Goal: Information Seeking & Learning: Learn about a topic

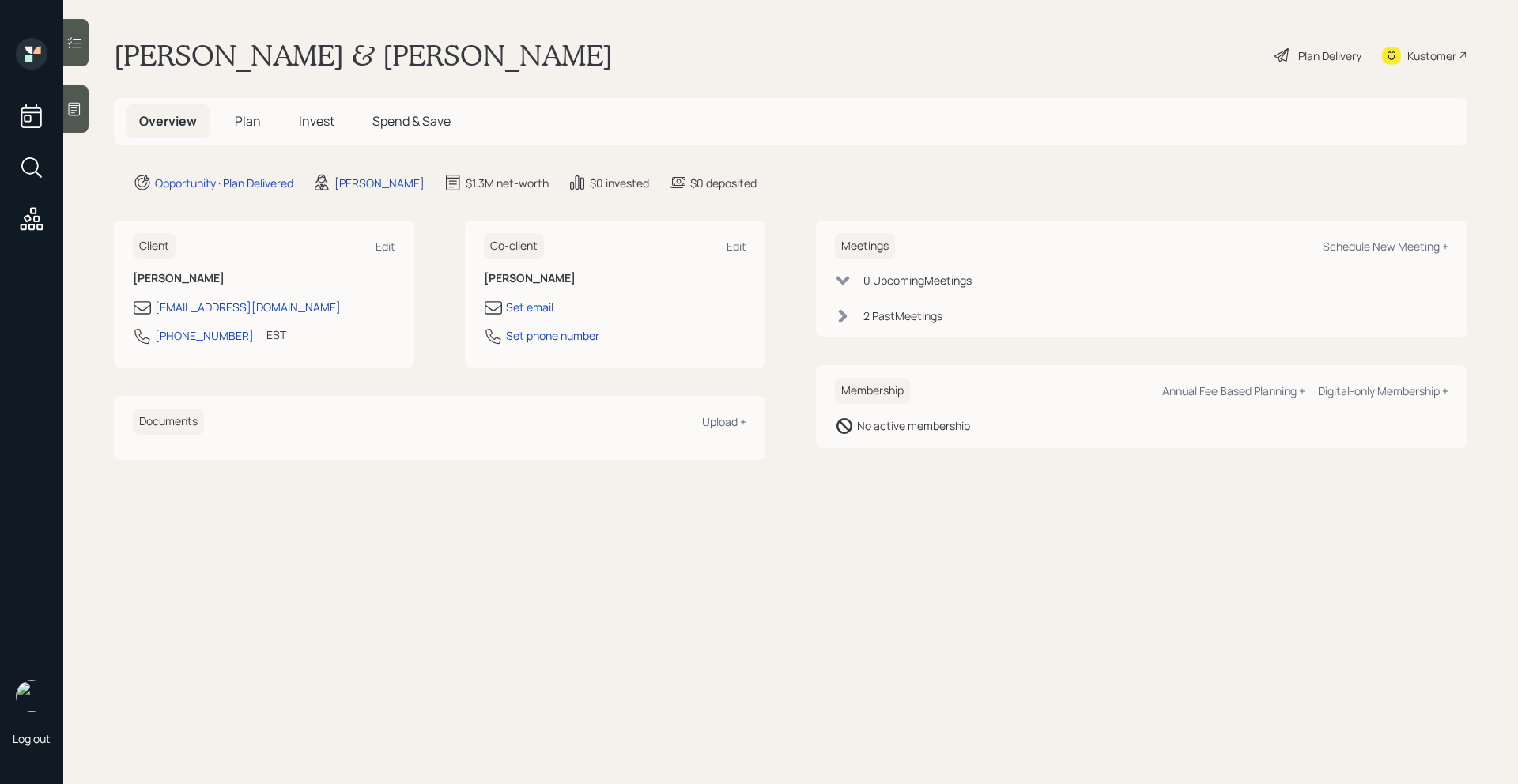
click at [251, 124] on span "Plan" at bounding box center [247, 121] width 26 height 17
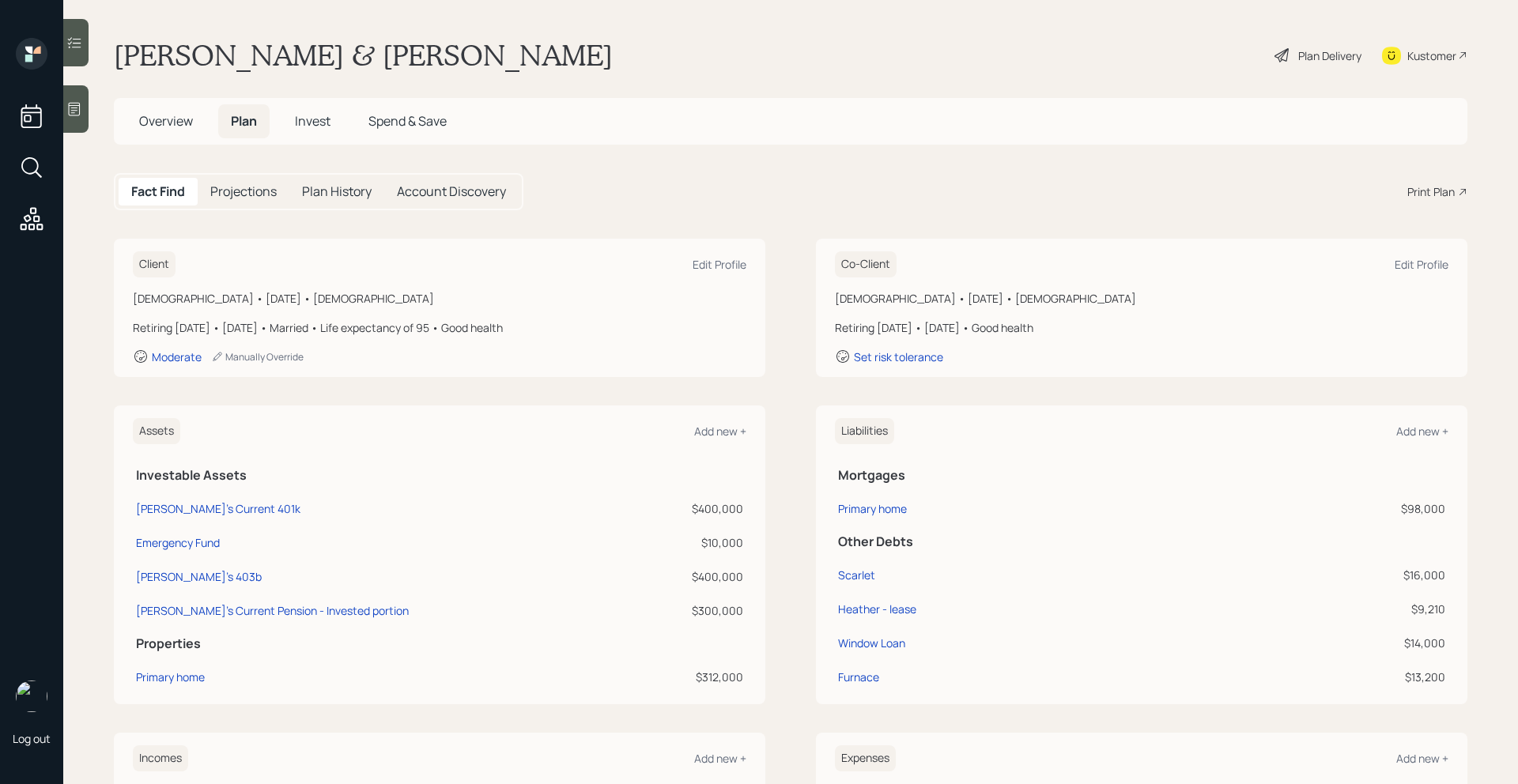
click at [312, 121] on span "Invest" at bounding box center [313, 121] width 36 height 17
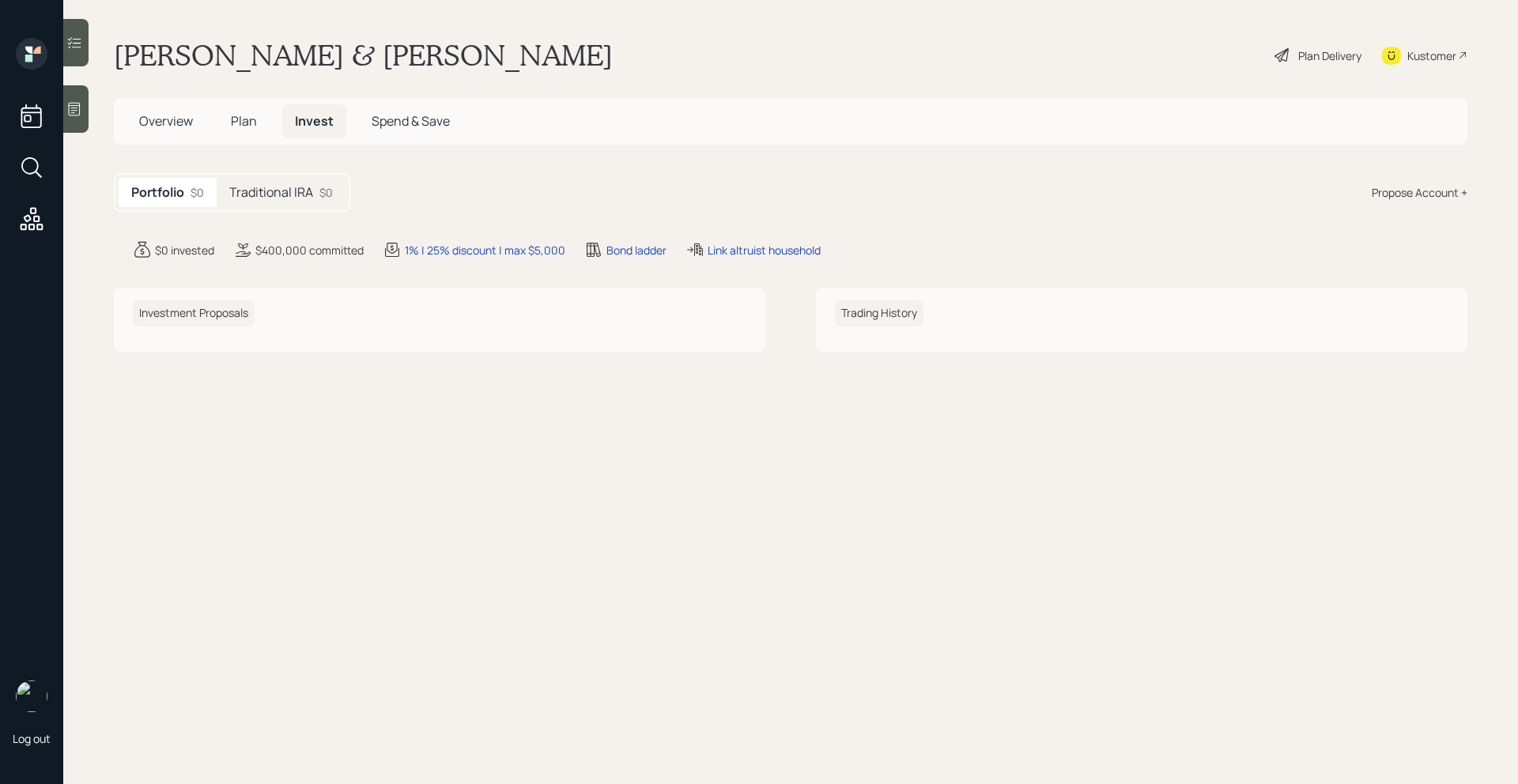
click at [288, 199] on h5 "Traditional IRA" at bounding box center [271, 193] width 84 height 15
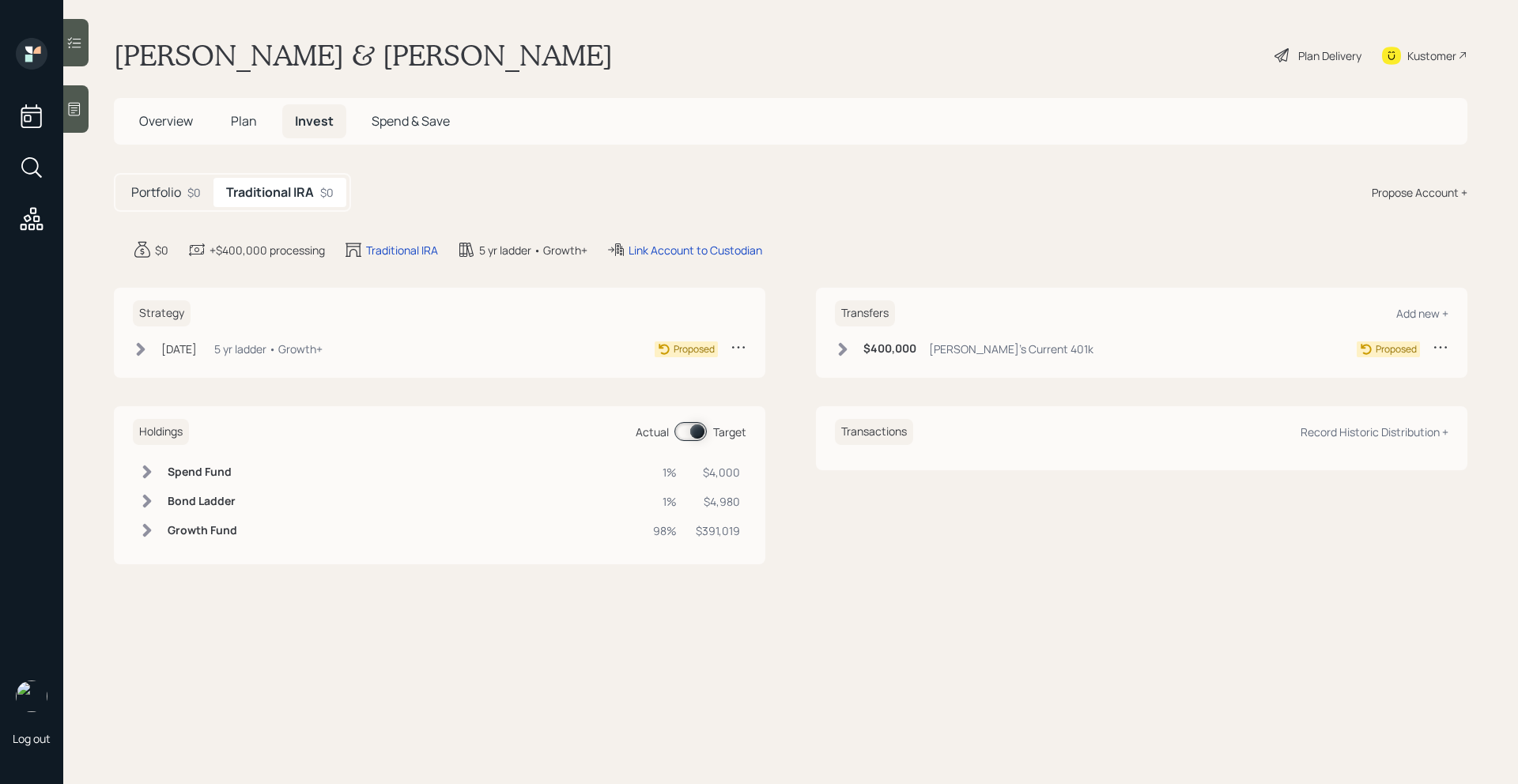
click at [1300, 57] on div "Plan Delivery" at bounding box center [1329, 55] width 63 height 16
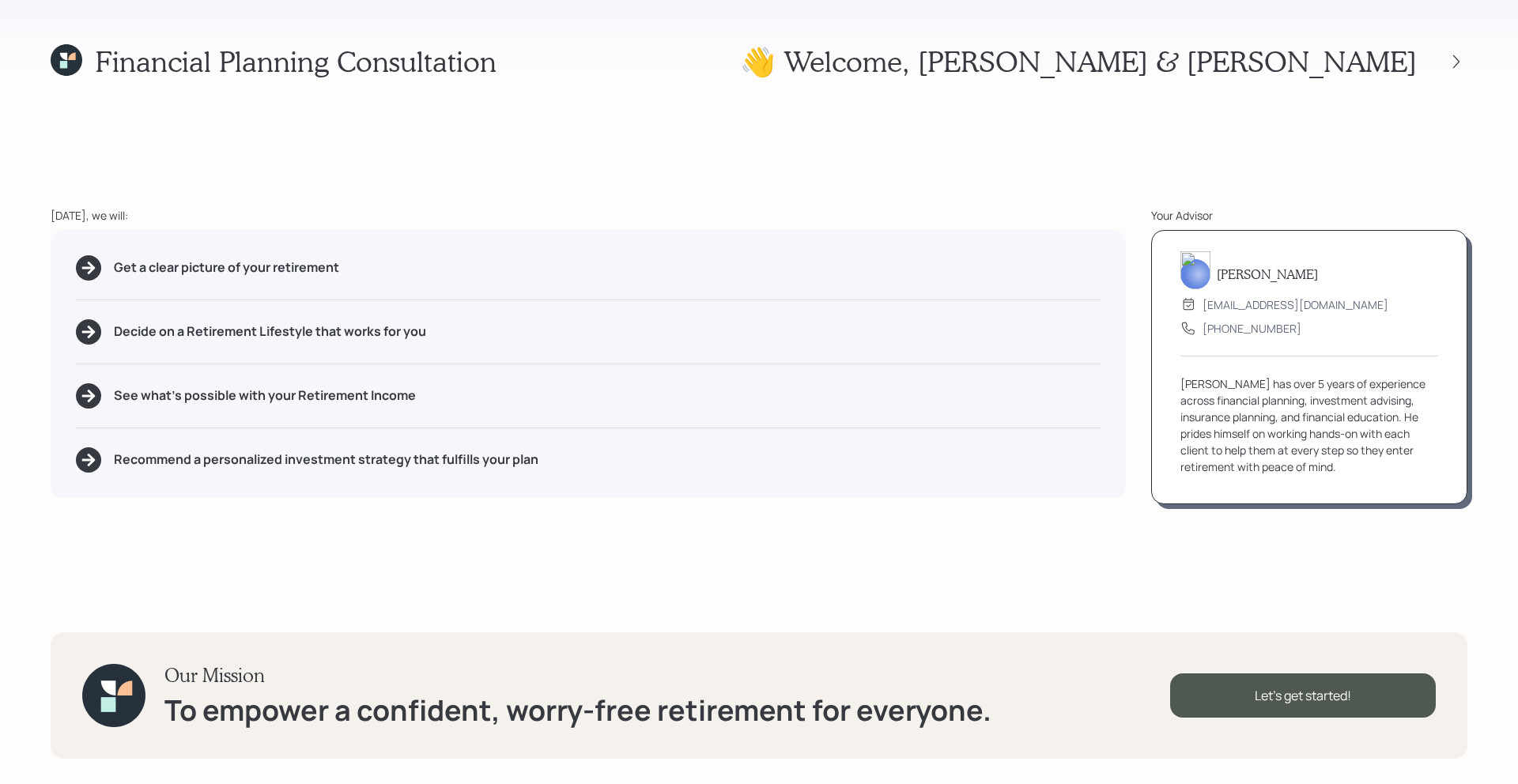
click at [1451, 78] on div "👋 Welcome , Ken & Julie" at bounding box center [1103, 61] width 727 height 34
click at [1451, 67] on icon at bounding box center [1456, 61] width 16 height 16
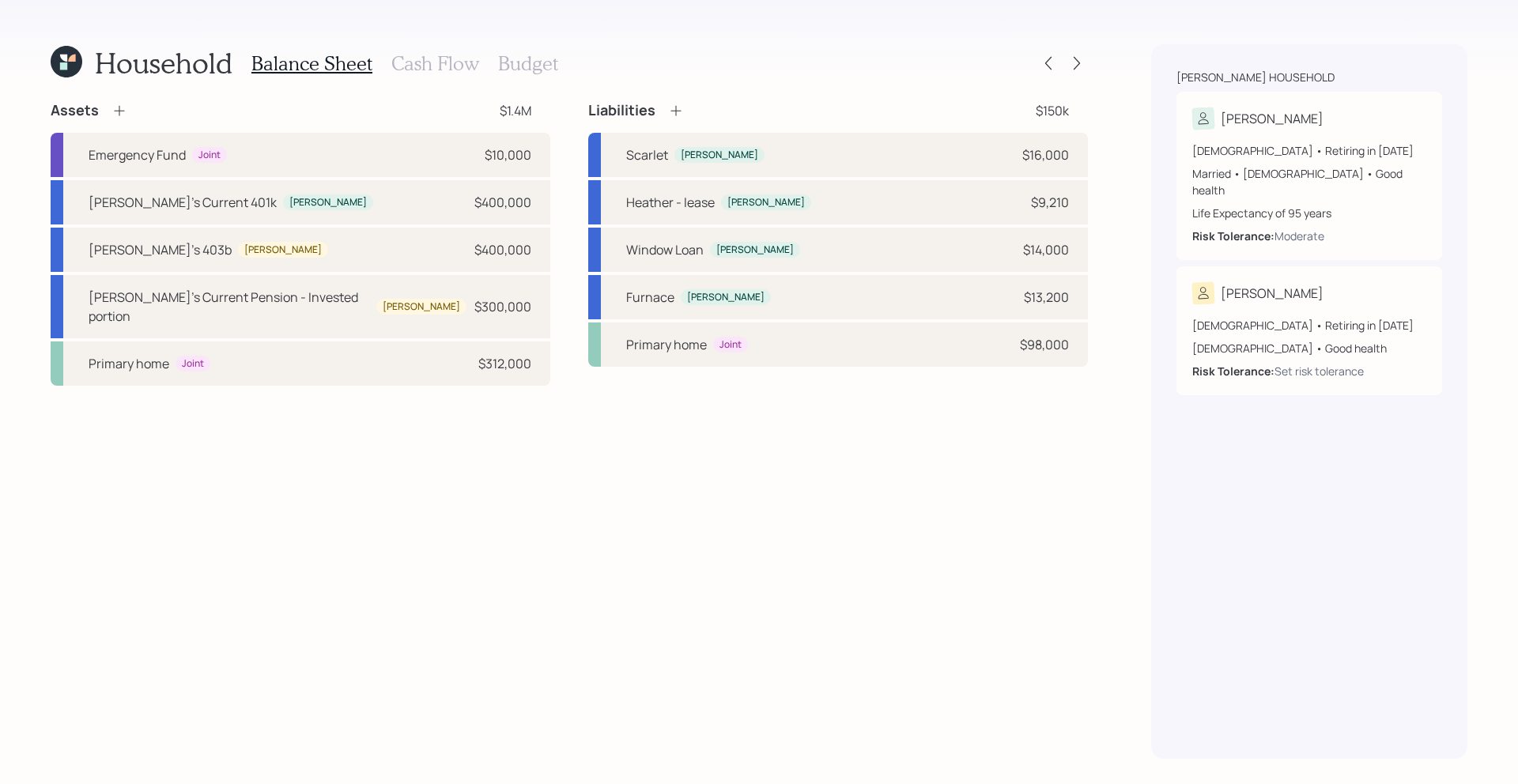
click at [437, 60] on h3 "Cash Flow" at bounding box center [435, 63] width 88 height 23
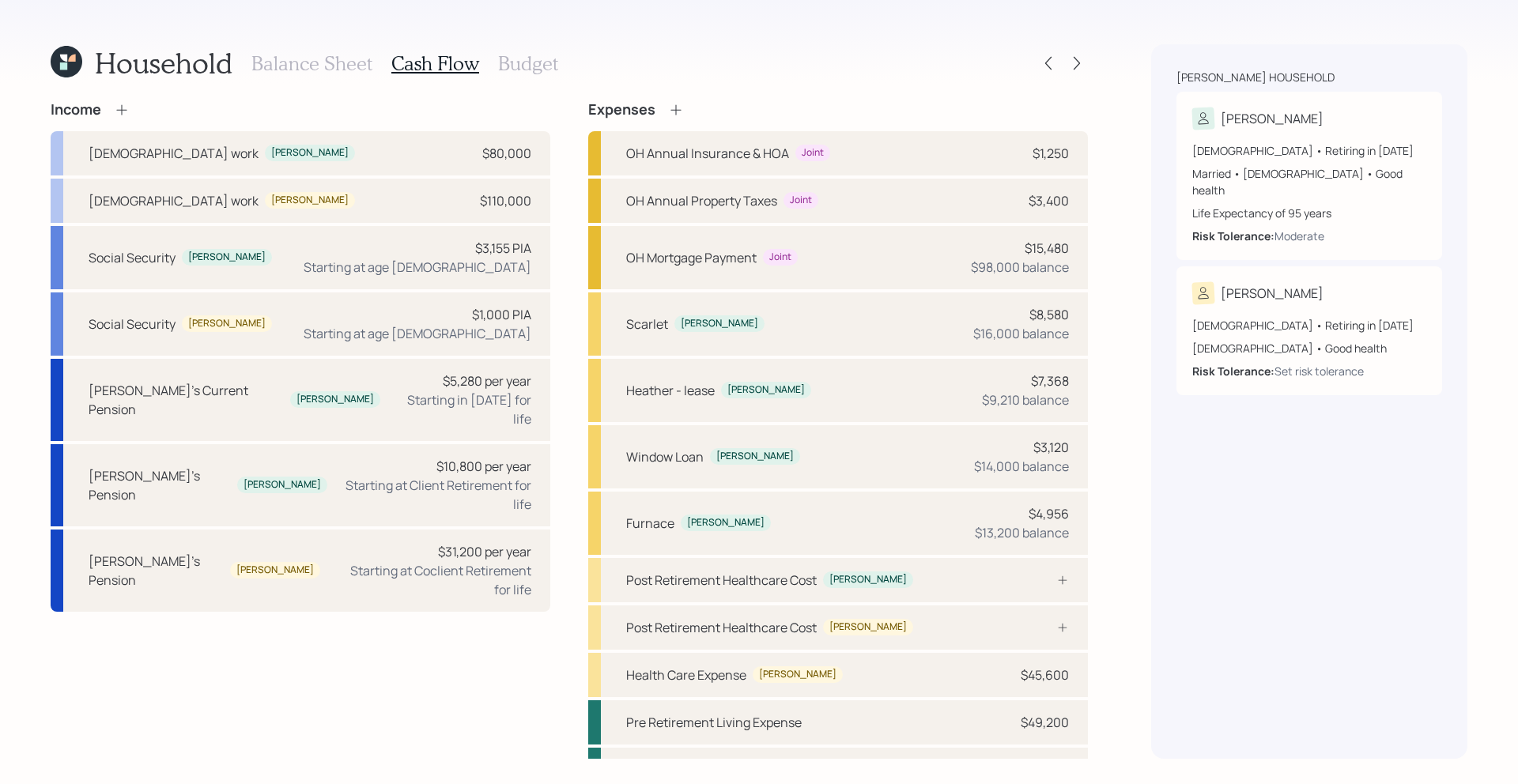
click at [317, 65] on h3 "Balance Sheet" at bounding box center [312, 63] width 121 height 23
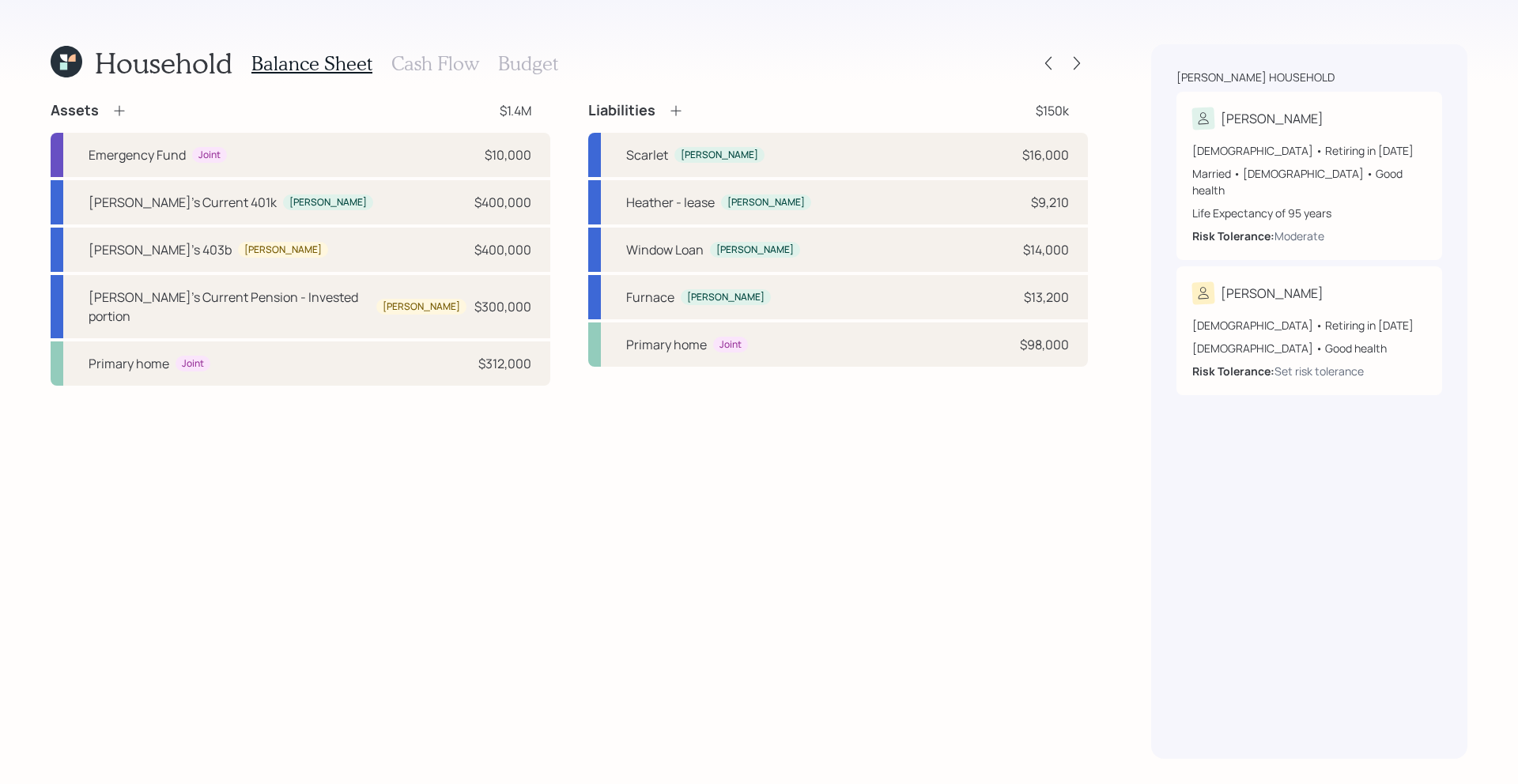
click at [399, 70] on h3 "Cash Flow" at bounding box center [435, 63] width 88 height 23
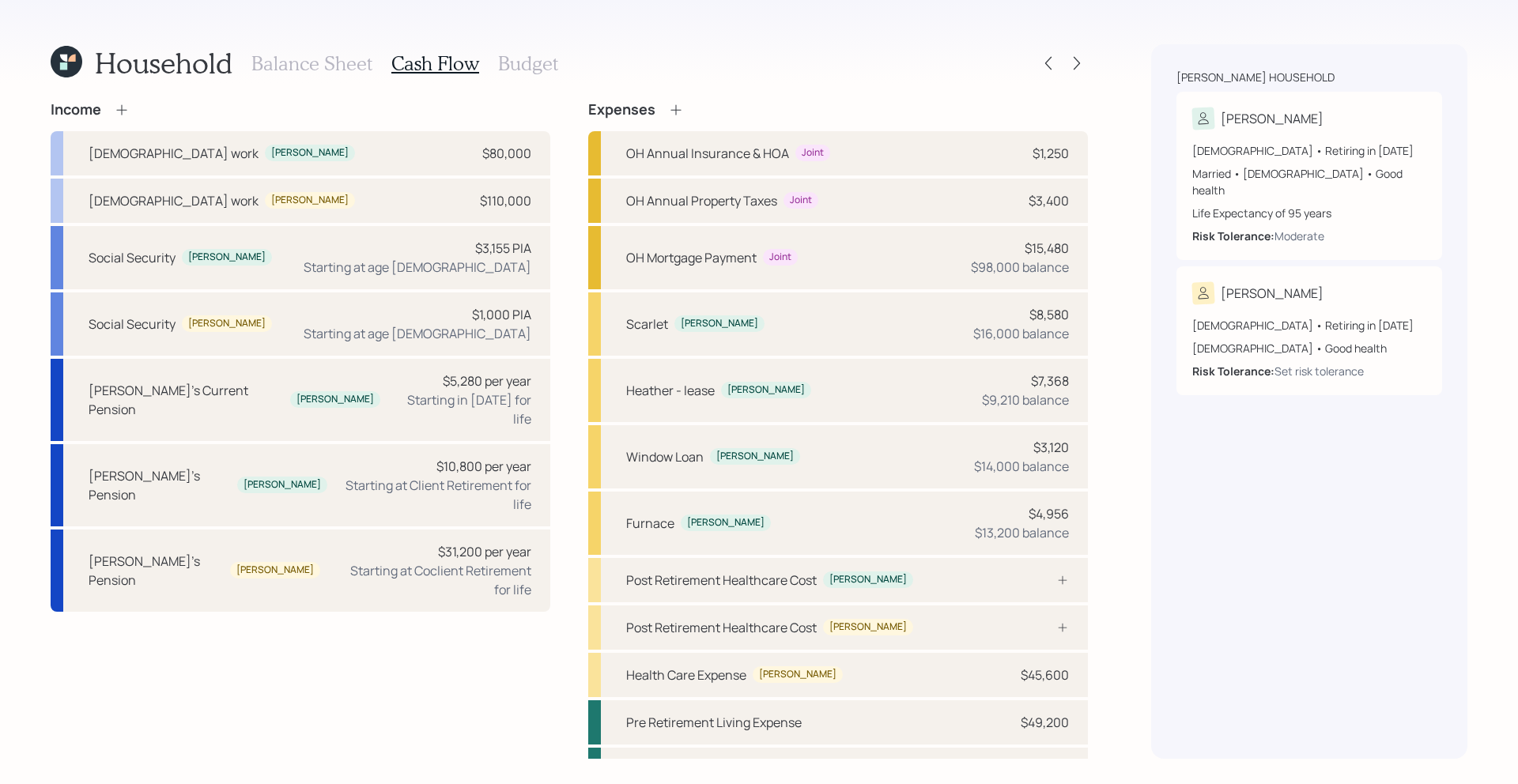
click at [522, 67] on h3 "Budget" at bounding box center [528, 63] width 60 height 23
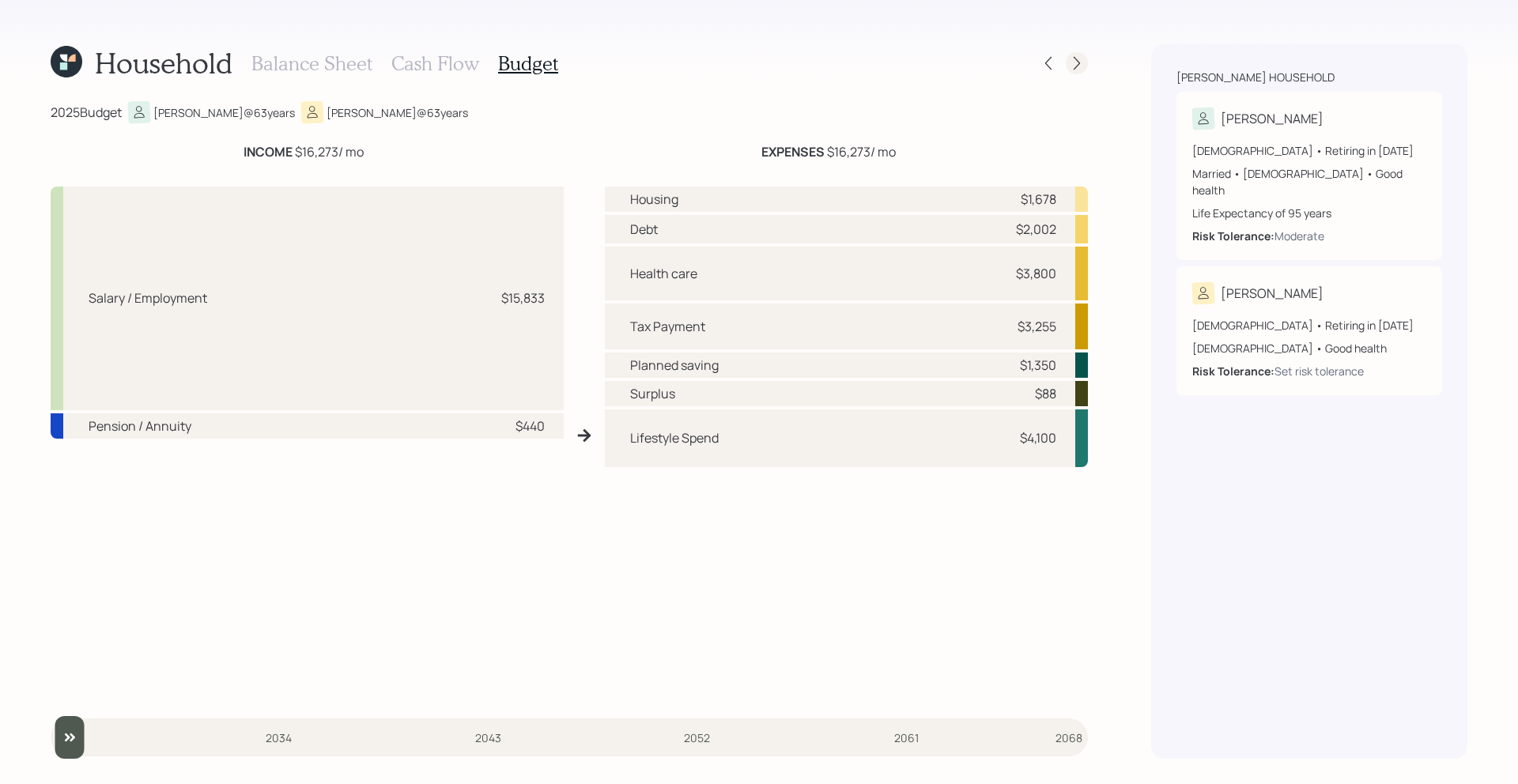
click at [1081, 65] on icon at bounding box center [1076, 63] width 16 height 16
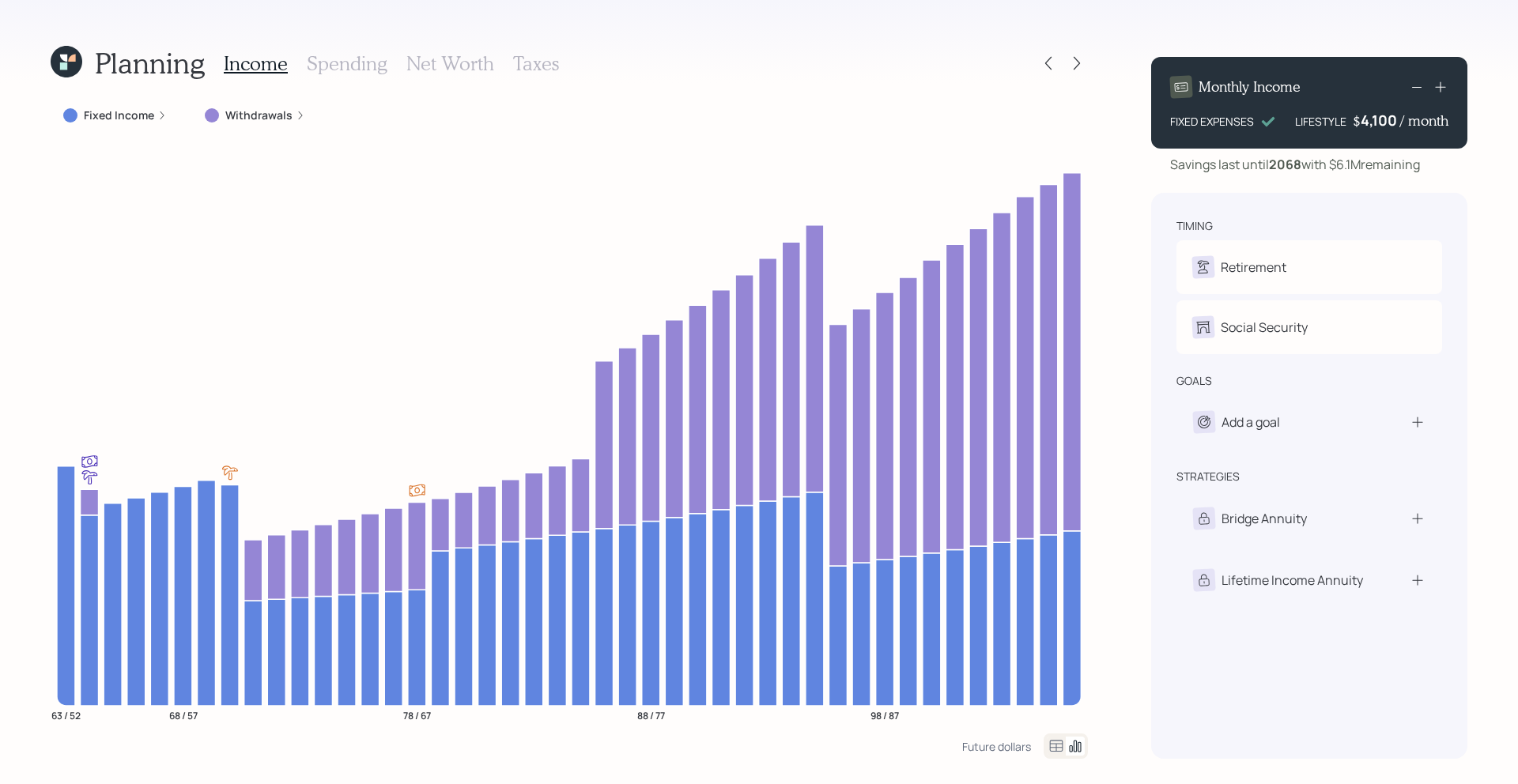
click at [359, 64] on h3 "Spending" at bounding box center [346, 63] width 80 height 23
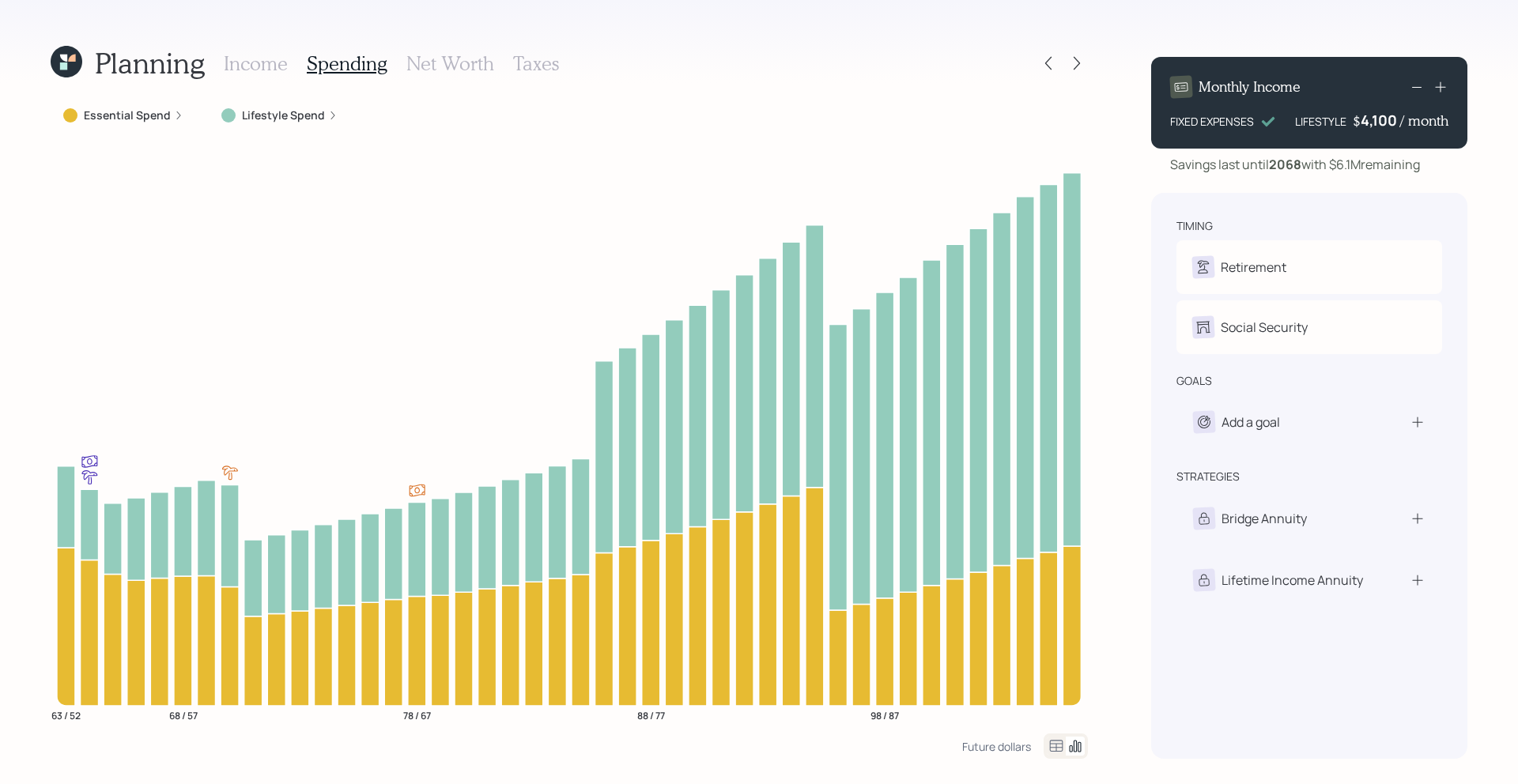
click at [262, 69] on h3 "Income" at bounding box center [255, 63] width 64 height 23
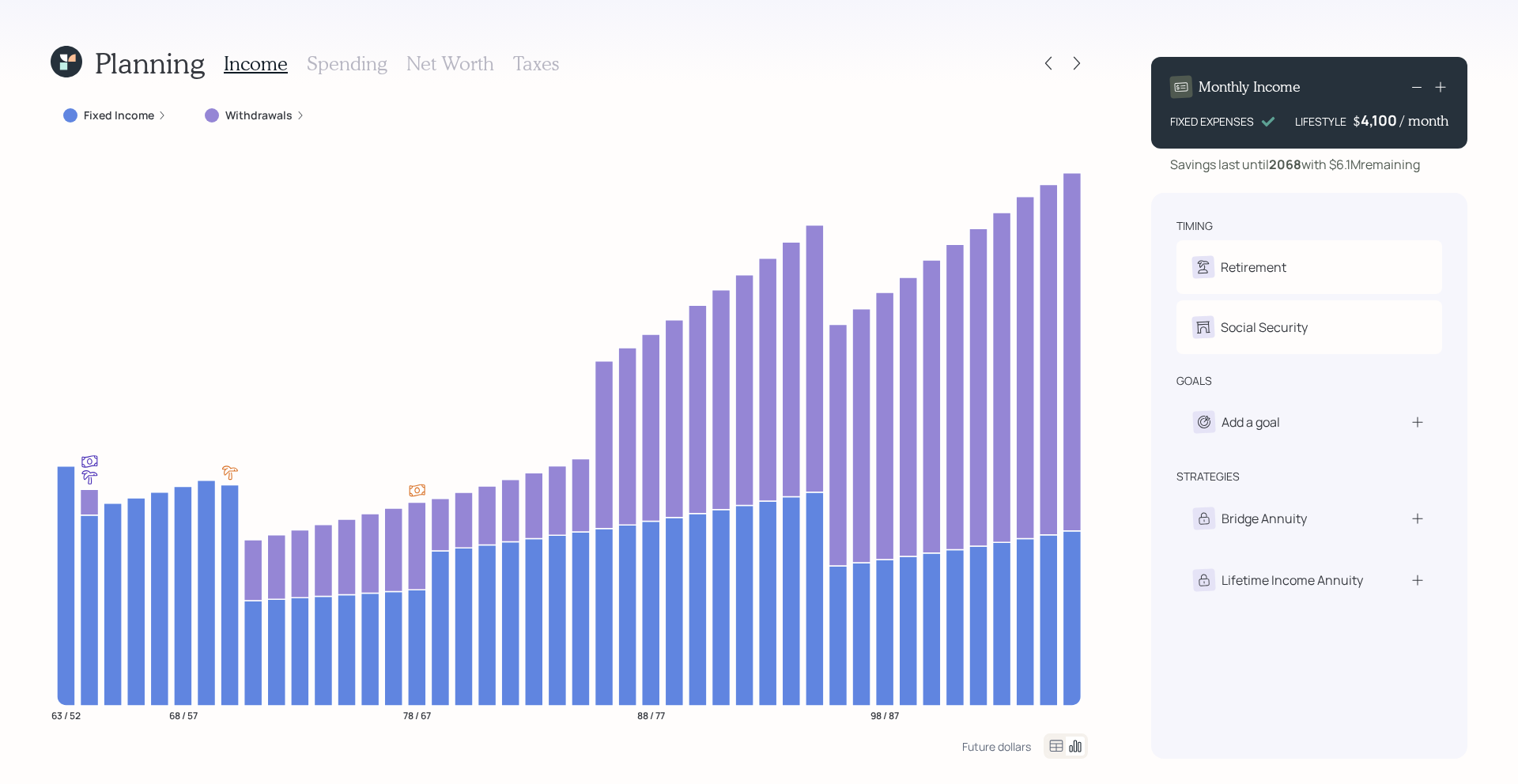
click at [362, 59] on h3 "Spending" at bounding box center [346, 63] width 80 height 23
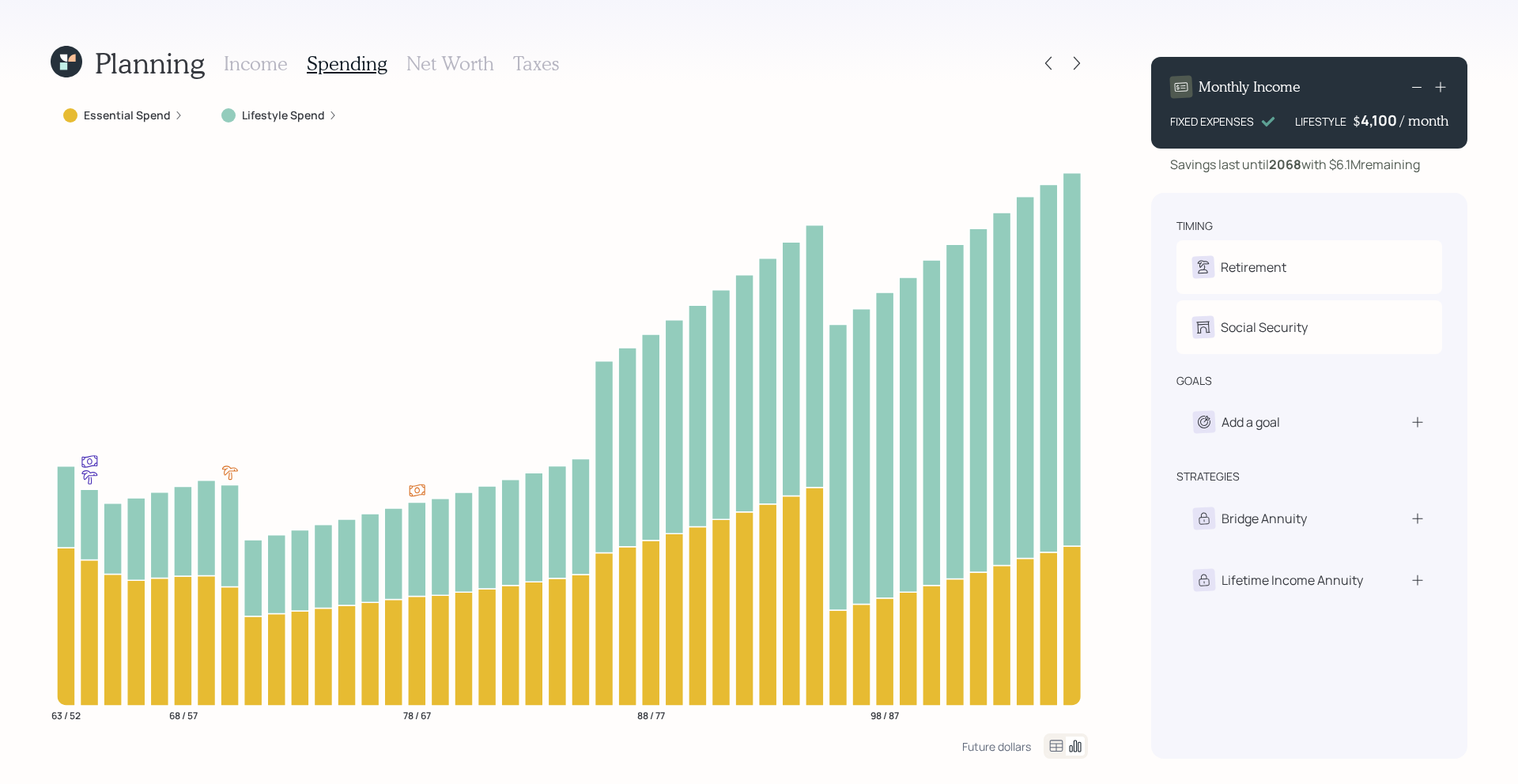
click at [266, 73] on h3 "Income" at bounding box center [255, 63] width 64 height 23
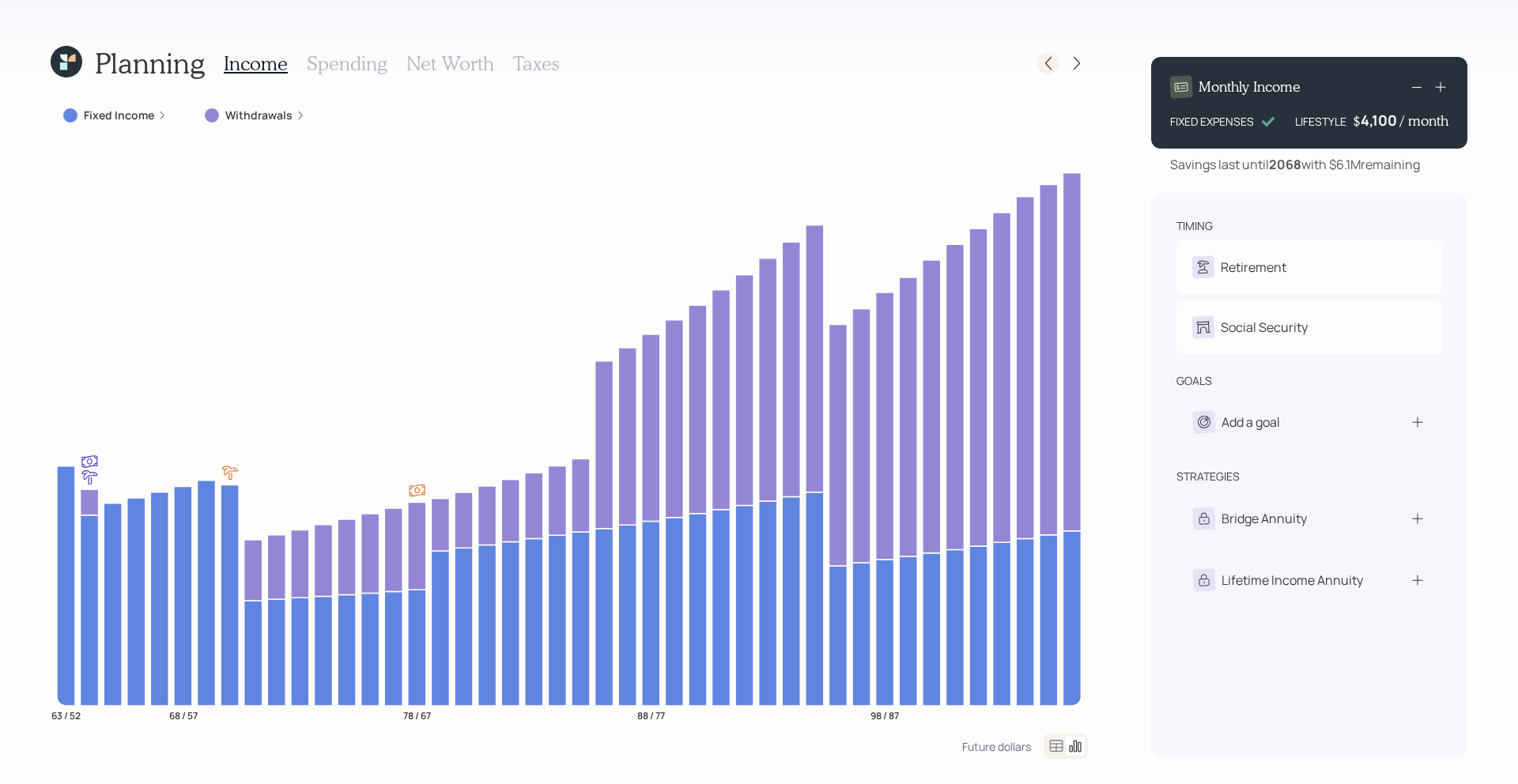
click at [1044, 56] on icon at bounding box center [1048, 63] width 16 height 16
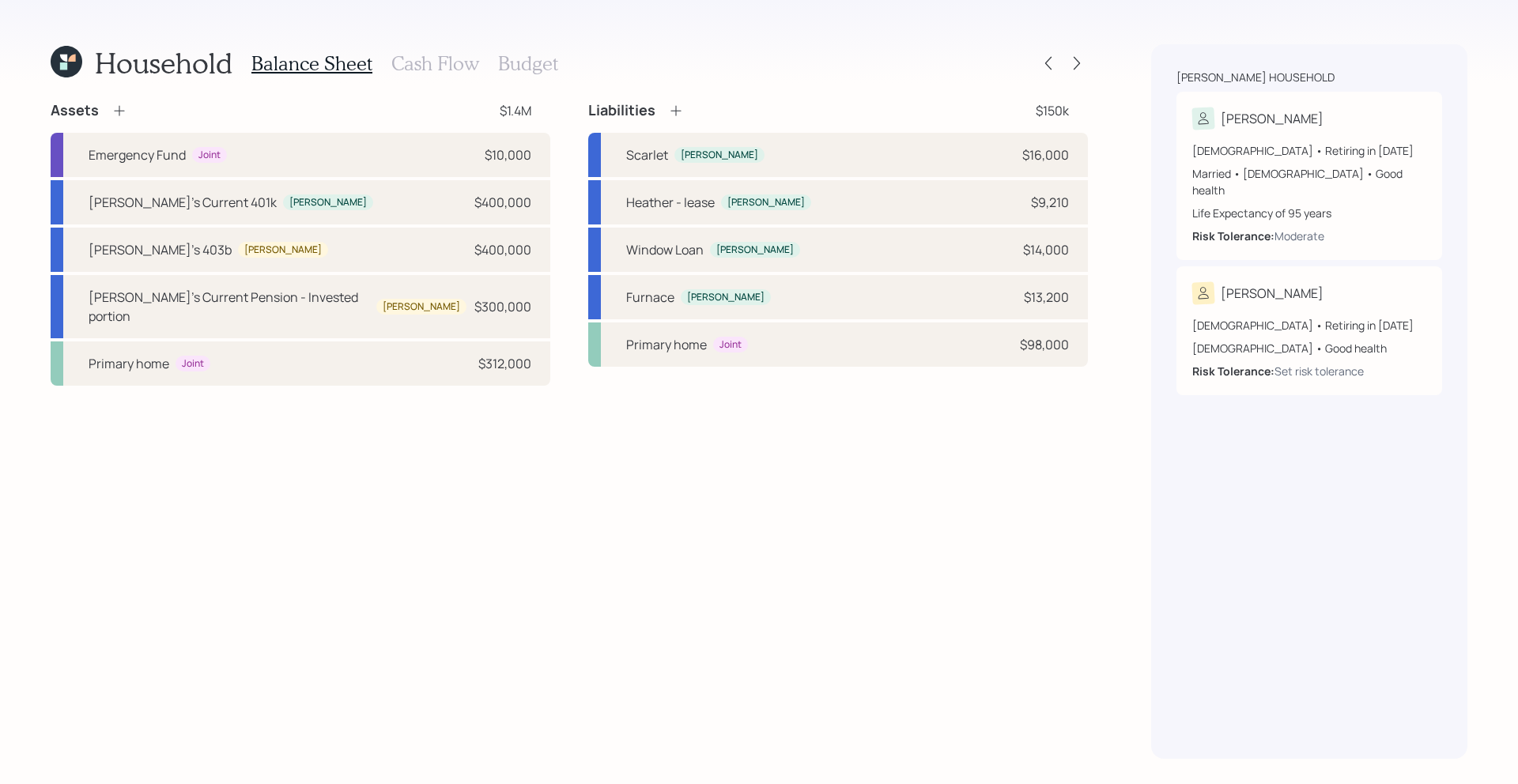
click at [416, 66] on h3 "Cash Flow" at bounding box center [435, 63] width 88 height 23
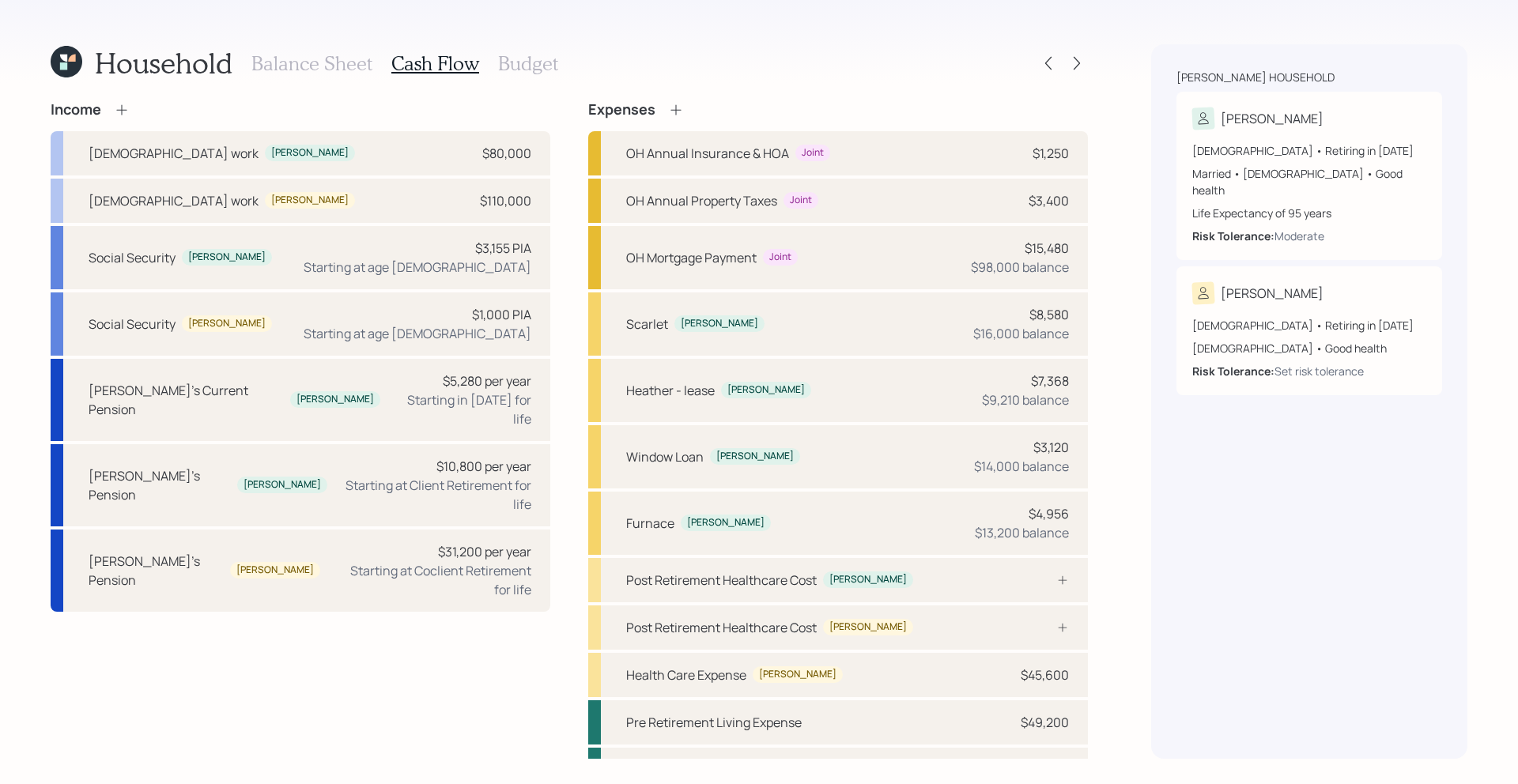
click at [504, 67] on h3 "Budget" at bounding box center [528, 63] width 60 height 23
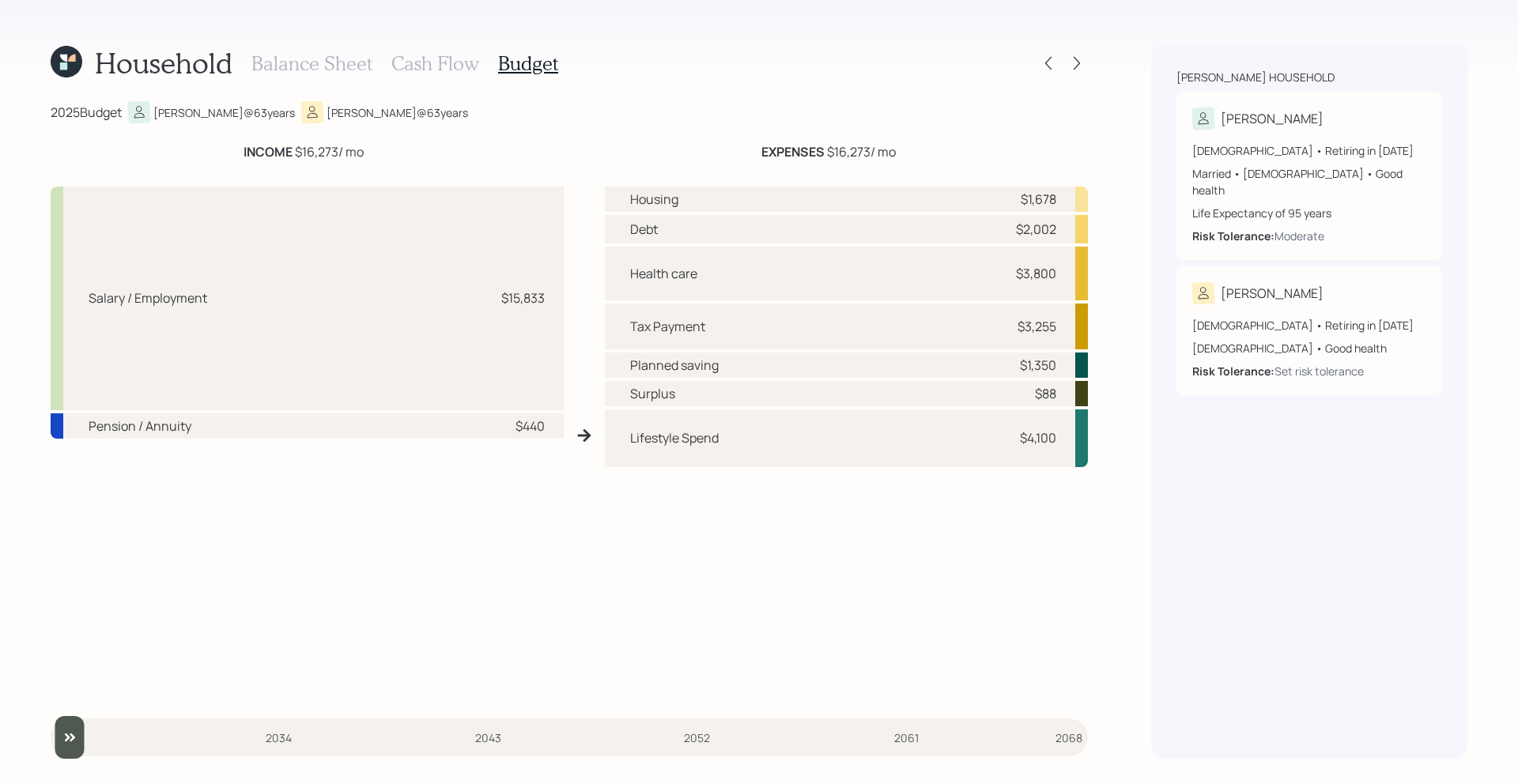
click at [282, 67] on h3 "Balance Sheet" at bounding box center [312, 63] width 121 height 23
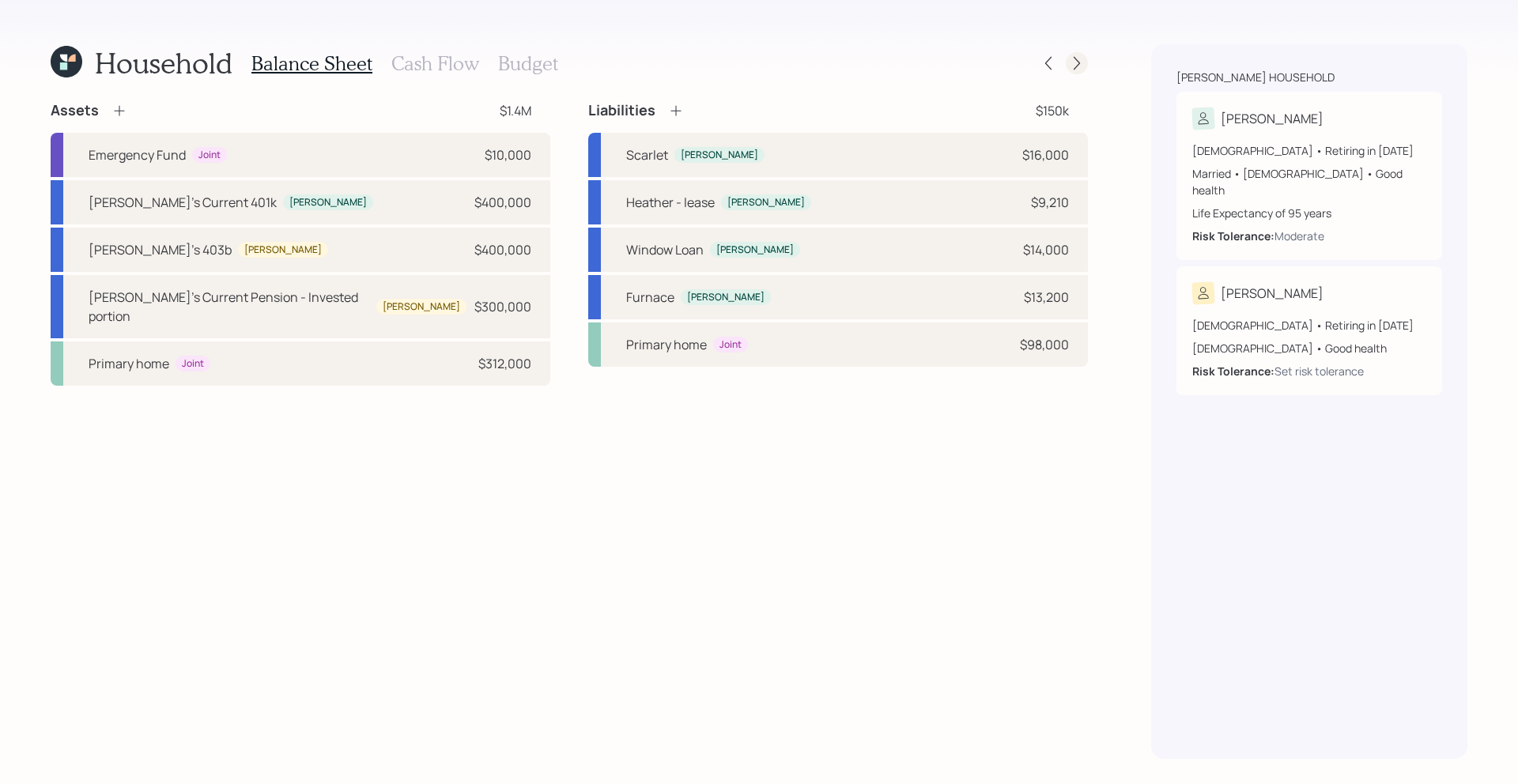
click at [1076, 68] on icon at bounding box center [1076, 63] width 16 height 16
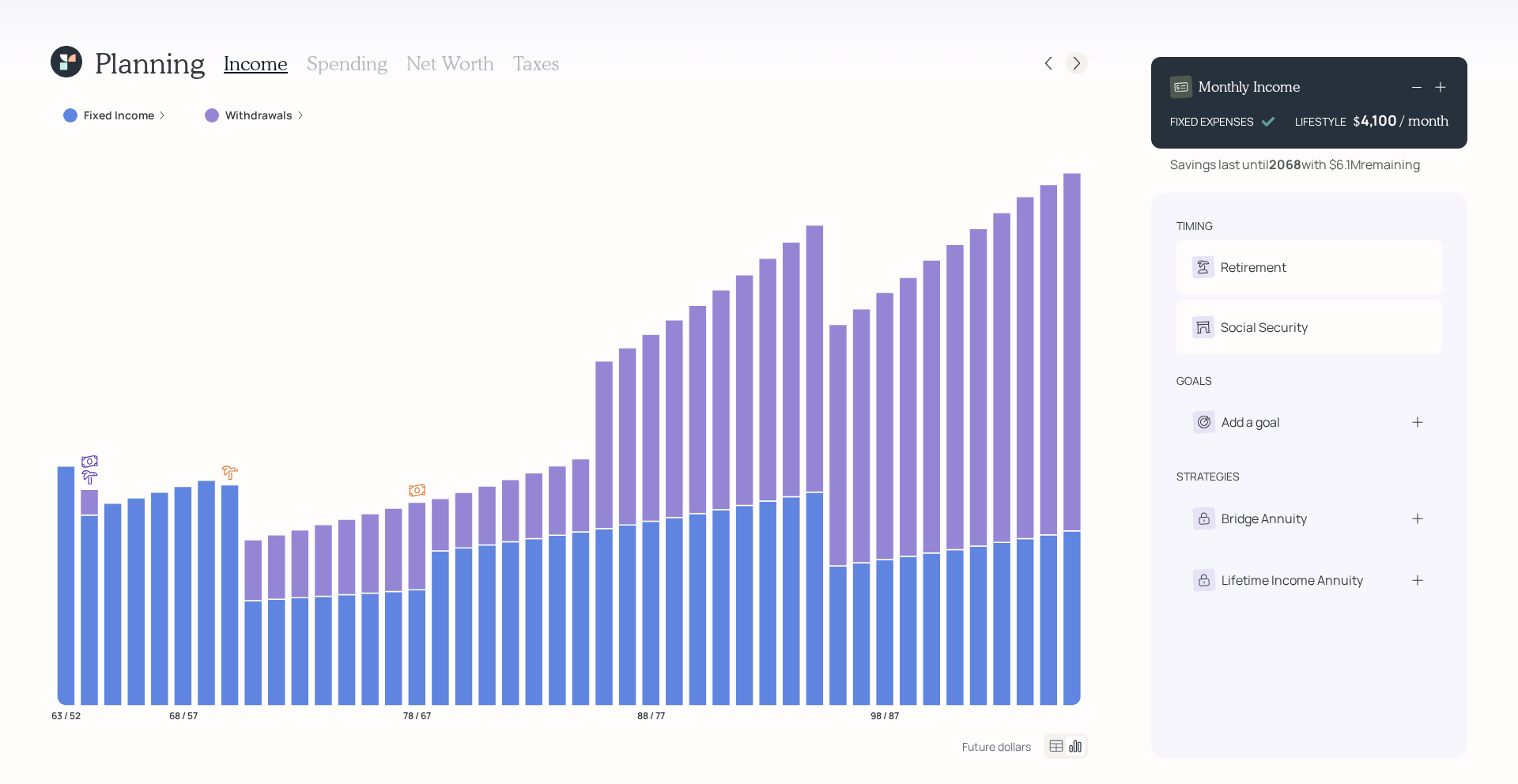
click at [1071, 67] on icon at bounding box center [1076, 63] width 16 height 16
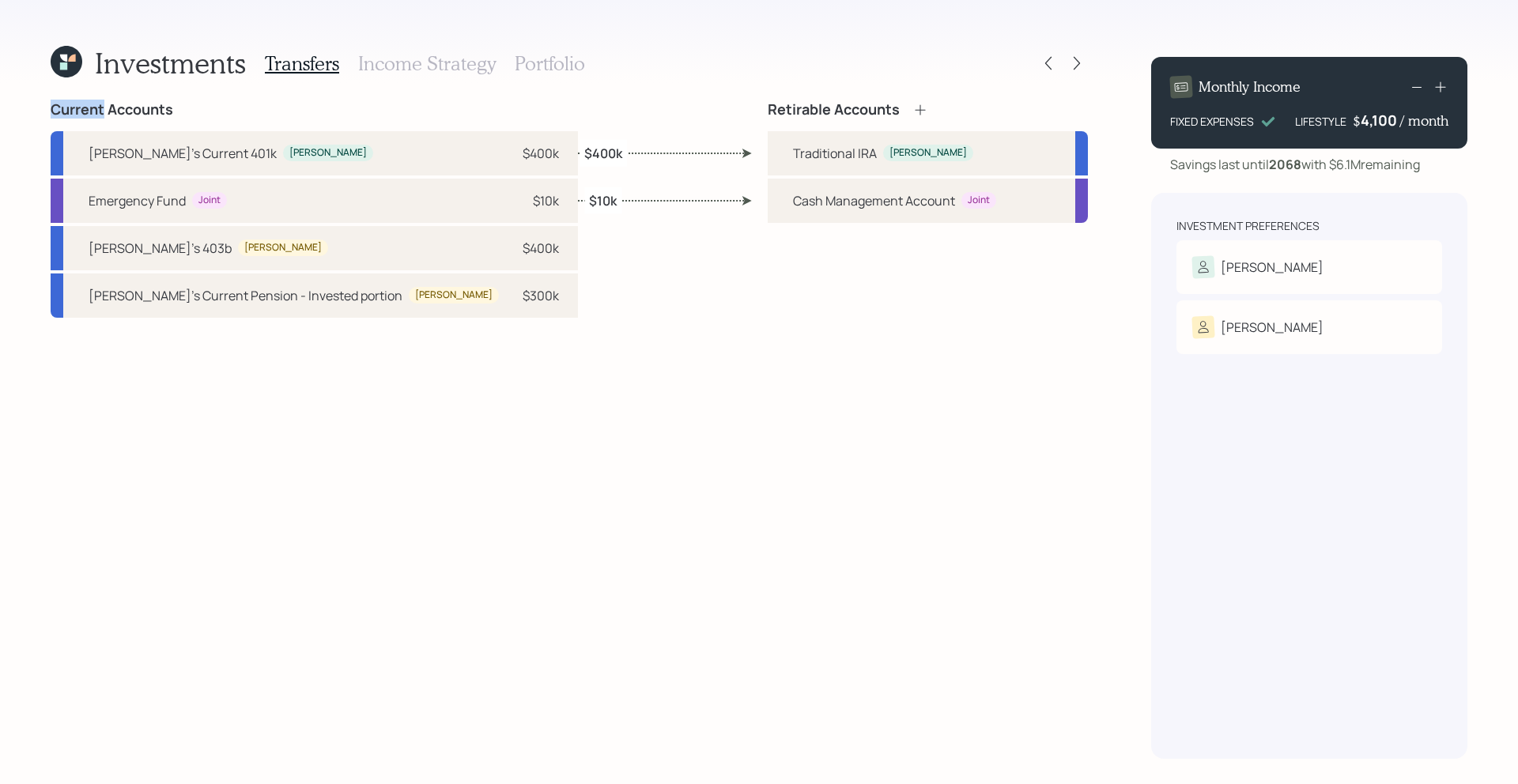
click at [1071, 67] on icon at bounding box center [1076, 63] width 16 height 16
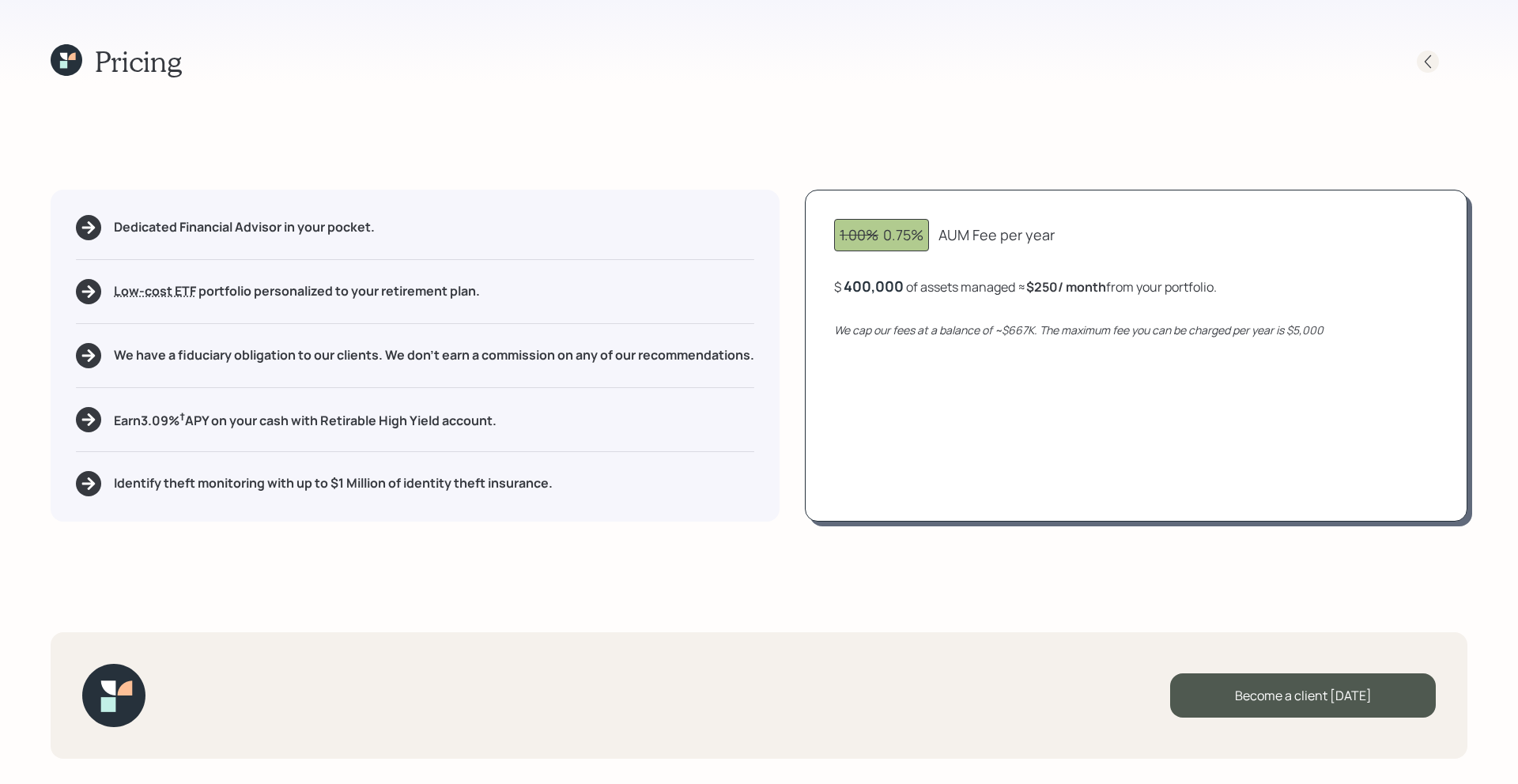
click at [1433, 64] on icon at bounding box center [1428, 61] width 16 height 16
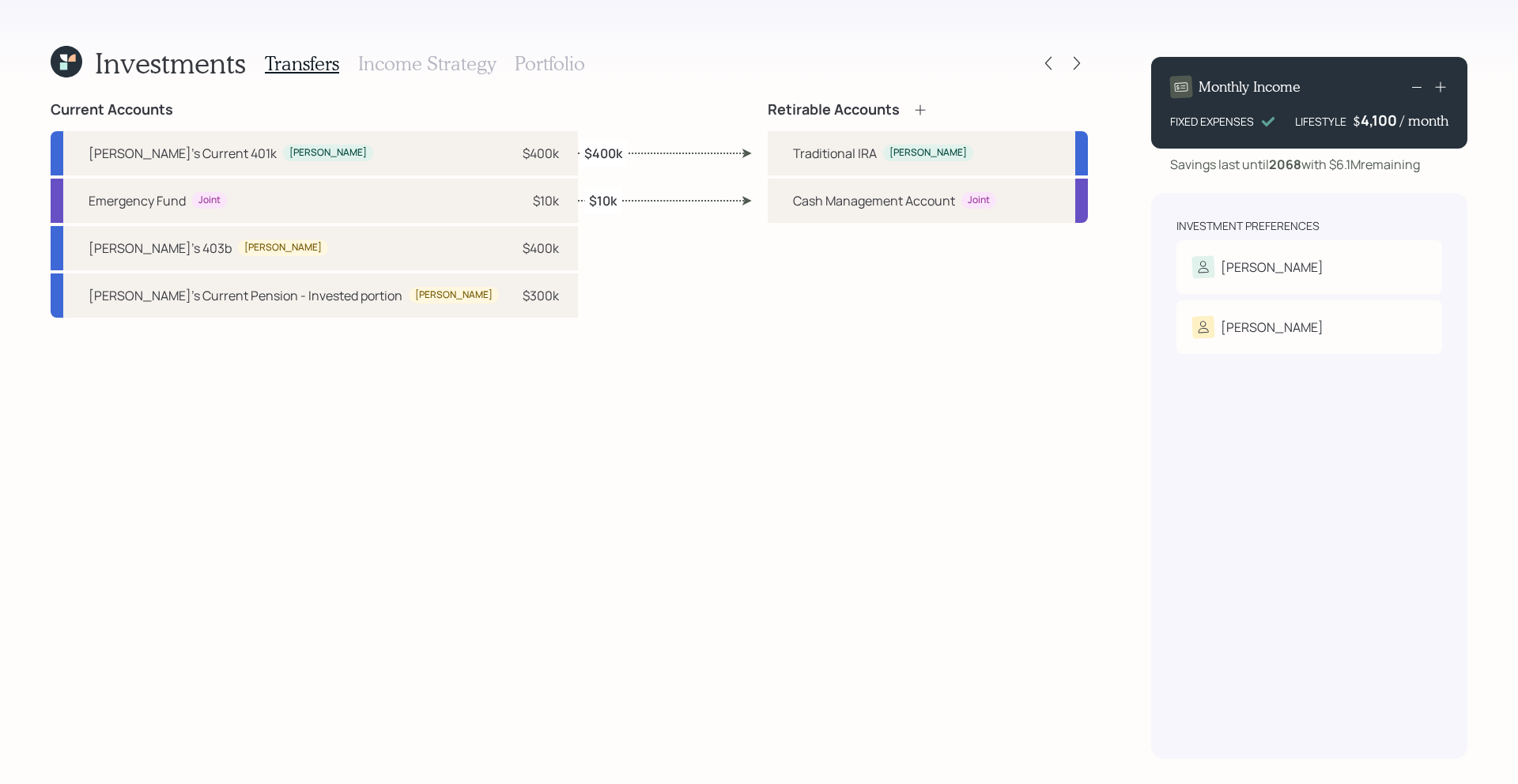
click at [443, 70] on h3 "Income Strategy" at bounding box center [427, 63] width 137 height 23
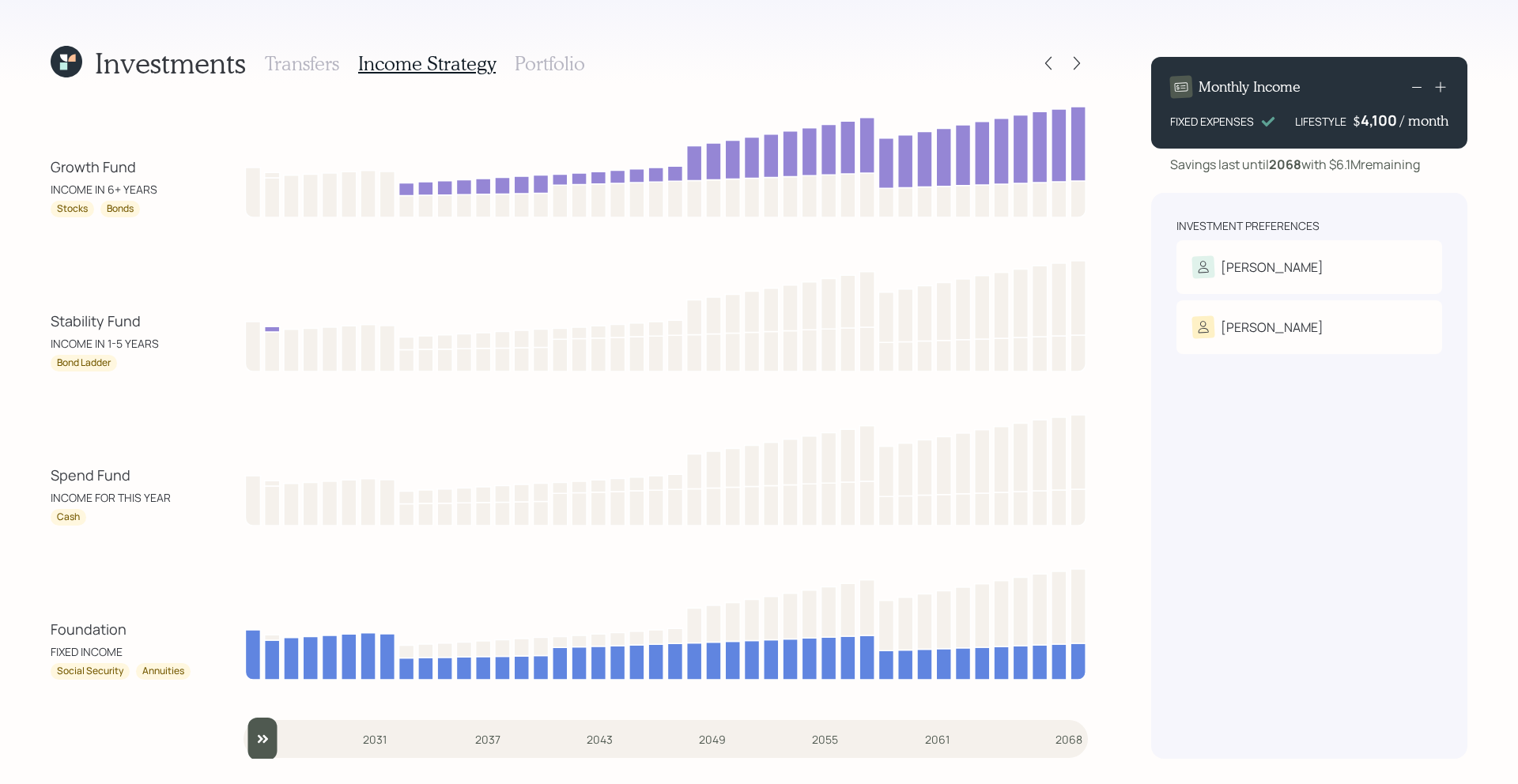
click at [559, 66] on h3 "Portfolio" at bounding box center [550, 63] width 70 height 23
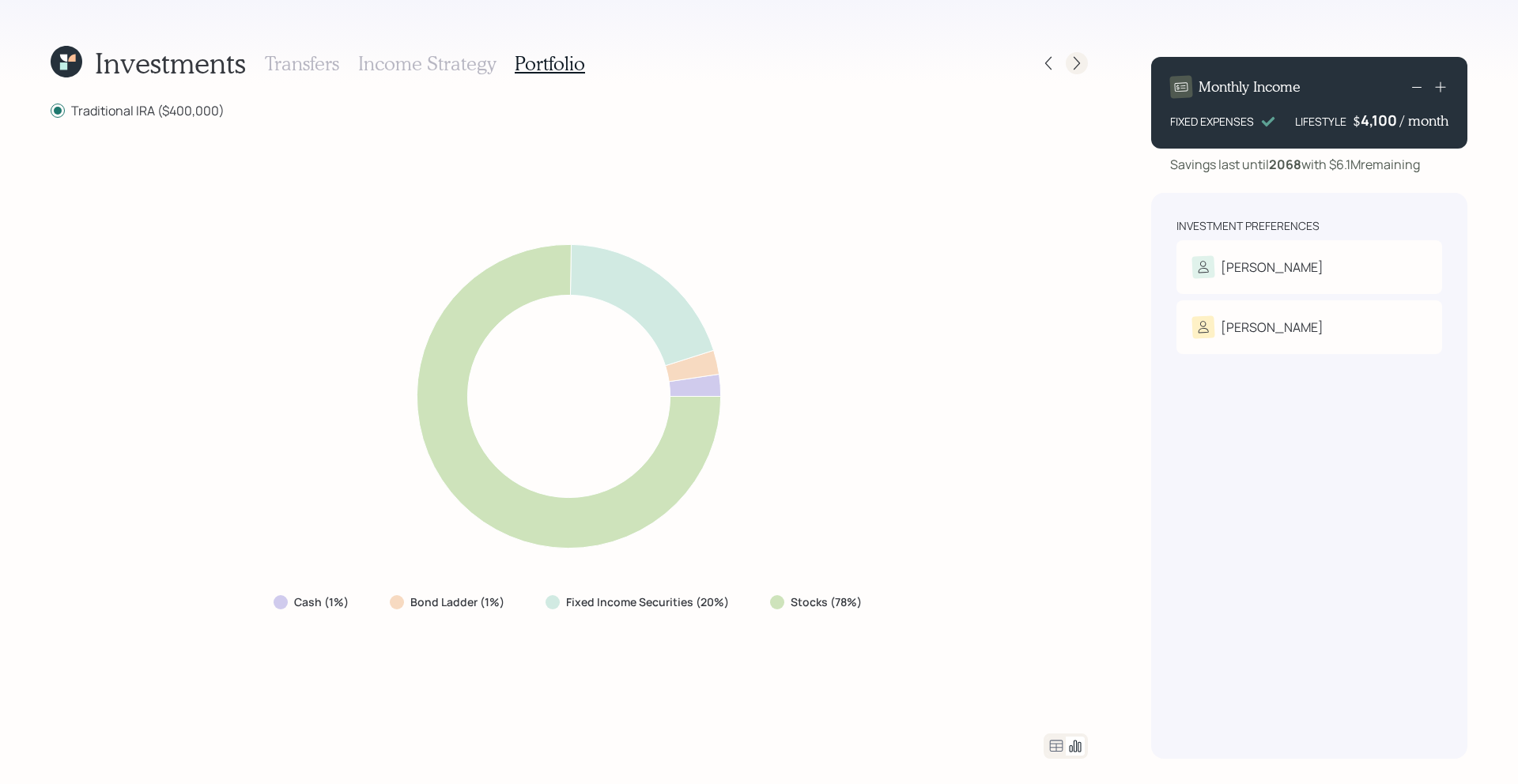
click at [1082, 64] on icon at bounding box center [1076, 63] width 16 height 16
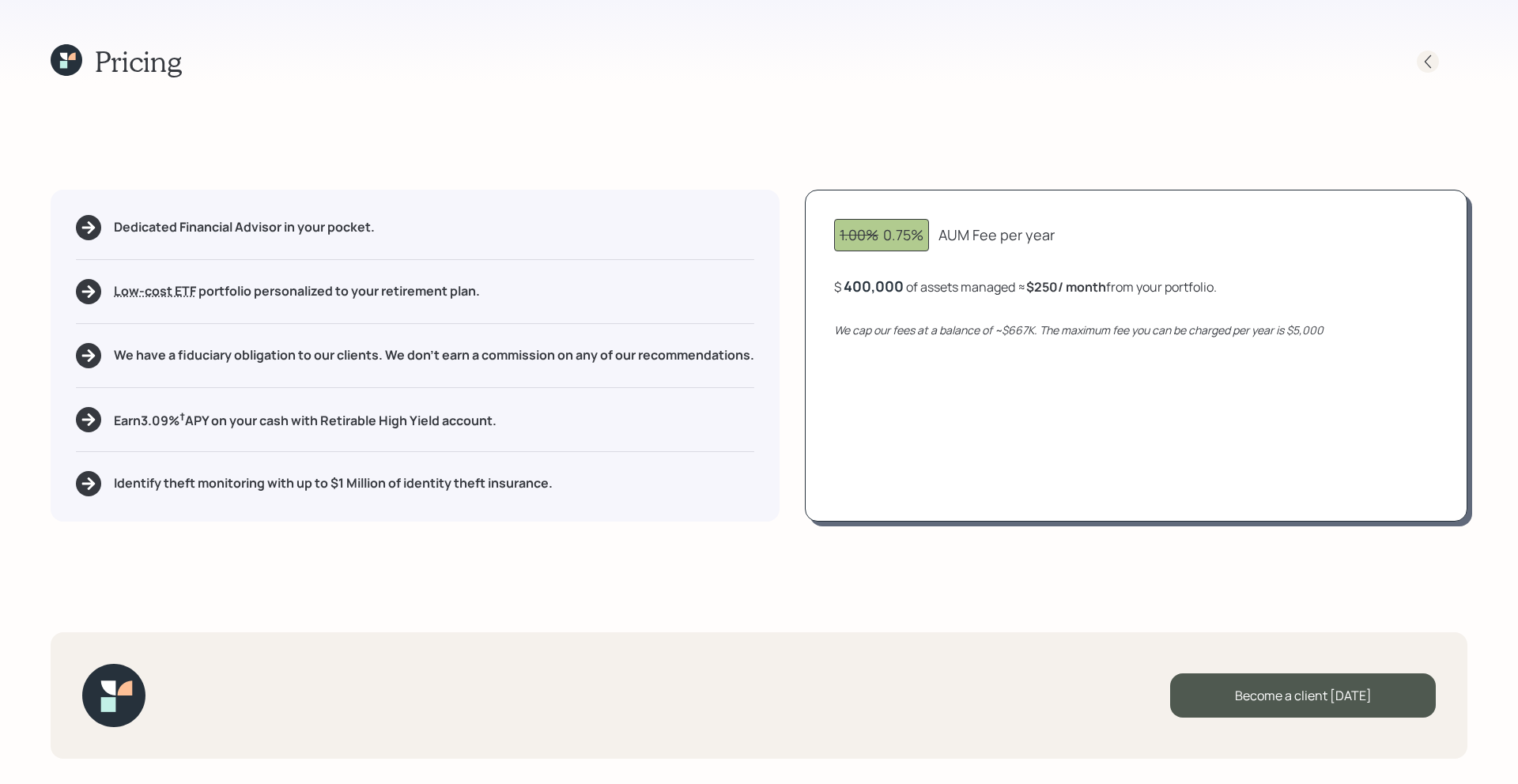
click at [1432, 65] on icon at bounding box center [1428, 61] width 16 height 16
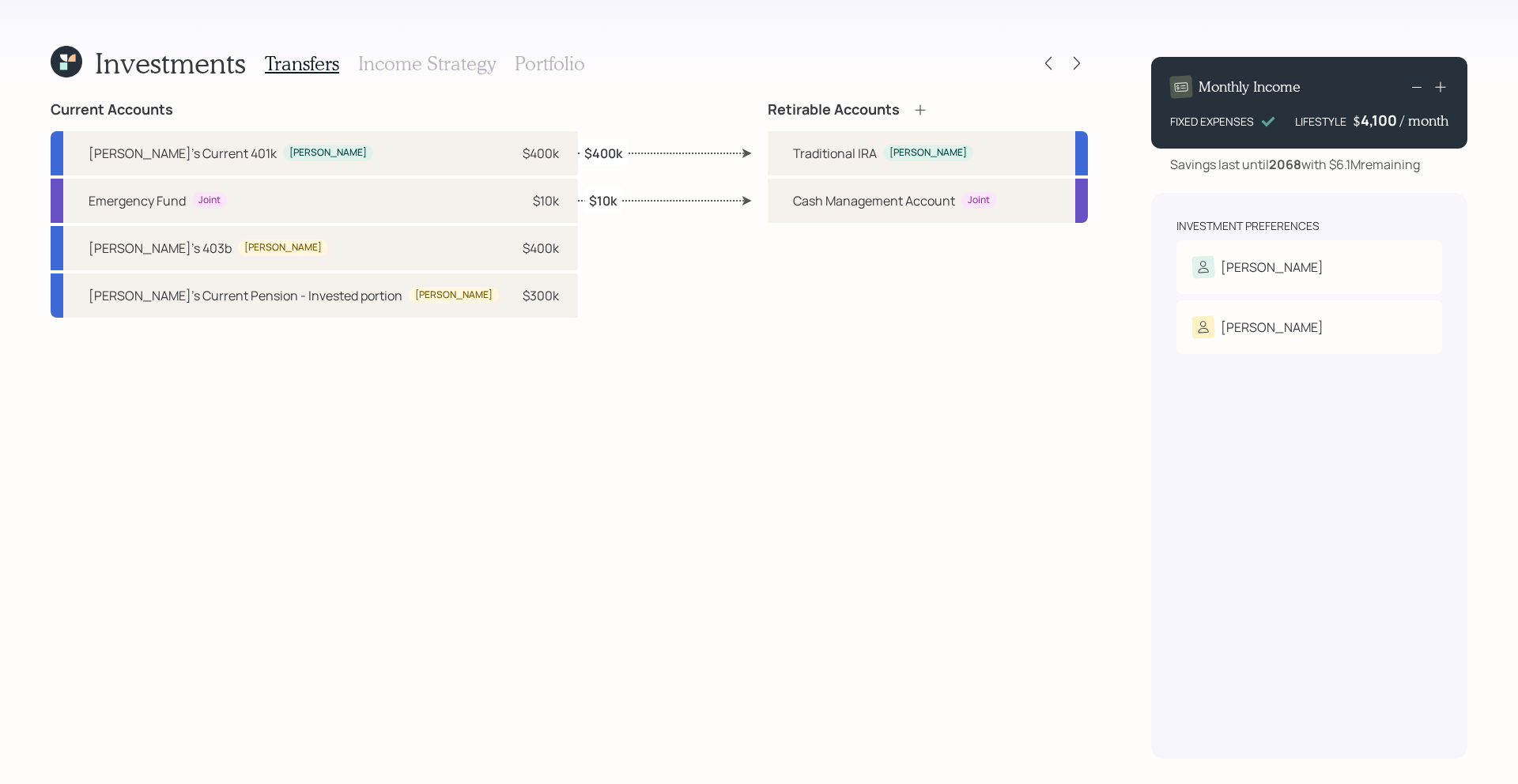
click at [448, 70] on h3 "Income Strategy" at bounding box center [427, 63] width 137 height 23
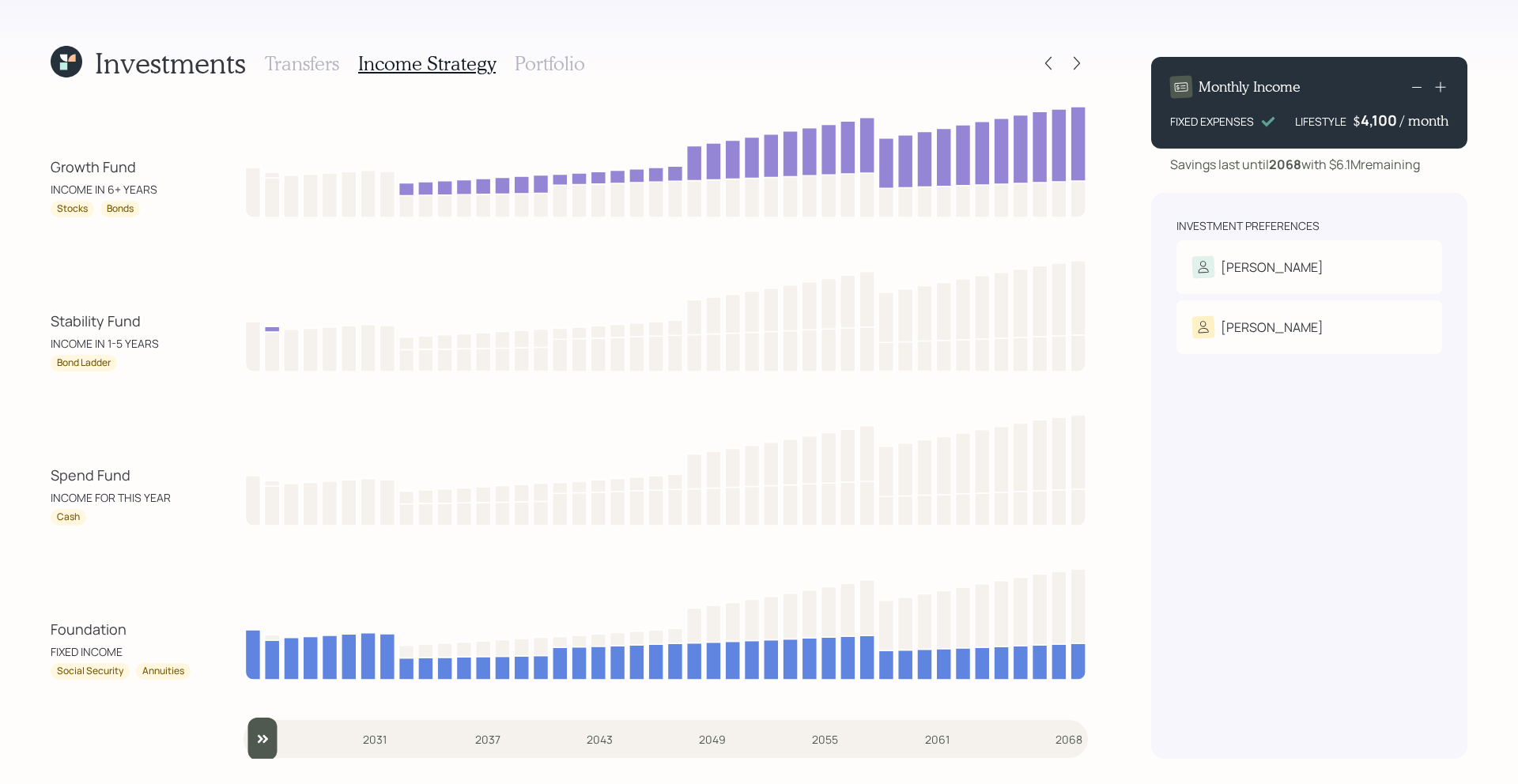
click at [562, 70] on h3 "Portfolio" at bounding box center [550, 63] width 70 height 23
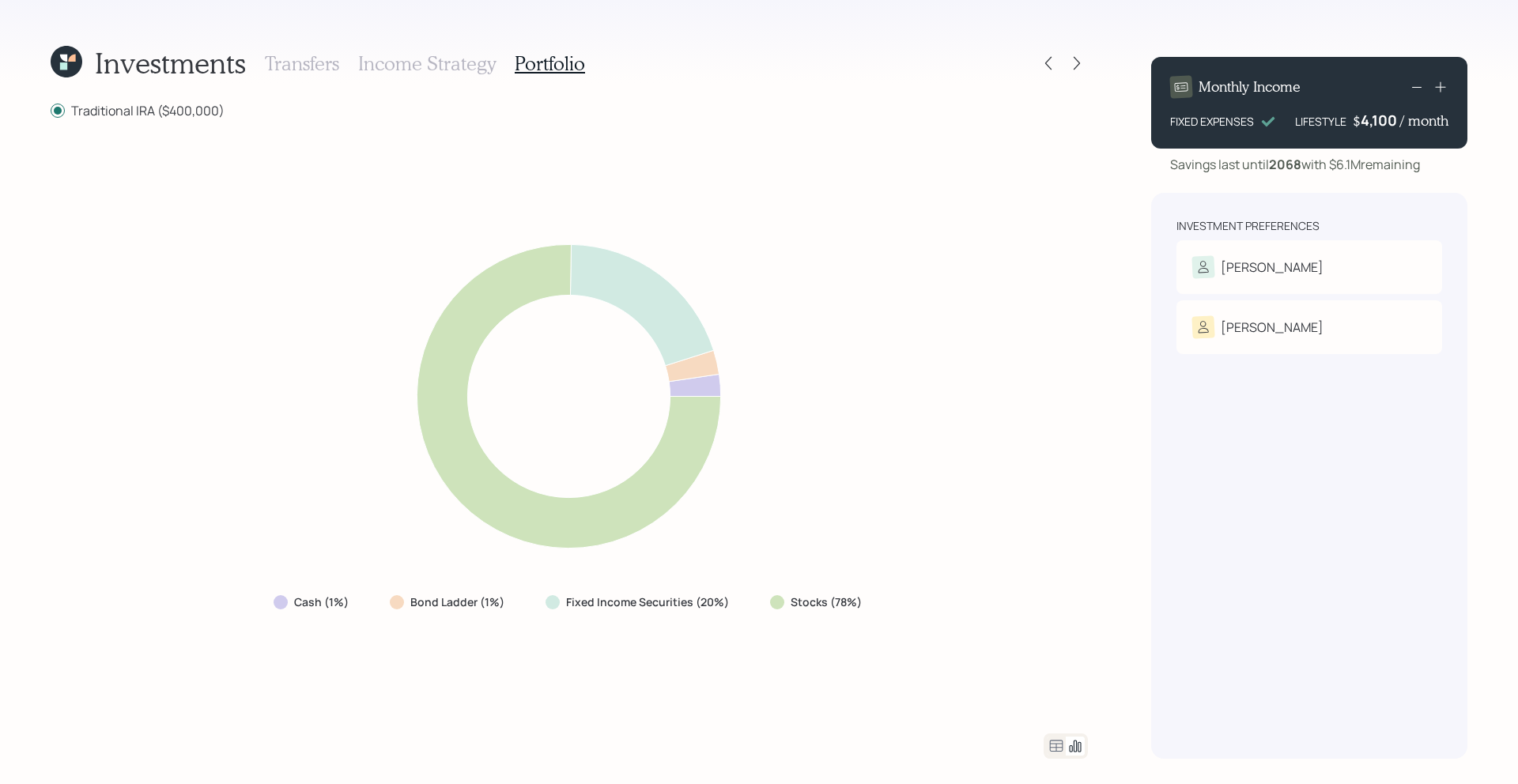
click at [319, 63] on h3 "Transfers" at bounding box center [301, 63] width 74 height 23
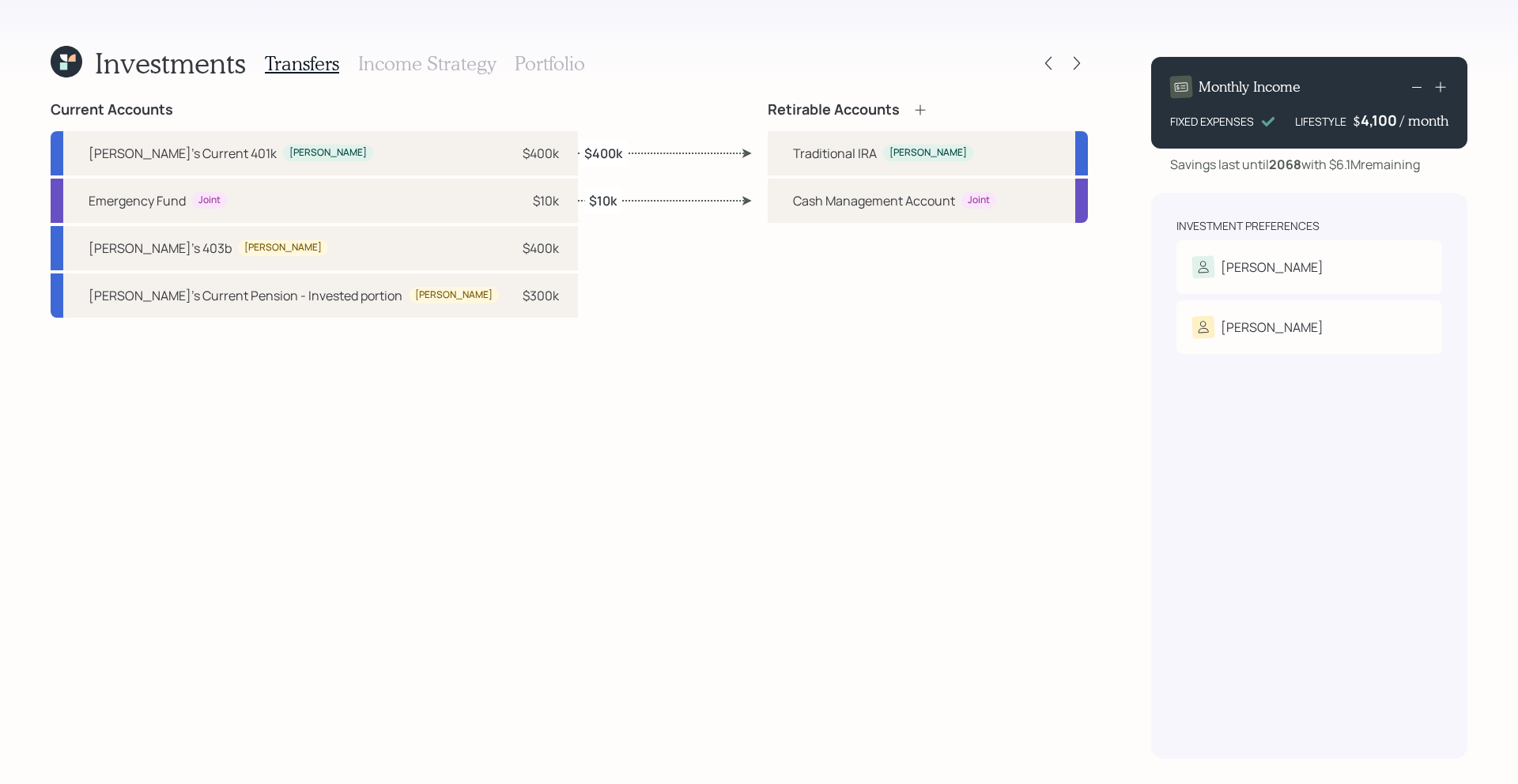
click at [413, 64] on h3 "Income Strategy" at bounding box center [427, 63] width 137 height 23
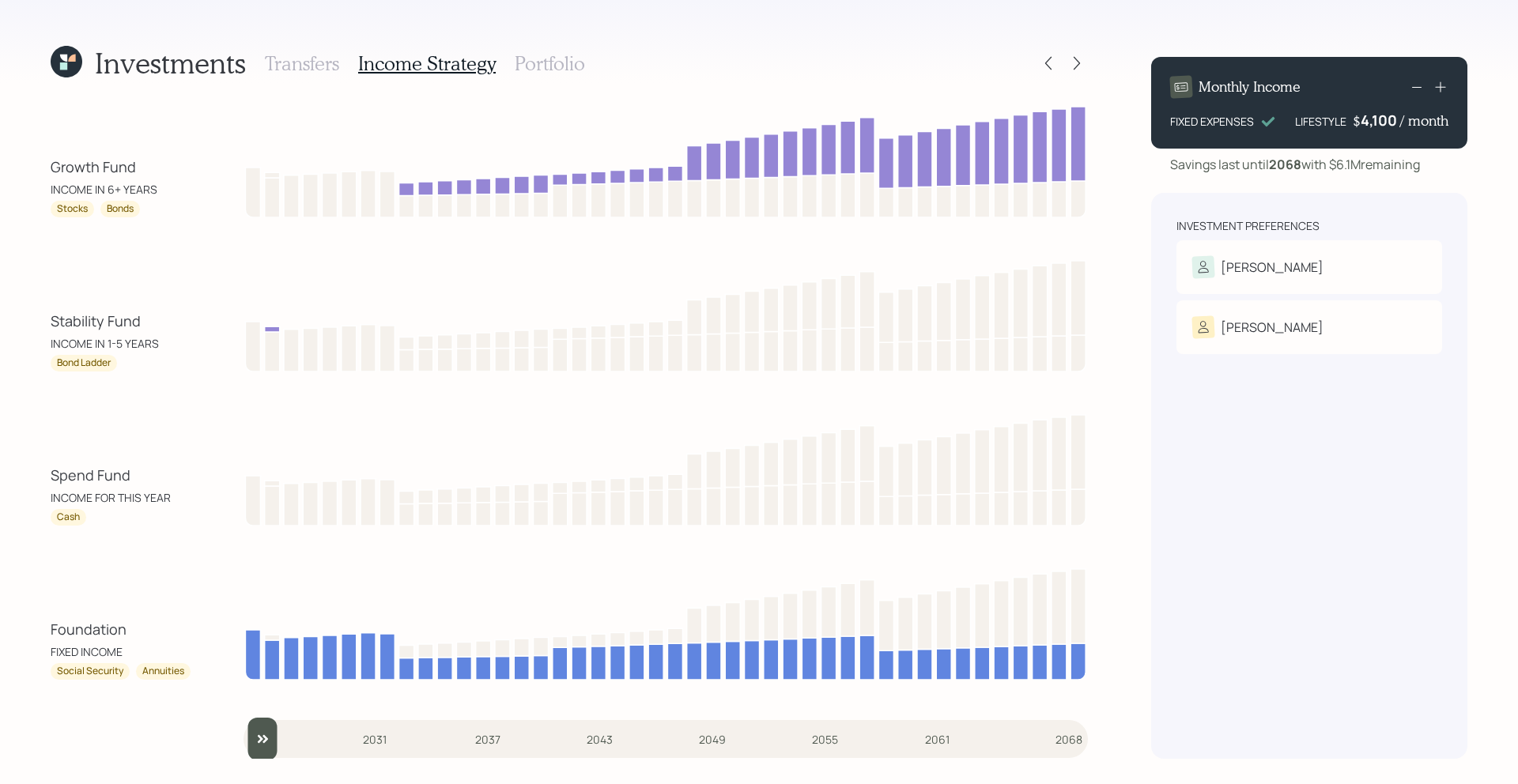
click at [557, 65] on h3 "Portfolio" at bounding box center [550, 63] width 70 height 23
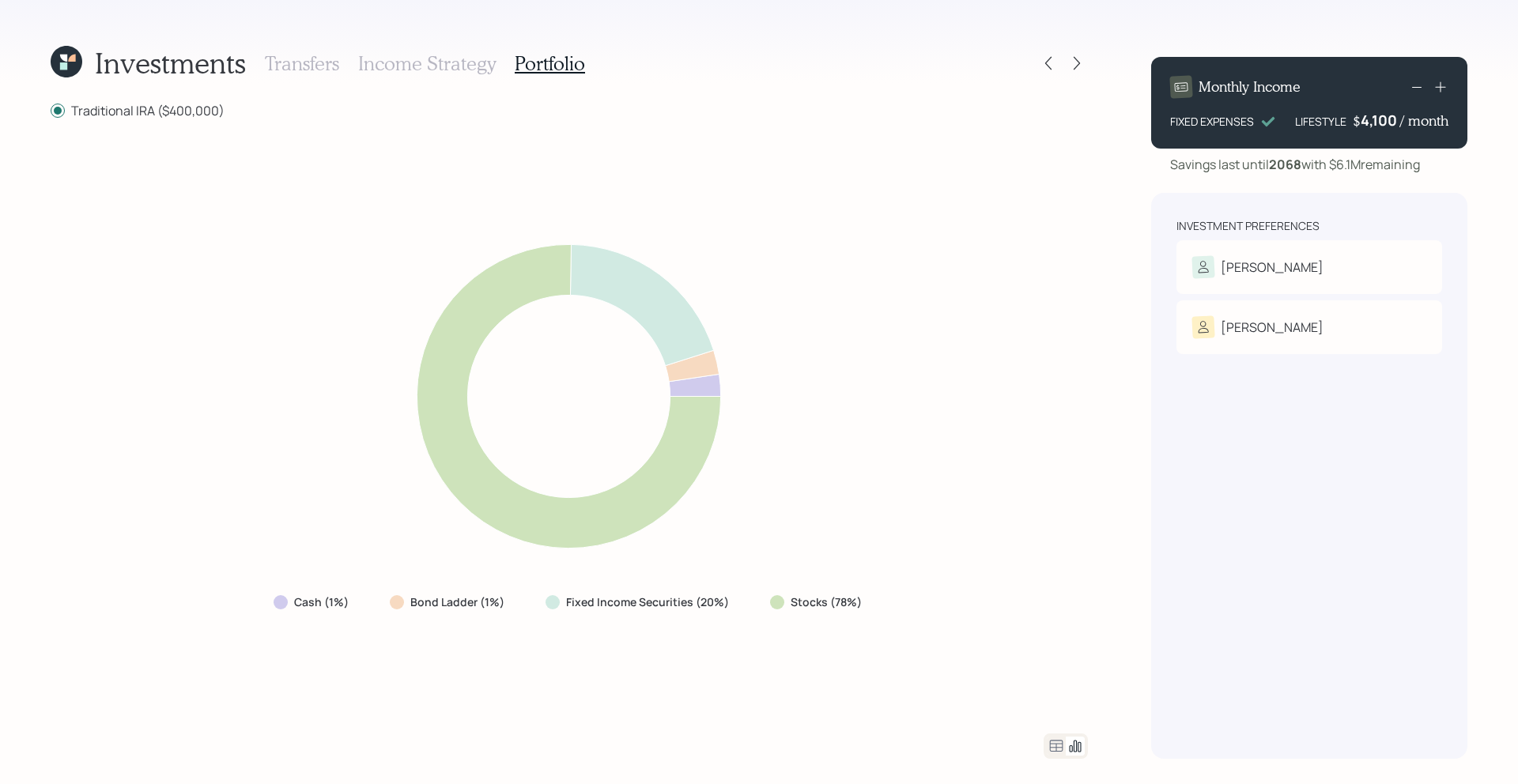
click at [1059, 751] on icon at bounding box center [1056, 746] width 14 height 12
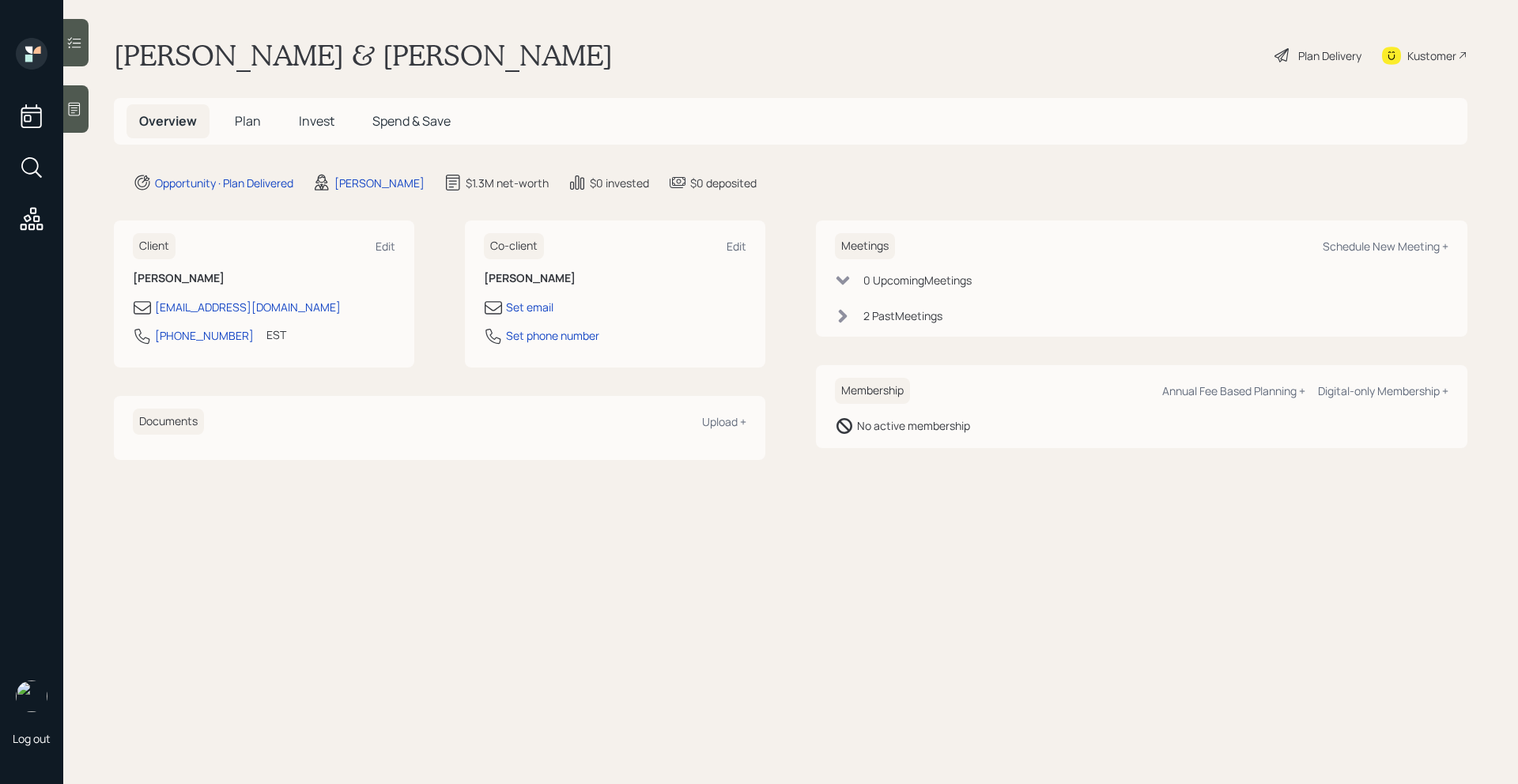
click at [248, 124] on span "Plan" at bounding box center [247, 121] width 26 height 17
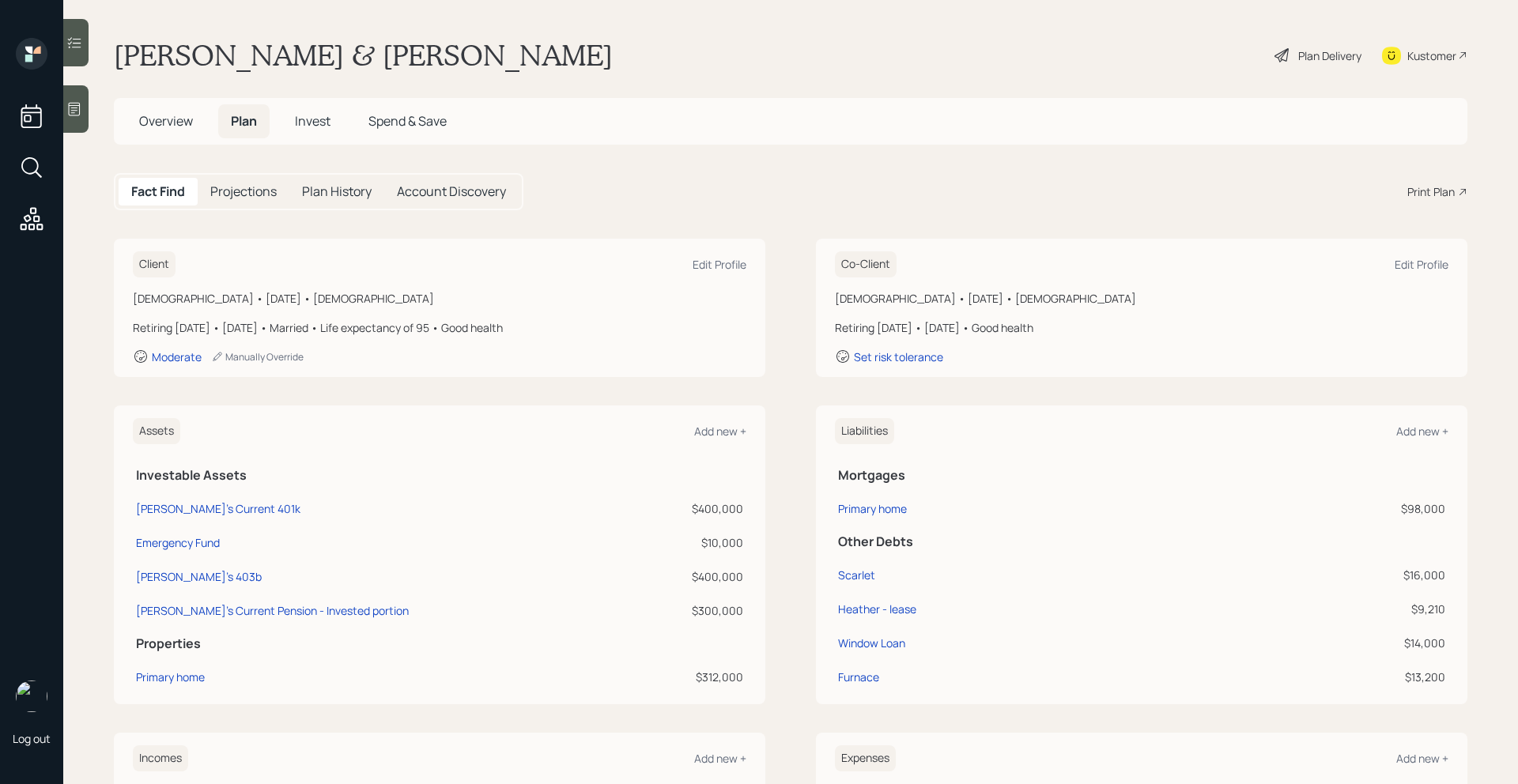
click at [1293, 55] on div "Plan Delivery" at bounding box center [1317, 55] width 90 height 35
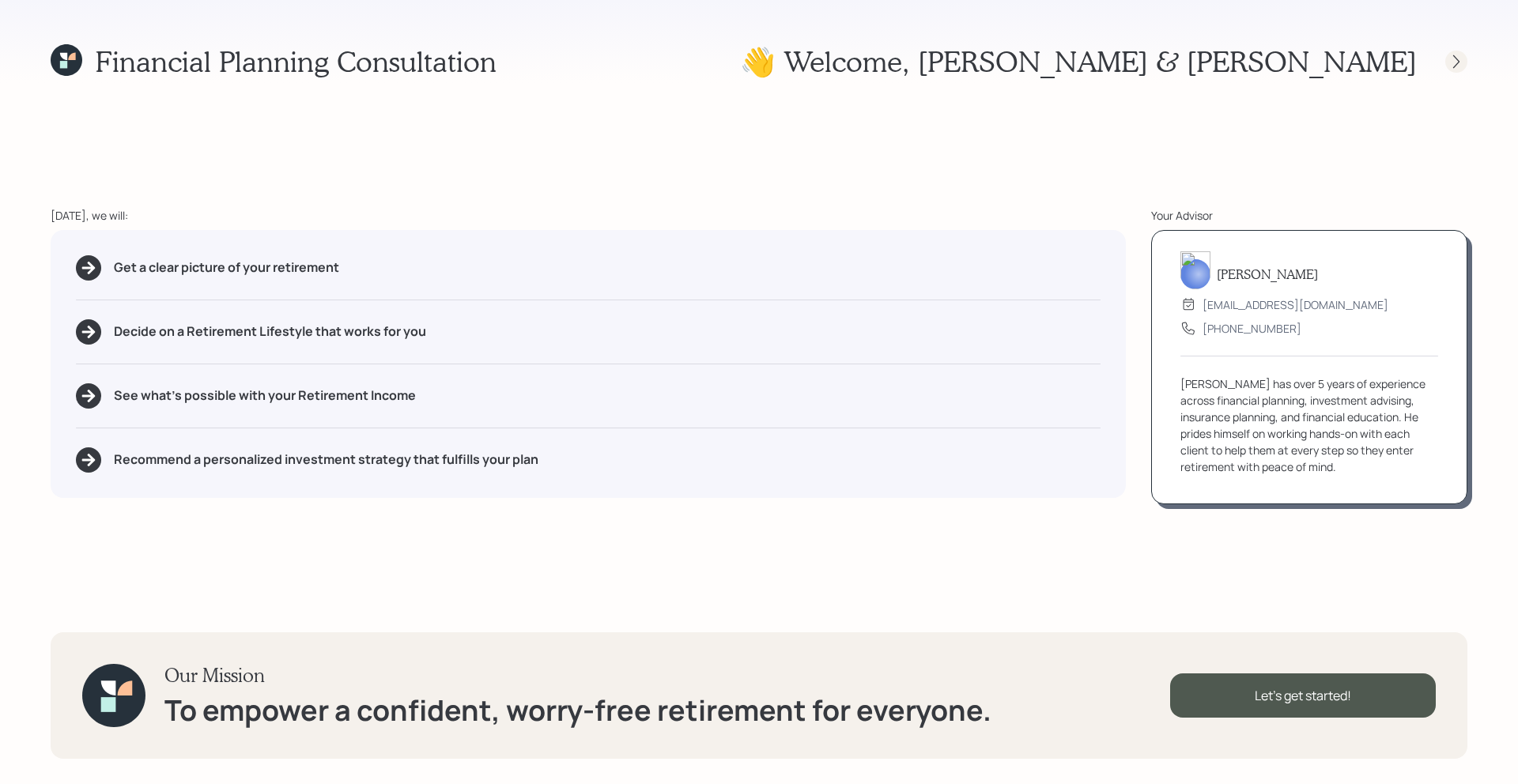
click at [1455, 70] on div at bounding box center [1456, 61] width 22 height 22
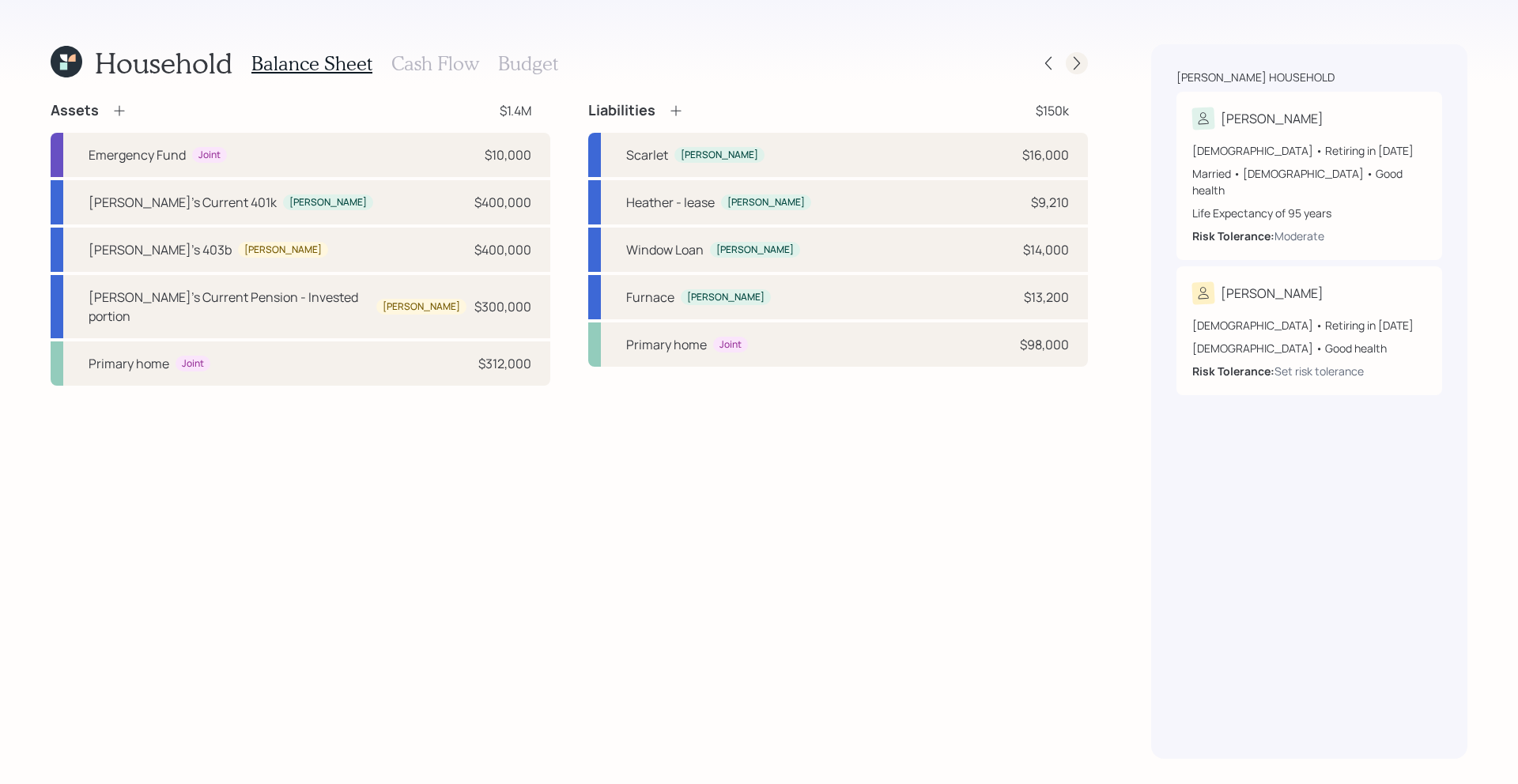
click at [1087, 62] on div at bounding box center [1077, 63] width 22 height 22
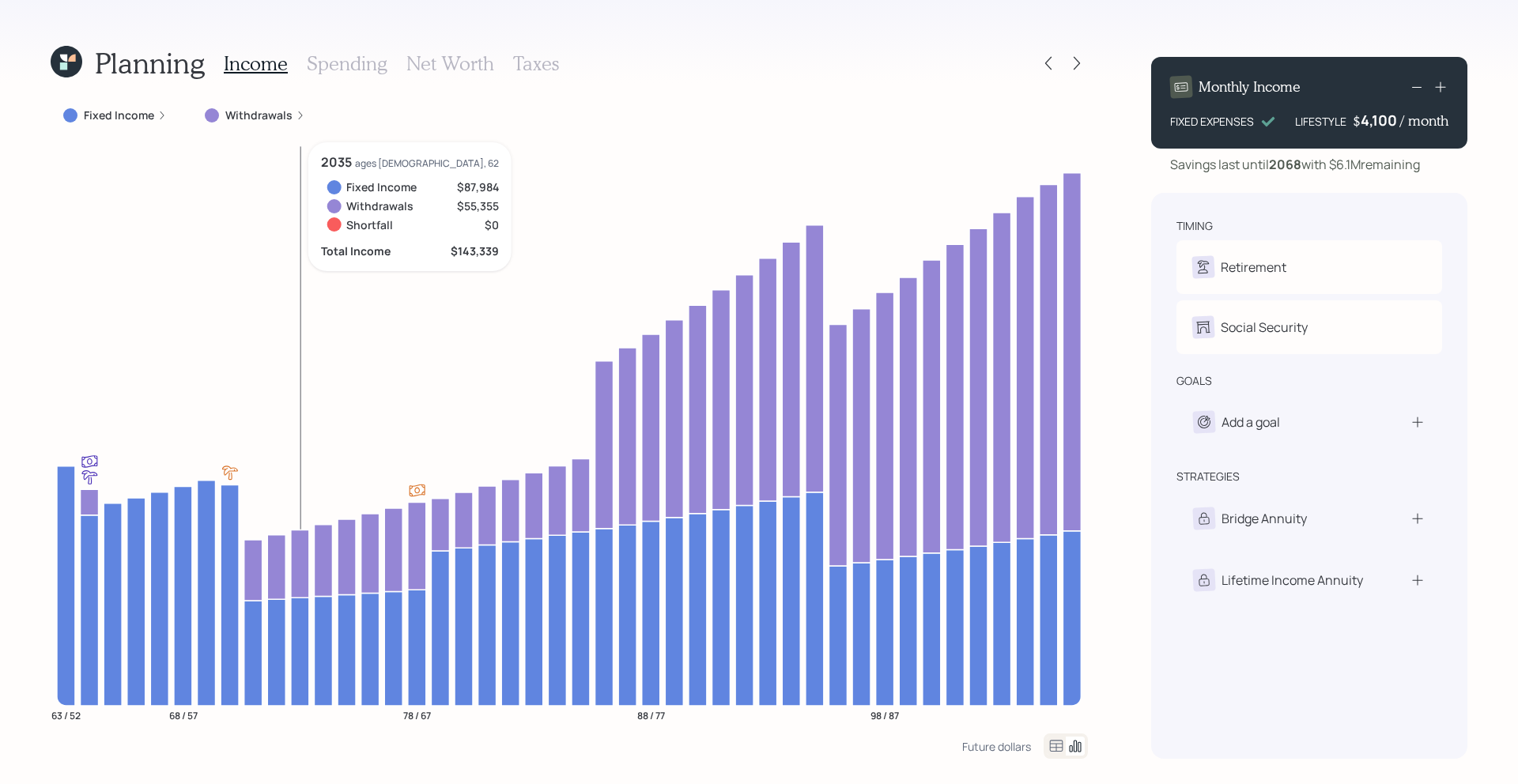
click at [112, 120] on label "Fixed Income" at bounding box center [119, 115] width 70 height 16
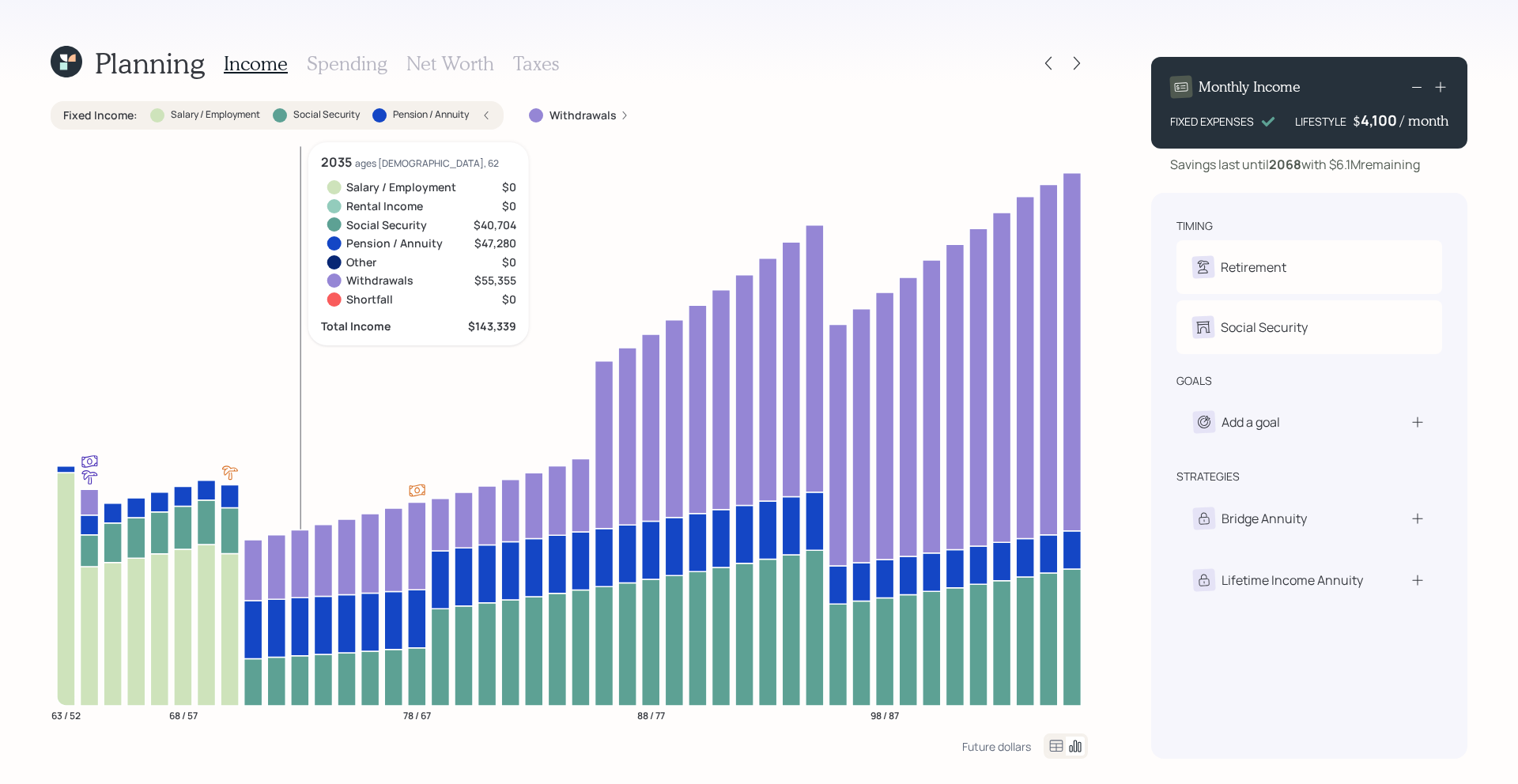
click at [114, 119] on label "Fixed Income :" at bounding box center [100, 115] width 74 height 16
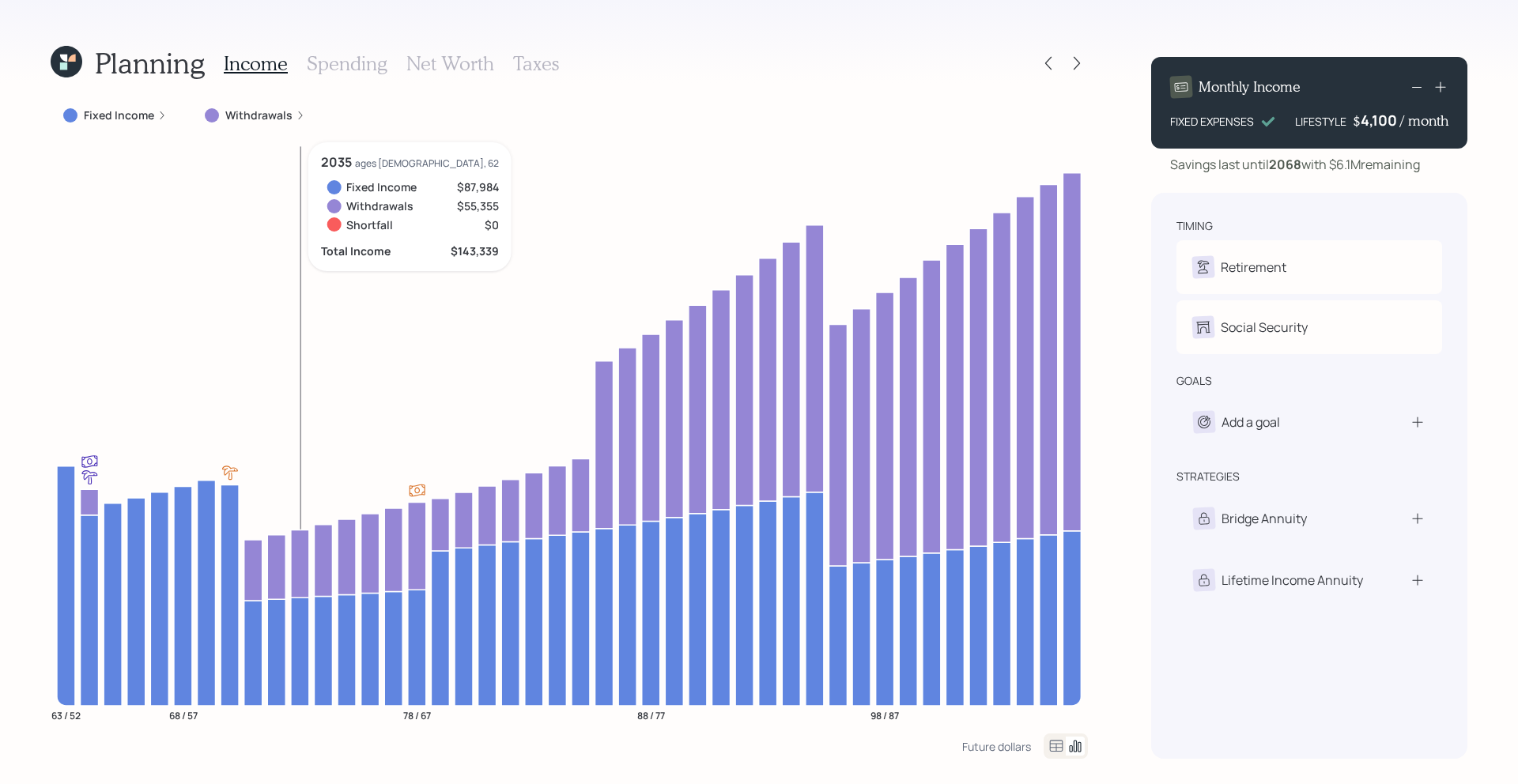
click at [234, 136] on div "Fixed Income Withdrawals 63 / 52 68 / 57 78 / 67 88 / 77 98 / 87 2035 ages [DEM…" at bounding box center [568, 417] width 1037 height 632
click at [258, 116] on label "Withdrawals" at bounding box center [259, 115] width 67 height 16
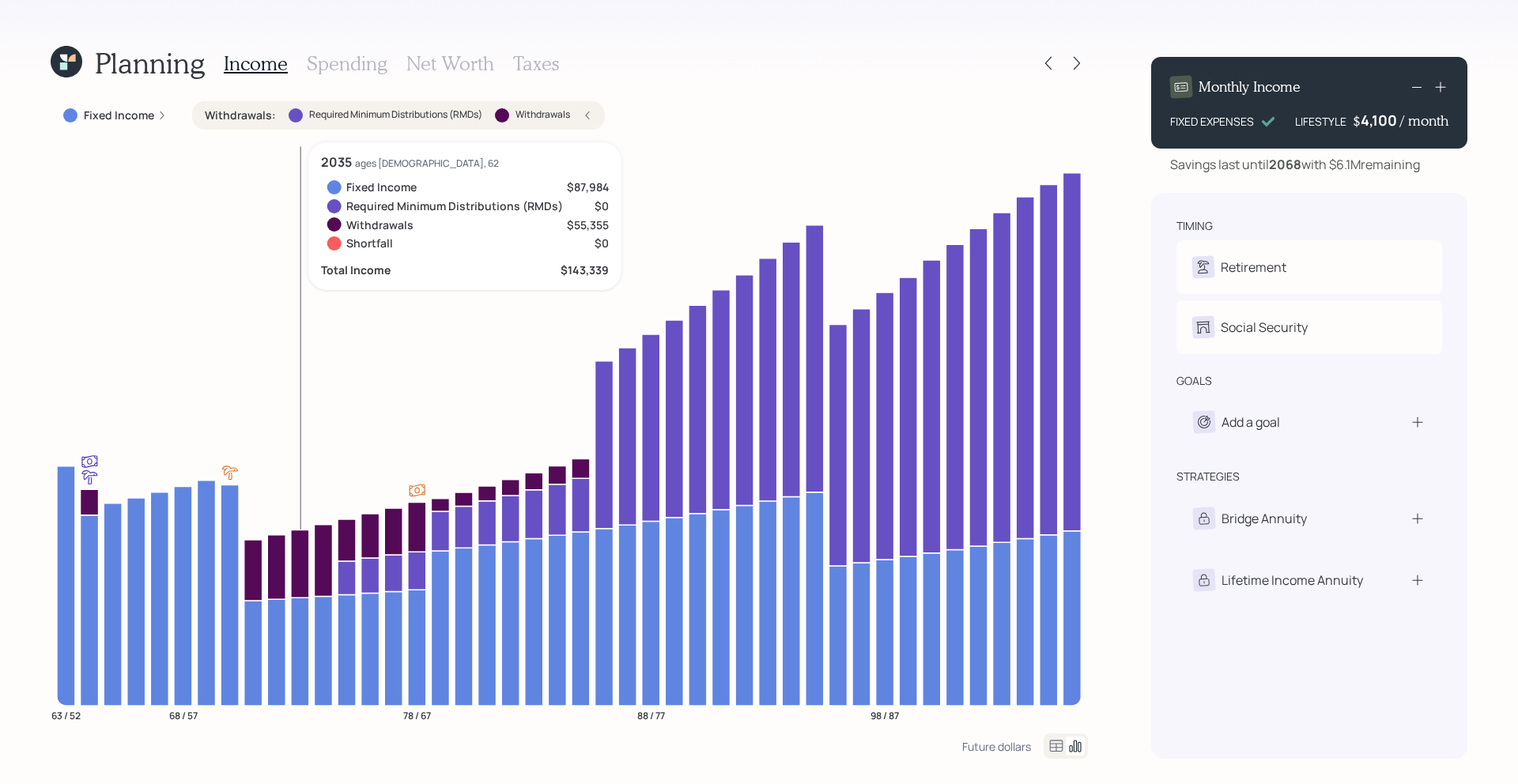
click at [258, 117] on label "Withdrawals :" at bounding box center [240, 115] width 71 height 16
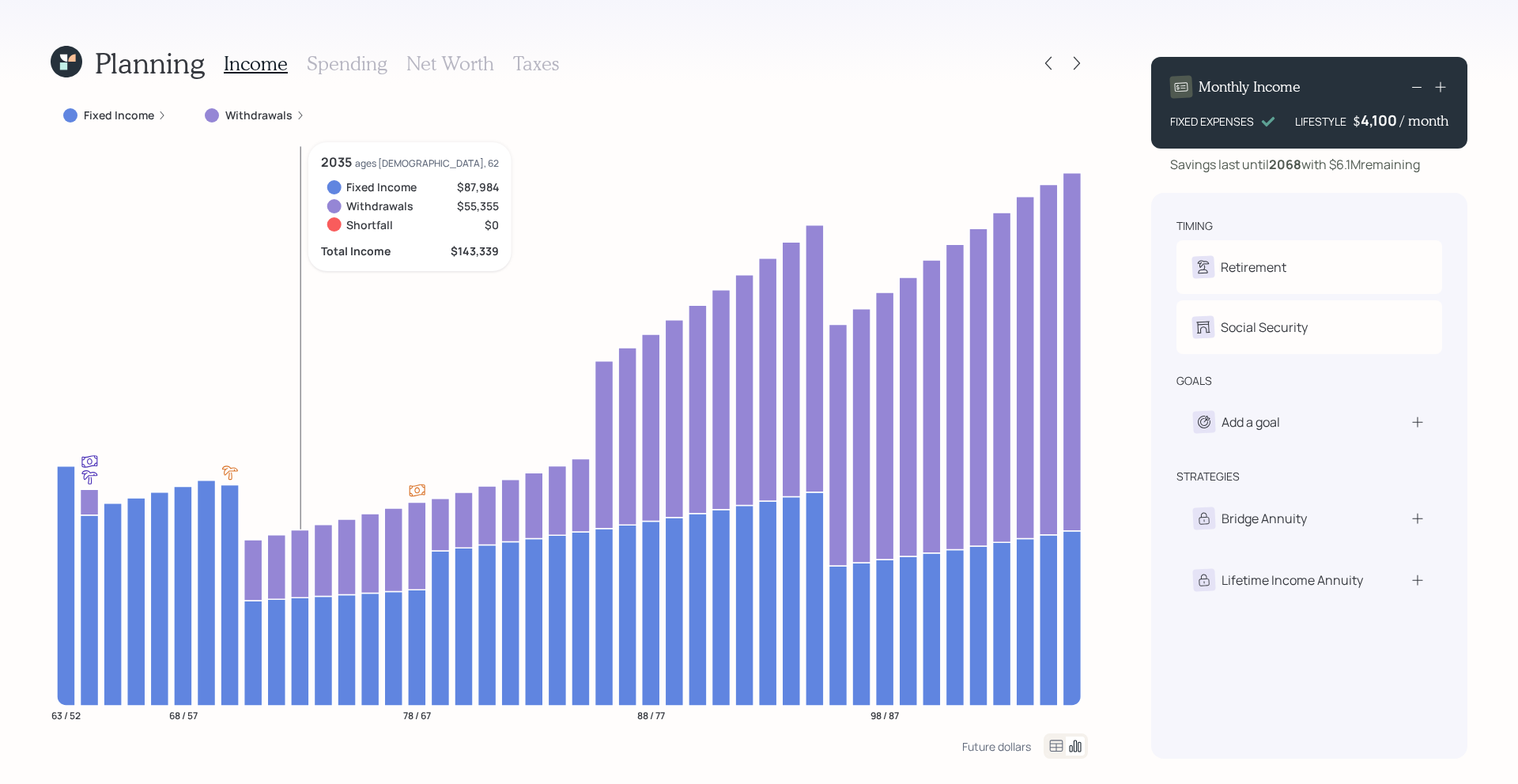
click at [344, 58] on h3 "Spending" at bounding box center [346, 63] width 80 height 23
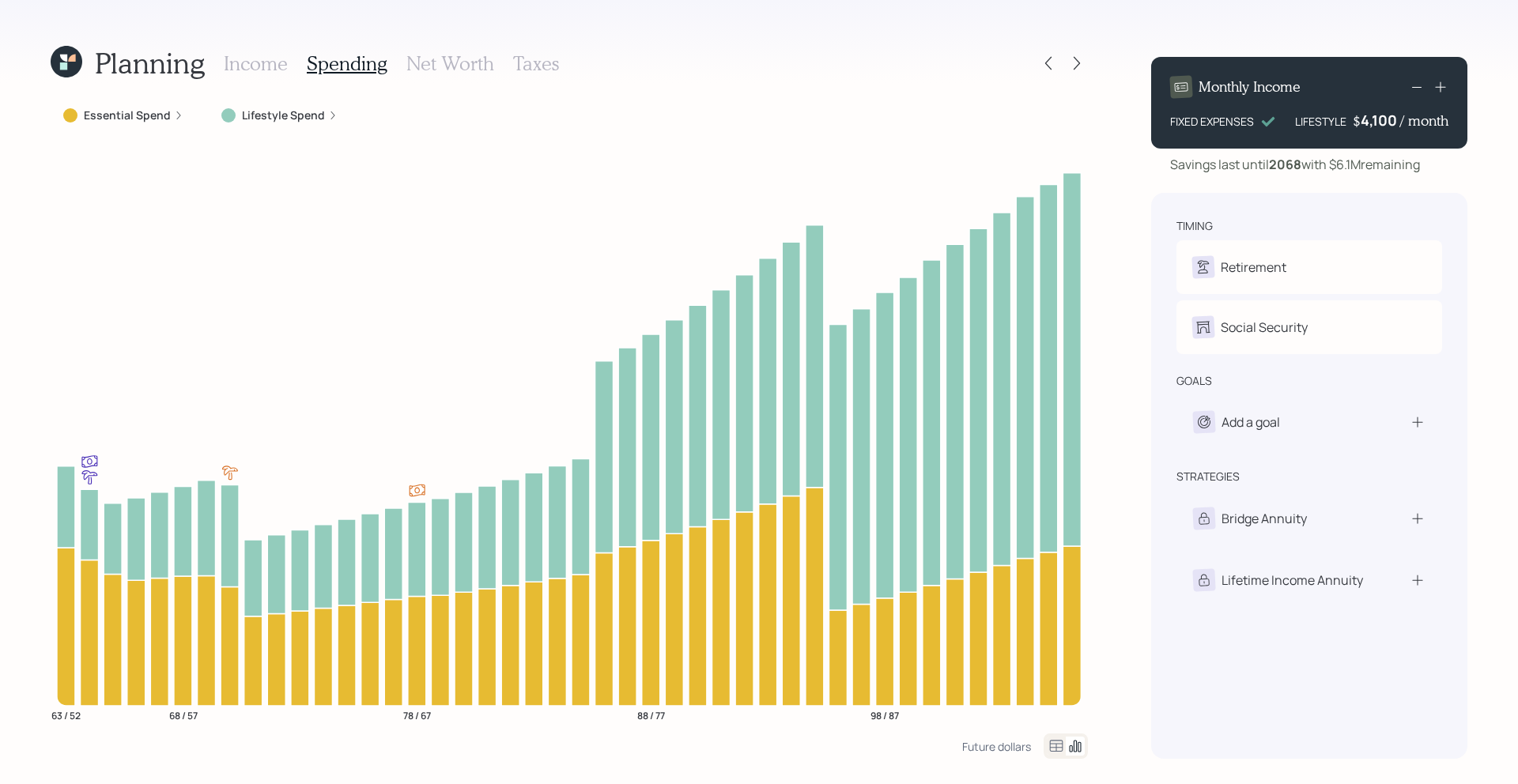
click at [280, 118] on label "Lifestyle Spend" at bounding box center [282, 115] width 83 height 16
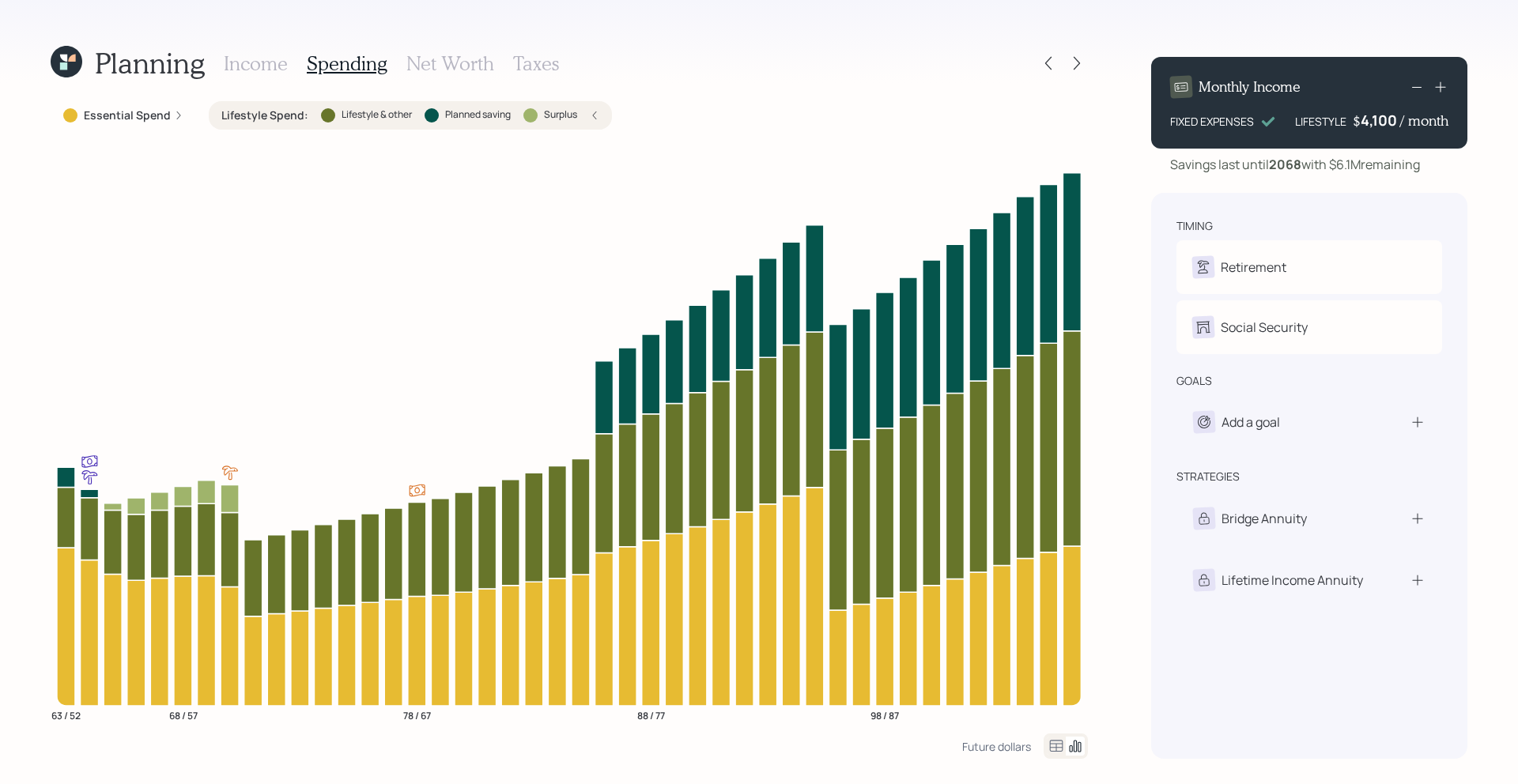
click at [266, 117] on label "Lifestyle Spend :" at bounding box center [265, 115] width 87 height 16
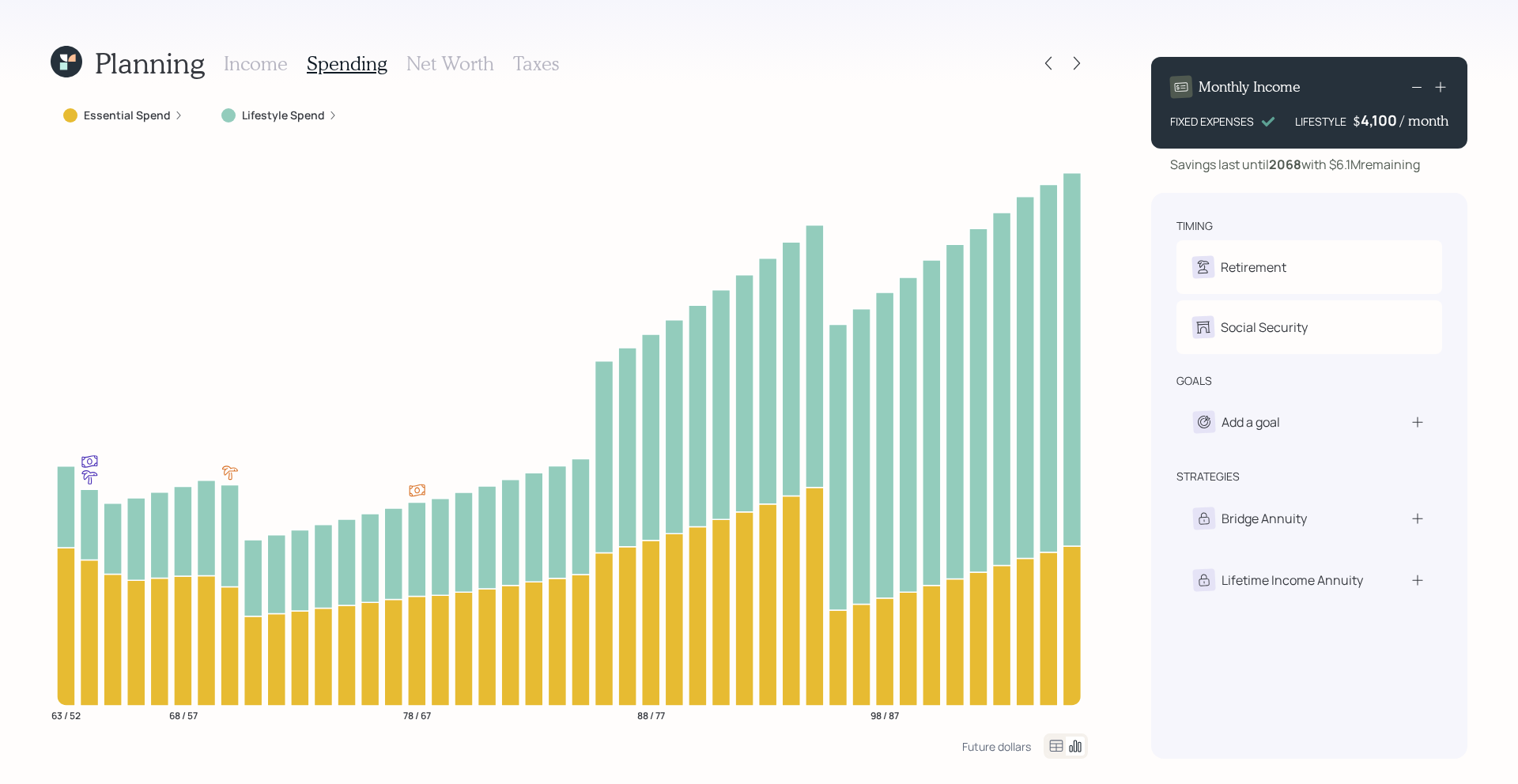
click at [261, 61] on h3 "Income" at bounding box center [255, 63] width 64 height 23
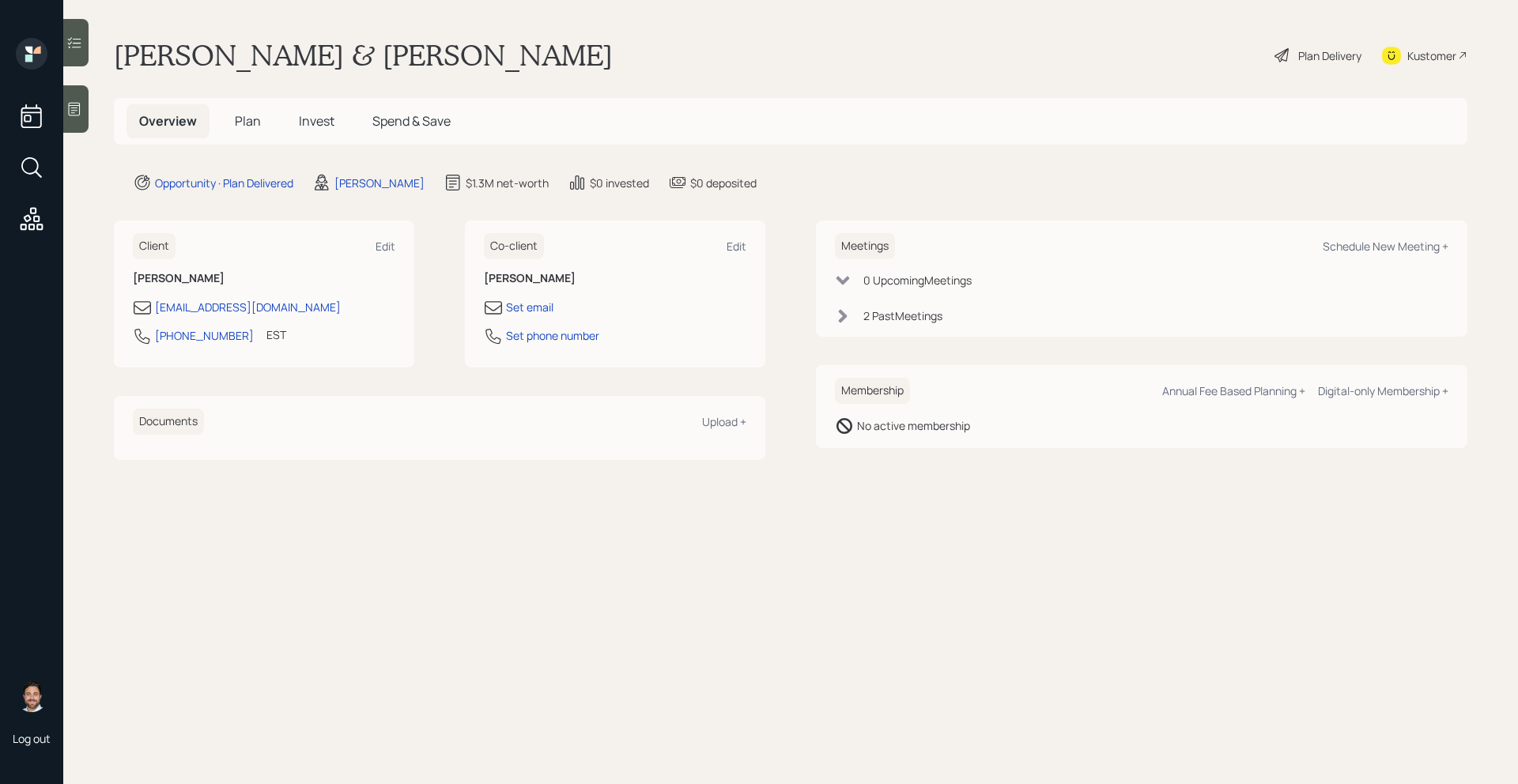
click at [1303, 60] on div "Plan Delivery" at bounding box center [1329, 55] width 63 height 16
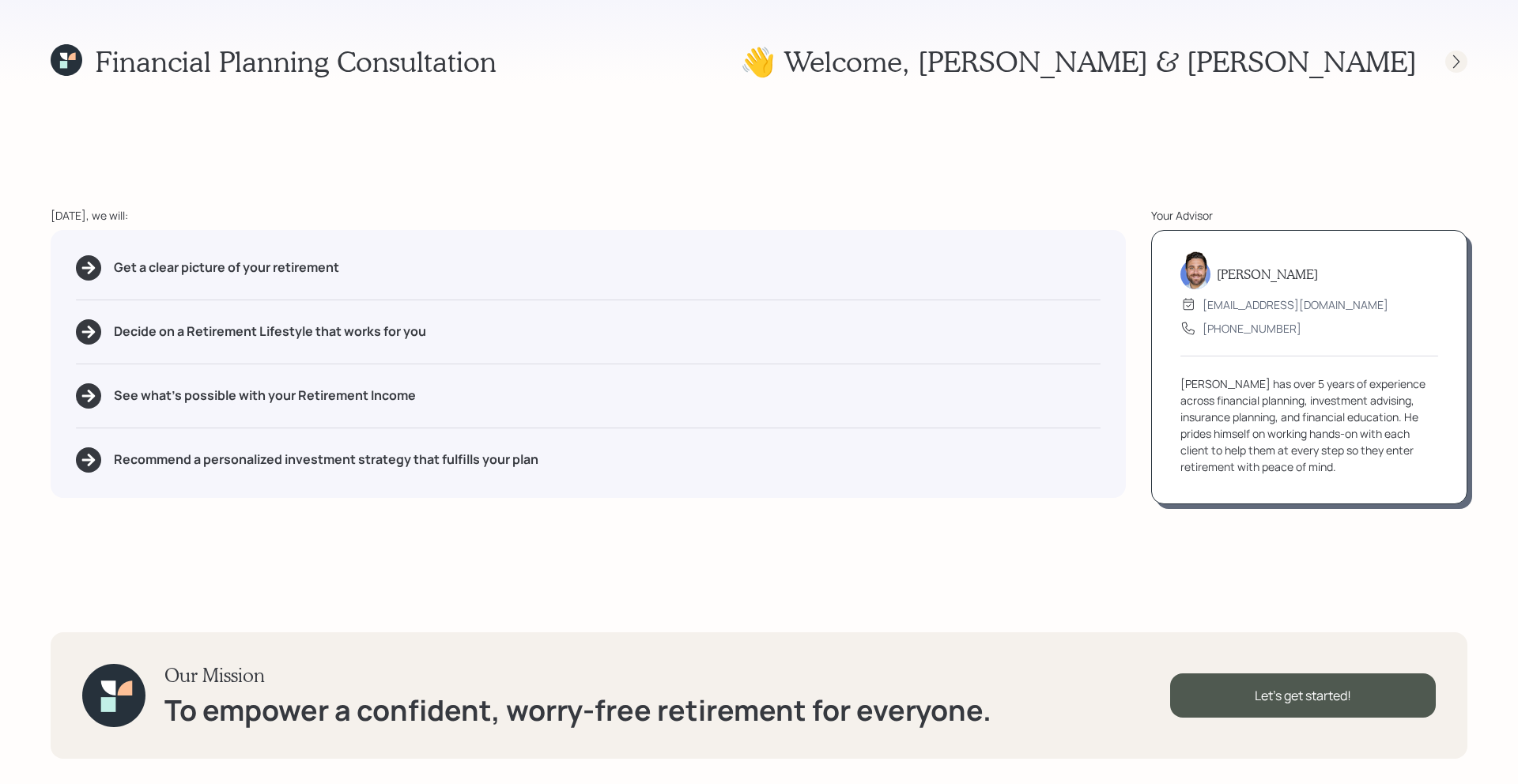
click at [1445, 67] on div at bounding box center [1441, 61] width 50 height 22
click at [1457, 63] on icon at bounding box center [1456, 61] width 16 height 16
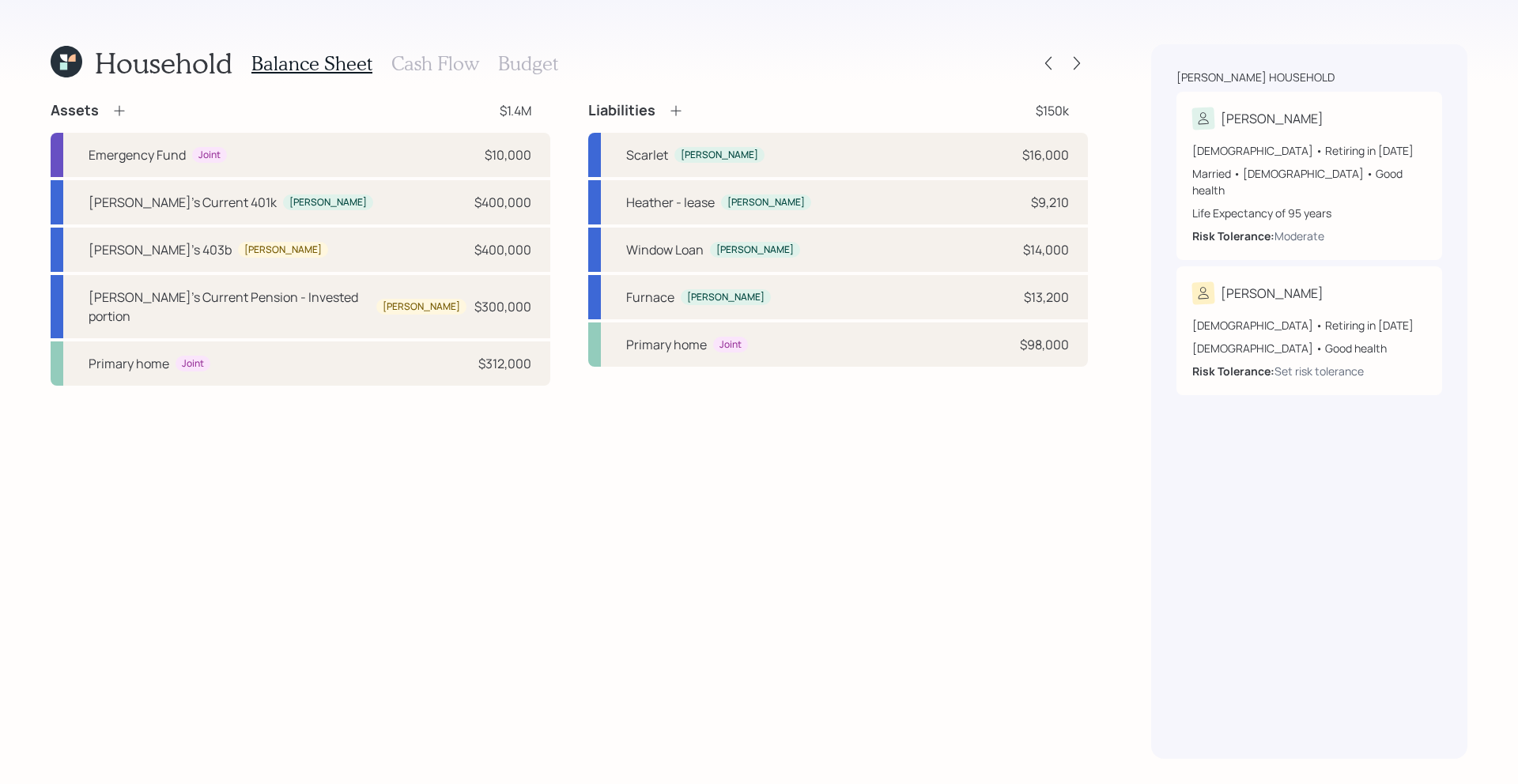
click at [1079, 79] on div "Household Balance Sheet Cash Flow Budget" at bounding box center [568, 63] width 1037 height 38
click at [1079, 72] on div at bounding box center [1077, 63] width 22 height 22
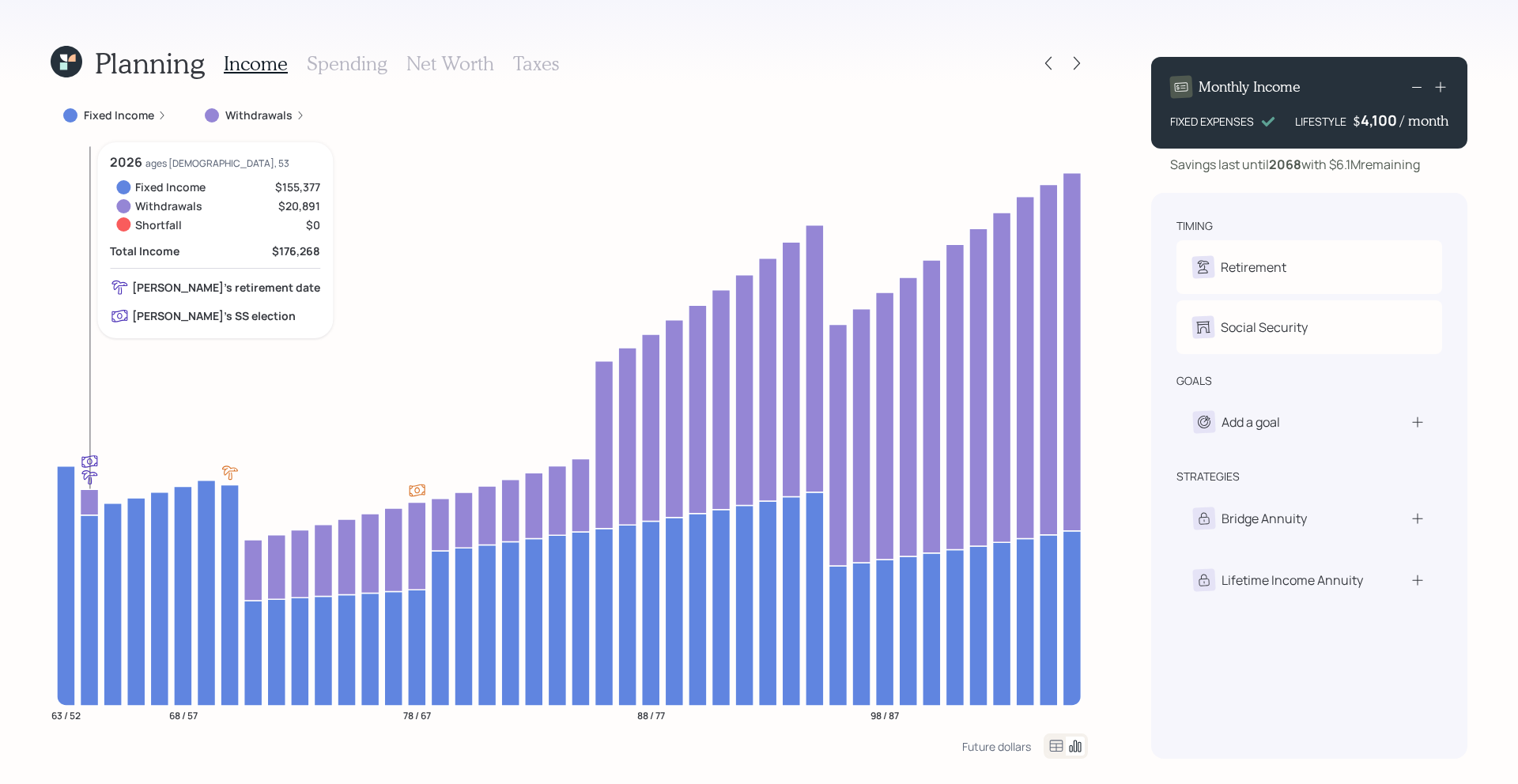
click at [88, 501] on icon at bounding box center [89, 502] width 18 height 26
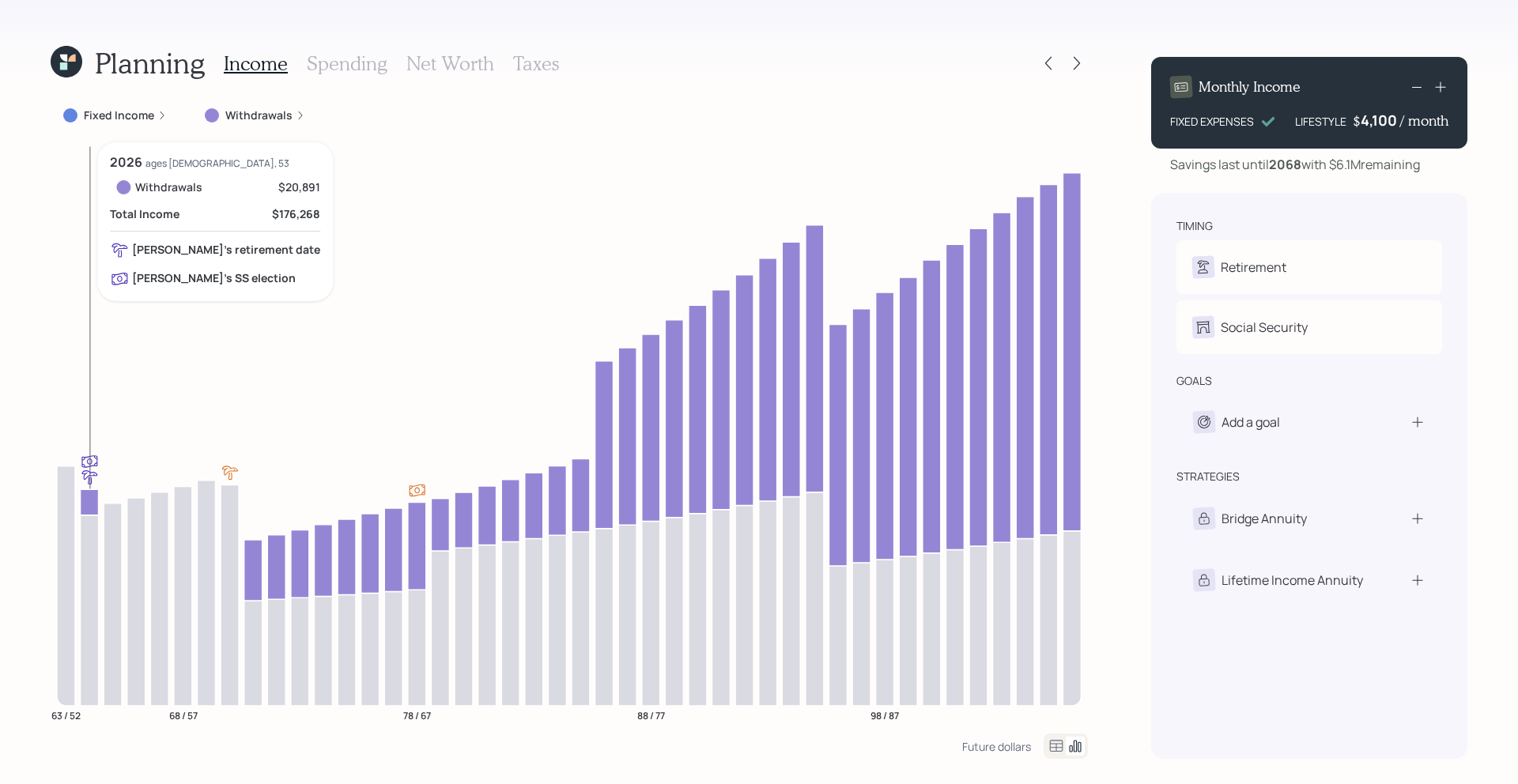
click at [90, 502] on icon at bounding box center [89, 502] width 18 height 26
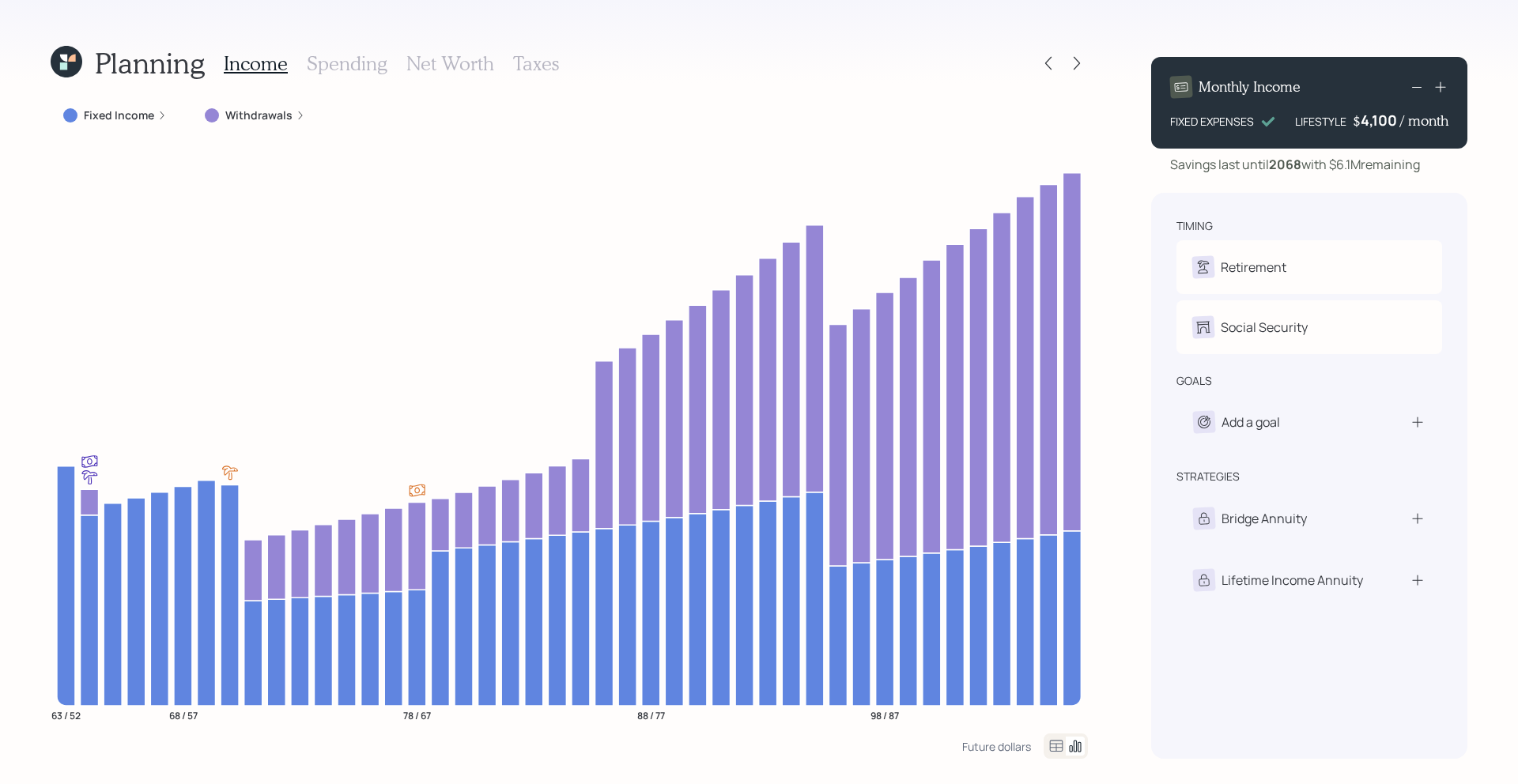
click at [464, 66] on h3 "Net Worth" at bounding box center [450, 63] width 88 height 23
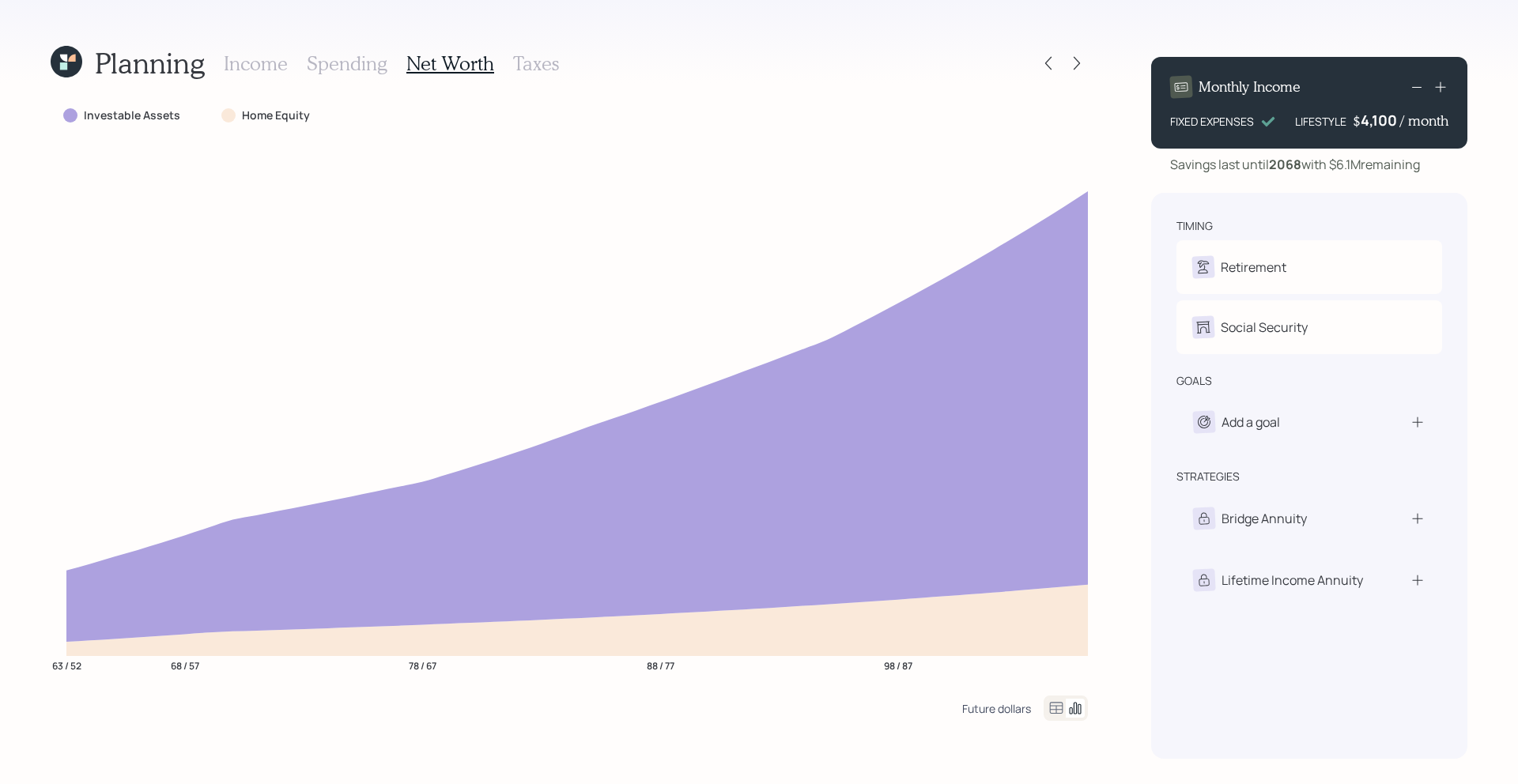
click at [1024, 710] on div "Future dollars" at bounding box center [996, 709] width 69 height 15
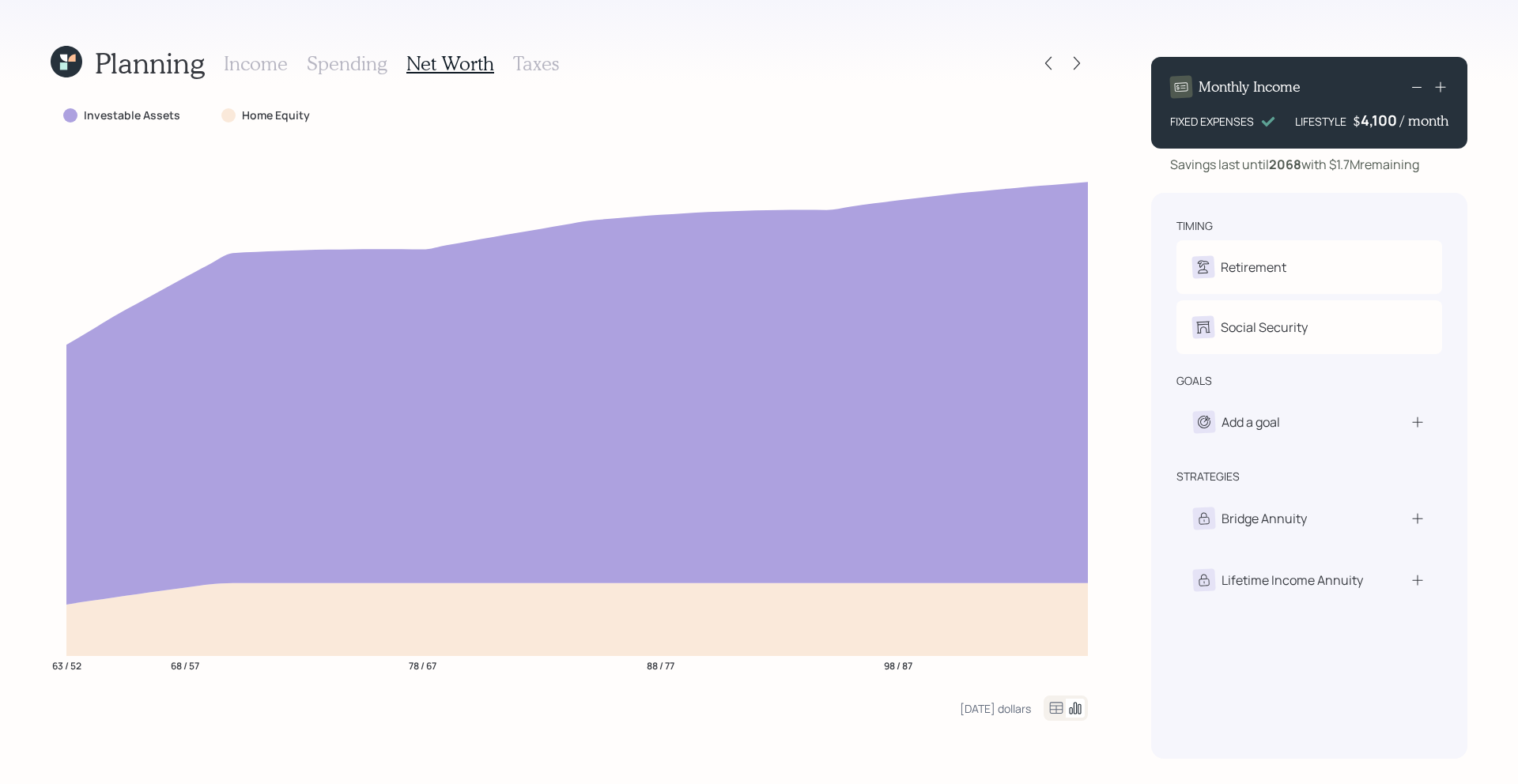
click at [1056, 703] on icon at bounding box center [1056, 708] width 19 height 19
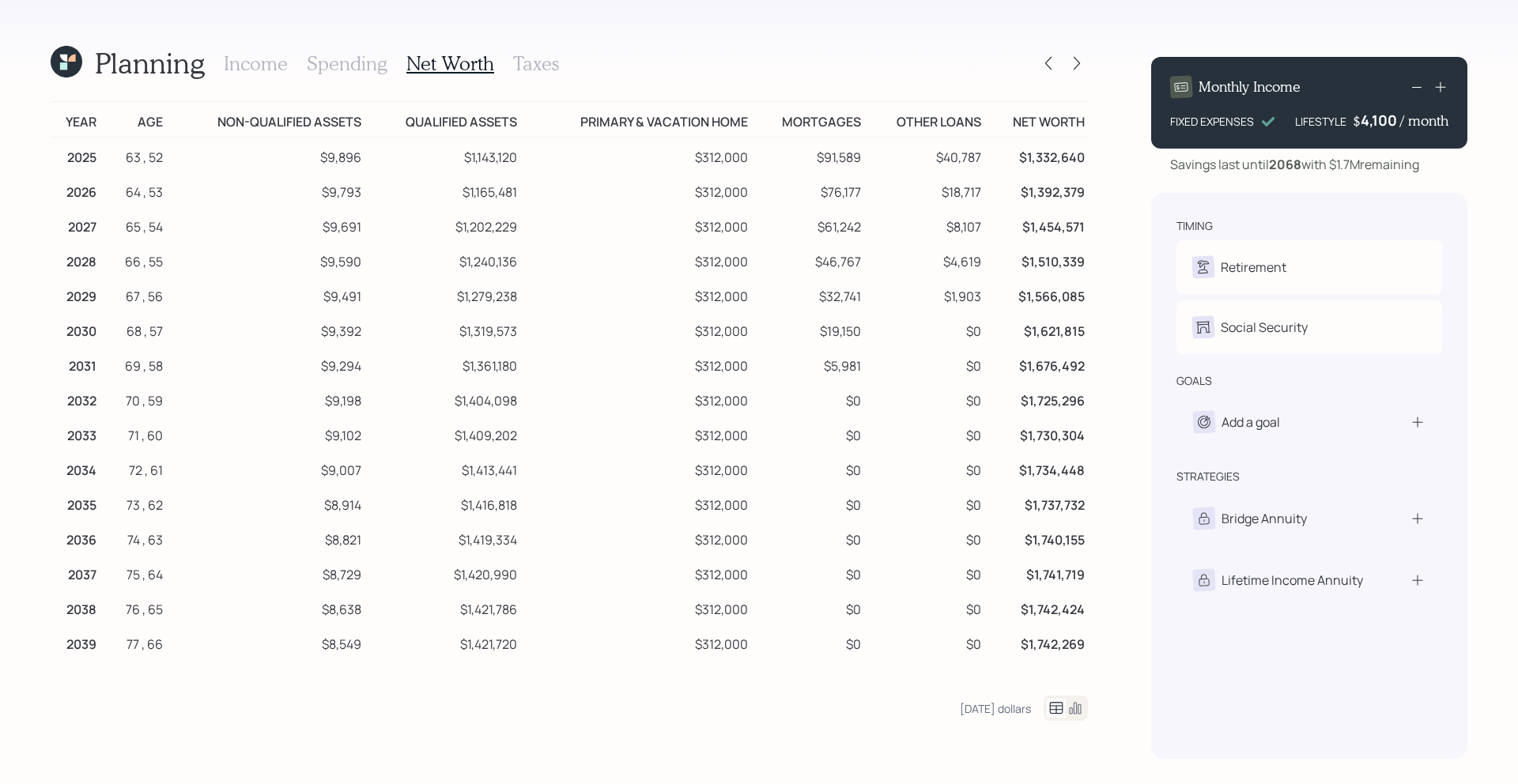
click at [1055, 706] on icon at bounding box center [1056, 708] width 19 height 19
click at [1074, 706] on icon at bounding box center [1075, 708] width 19 height 19
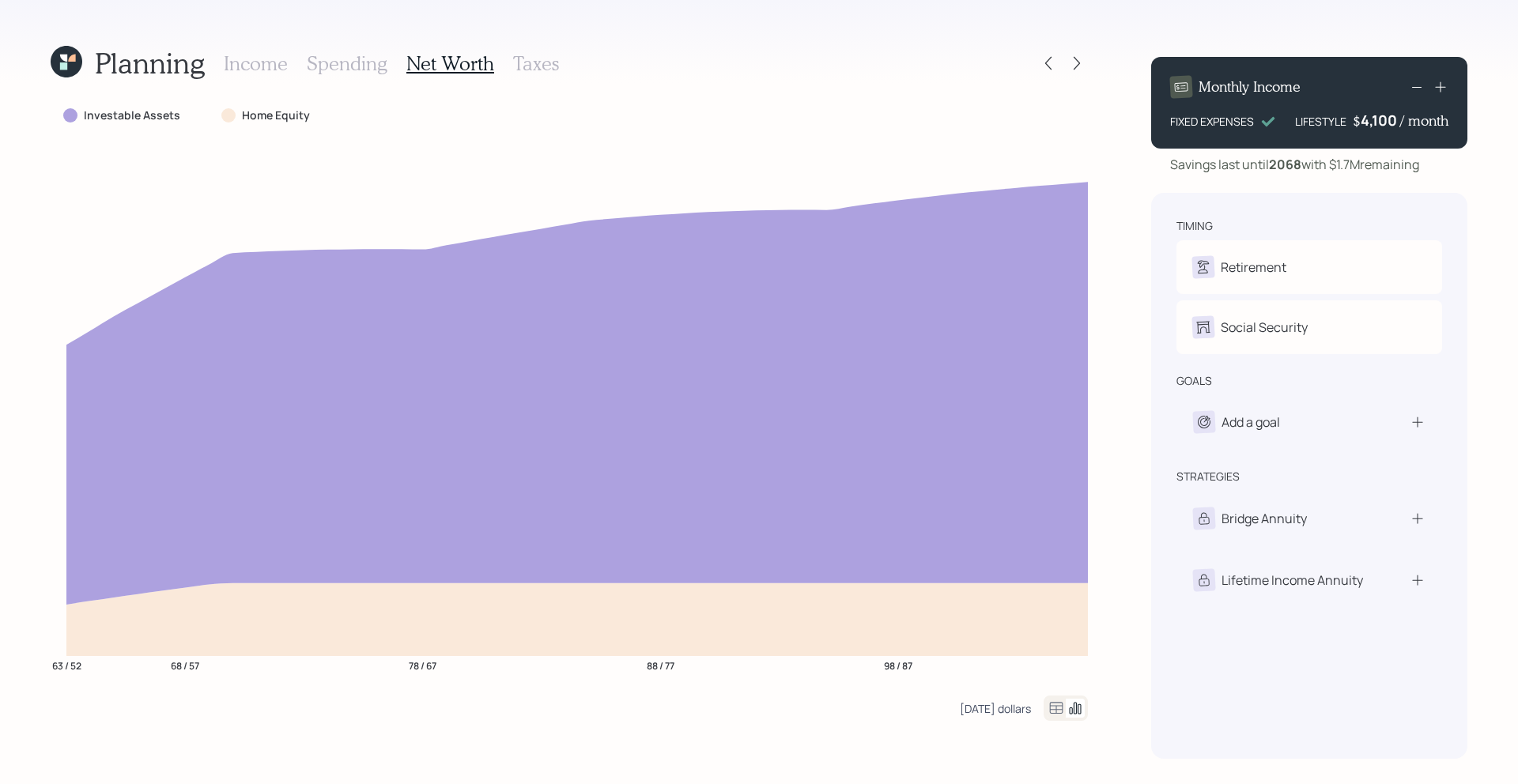
click at [992, 714] on div "Today's dollars" at bounding box center [995, 709] width 71 height 15
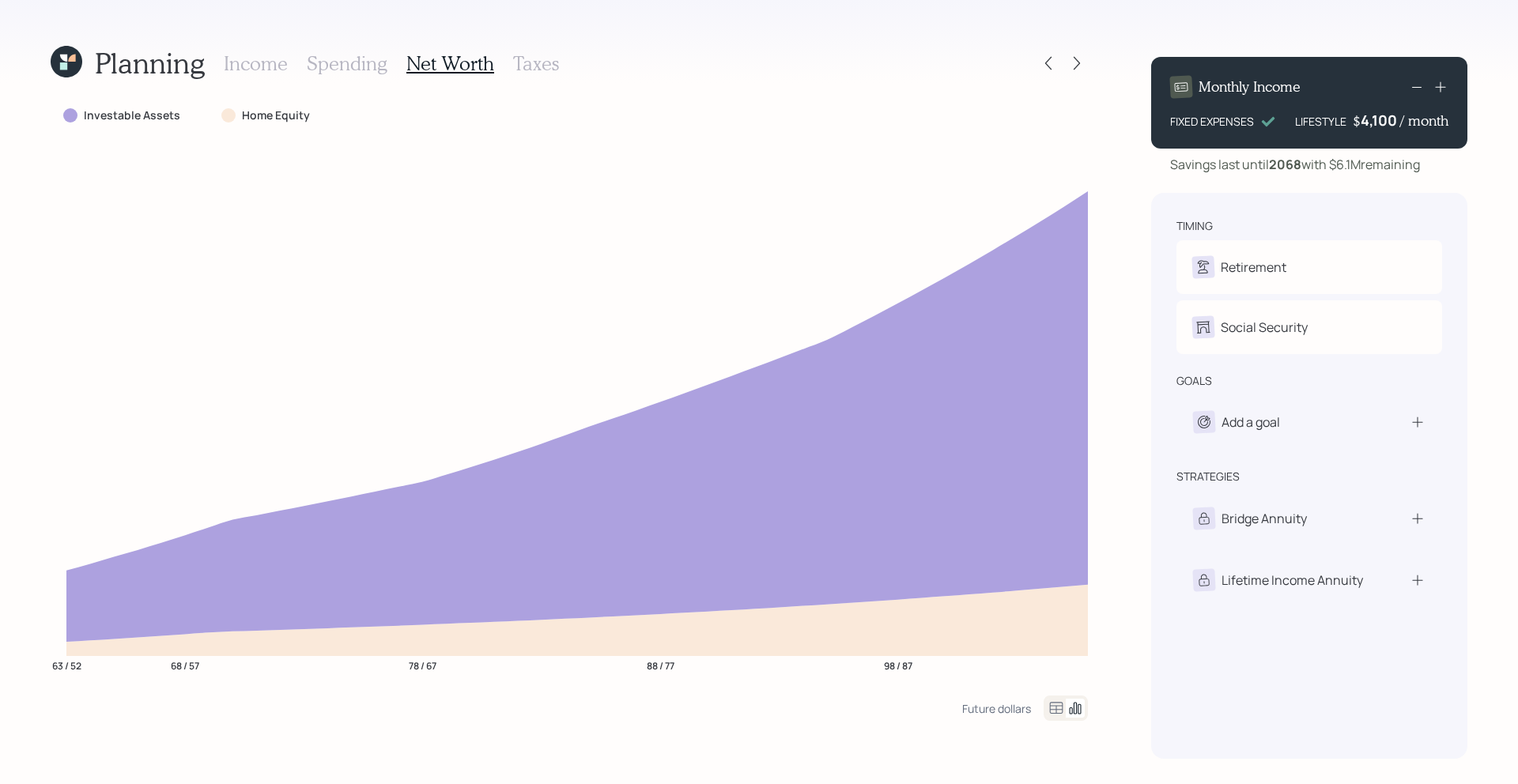
click at [268, 65] on h3 "Income" at bounding box center [255, 63] width 64 height 23
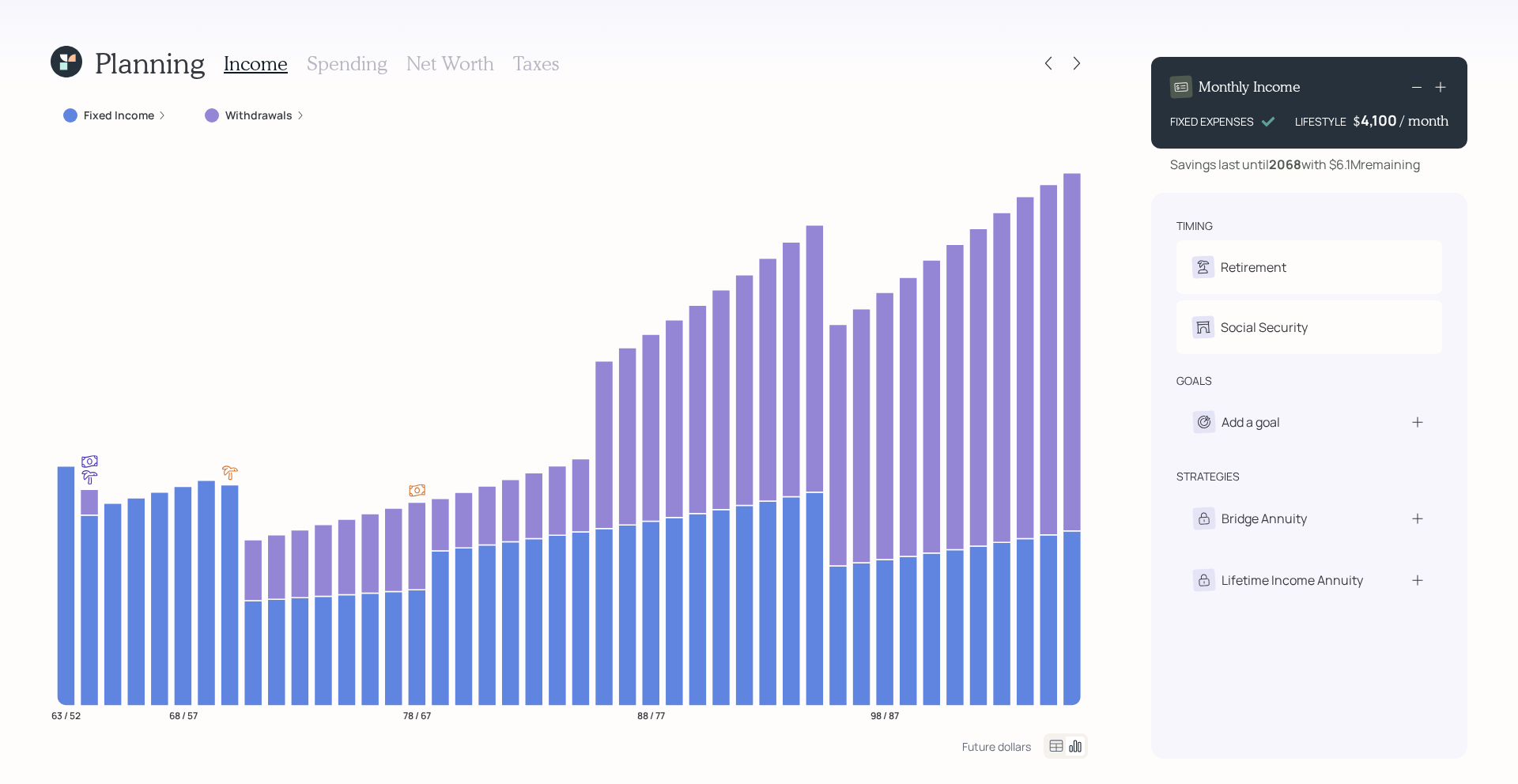
click at [67, 73] on icon at bounding box center [66, 61] width 32 height 32
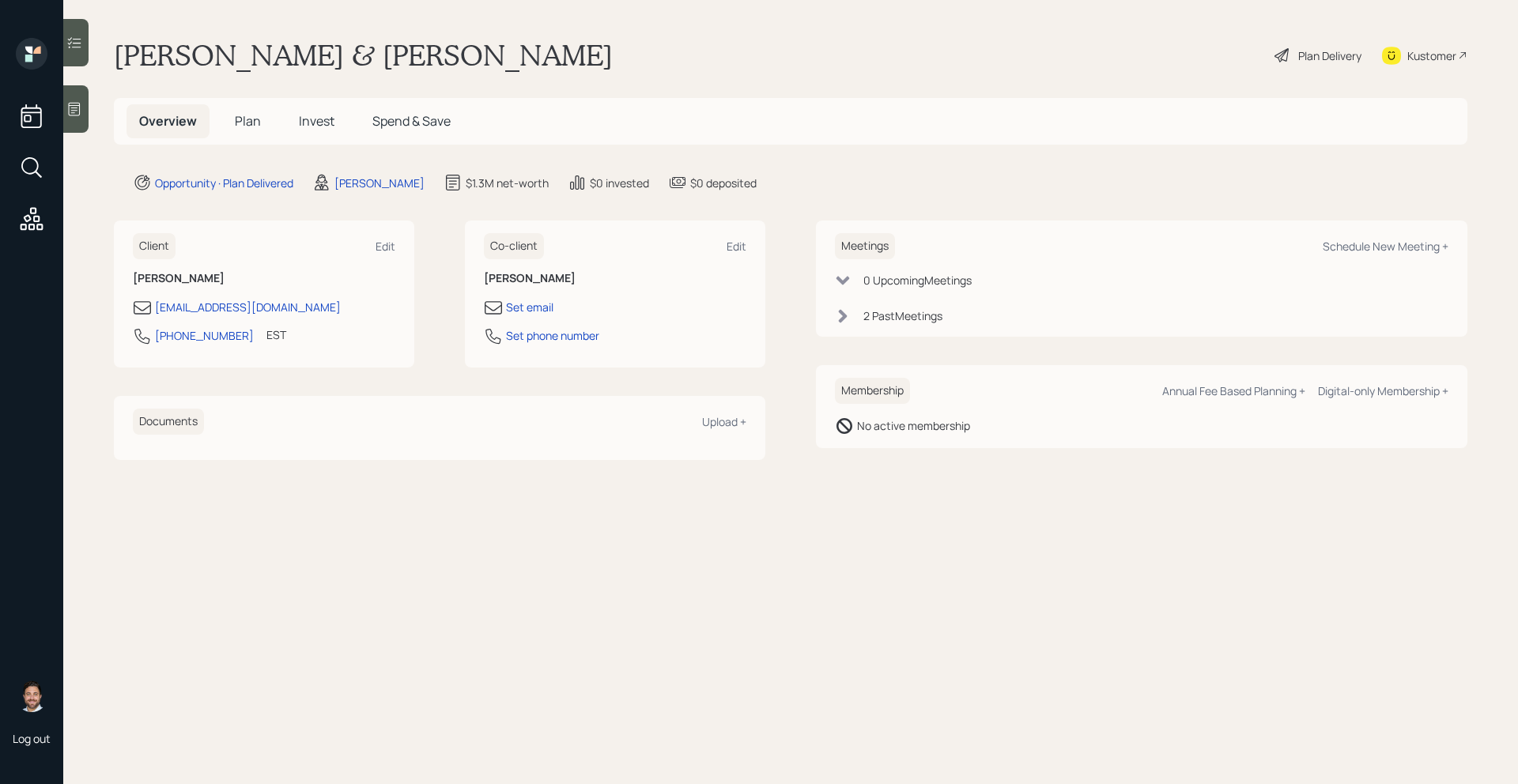
click at [242, 124] on span "Plan" at bounding box center [247, 121] width 26 height 17
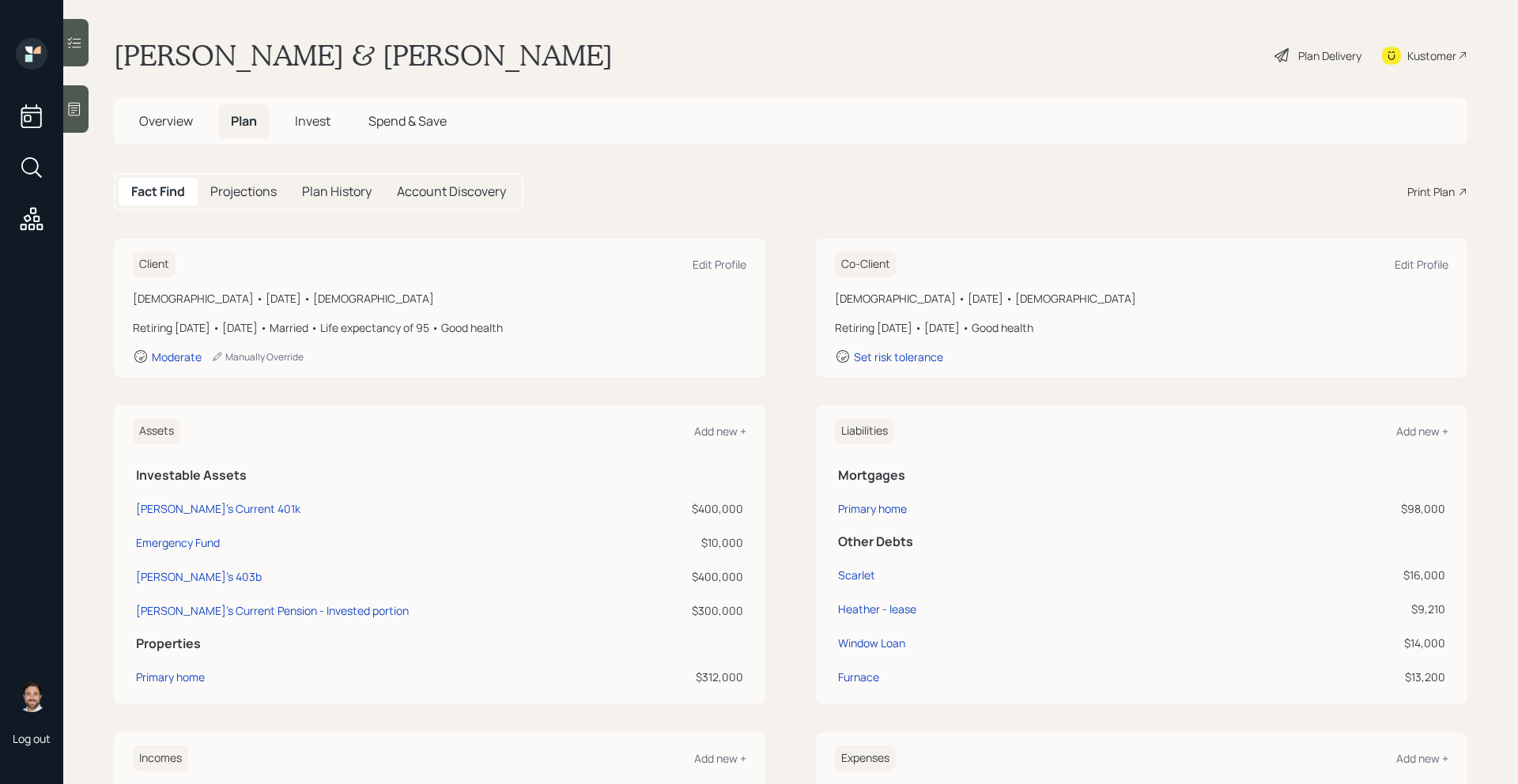
click at [1439, 195] on div "Print Plan" at bounding box center [1431, 191] width 48 height 16
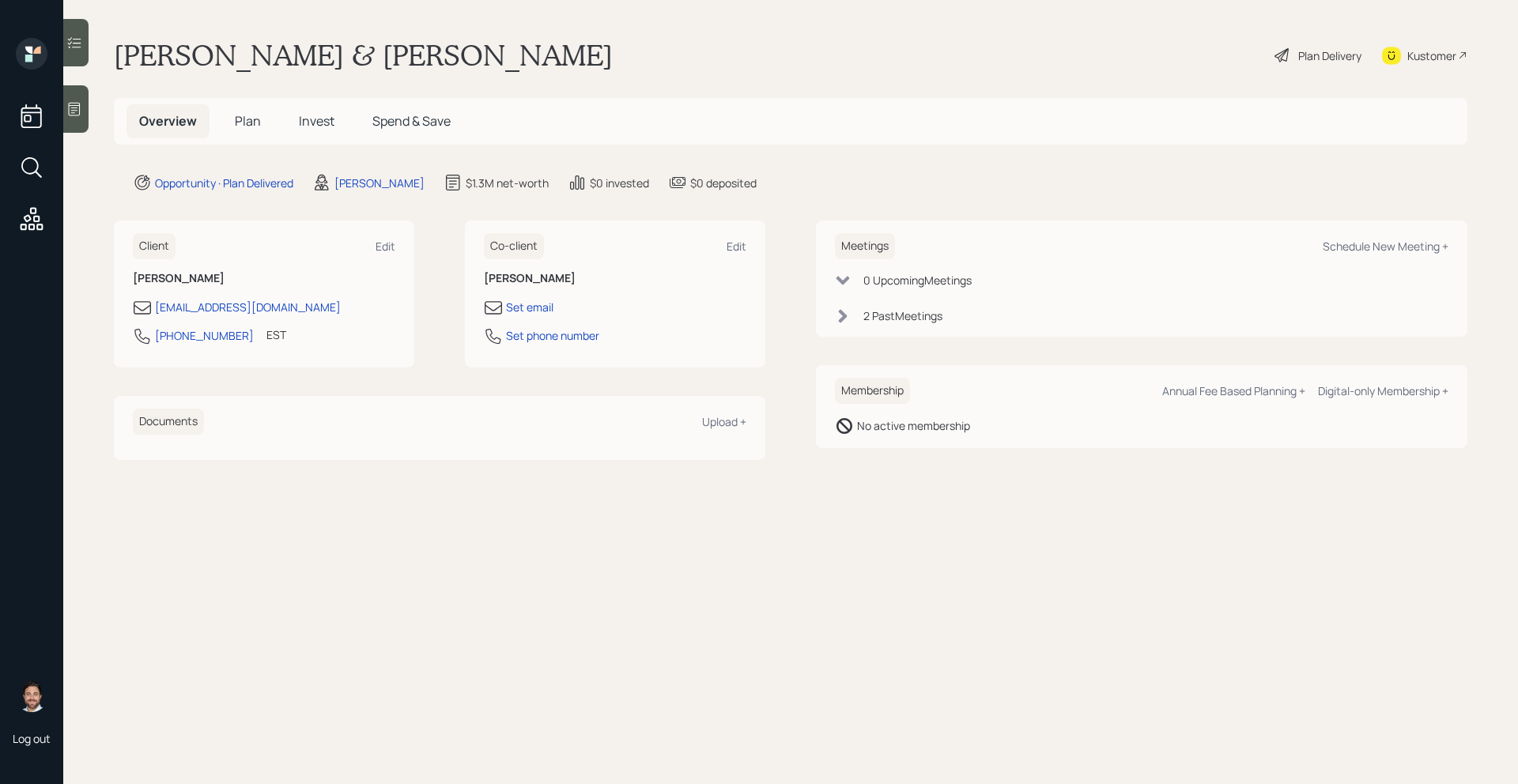
click at [252, 119] on span "Plan" at bounding box center [247, 121] width 26 height 17
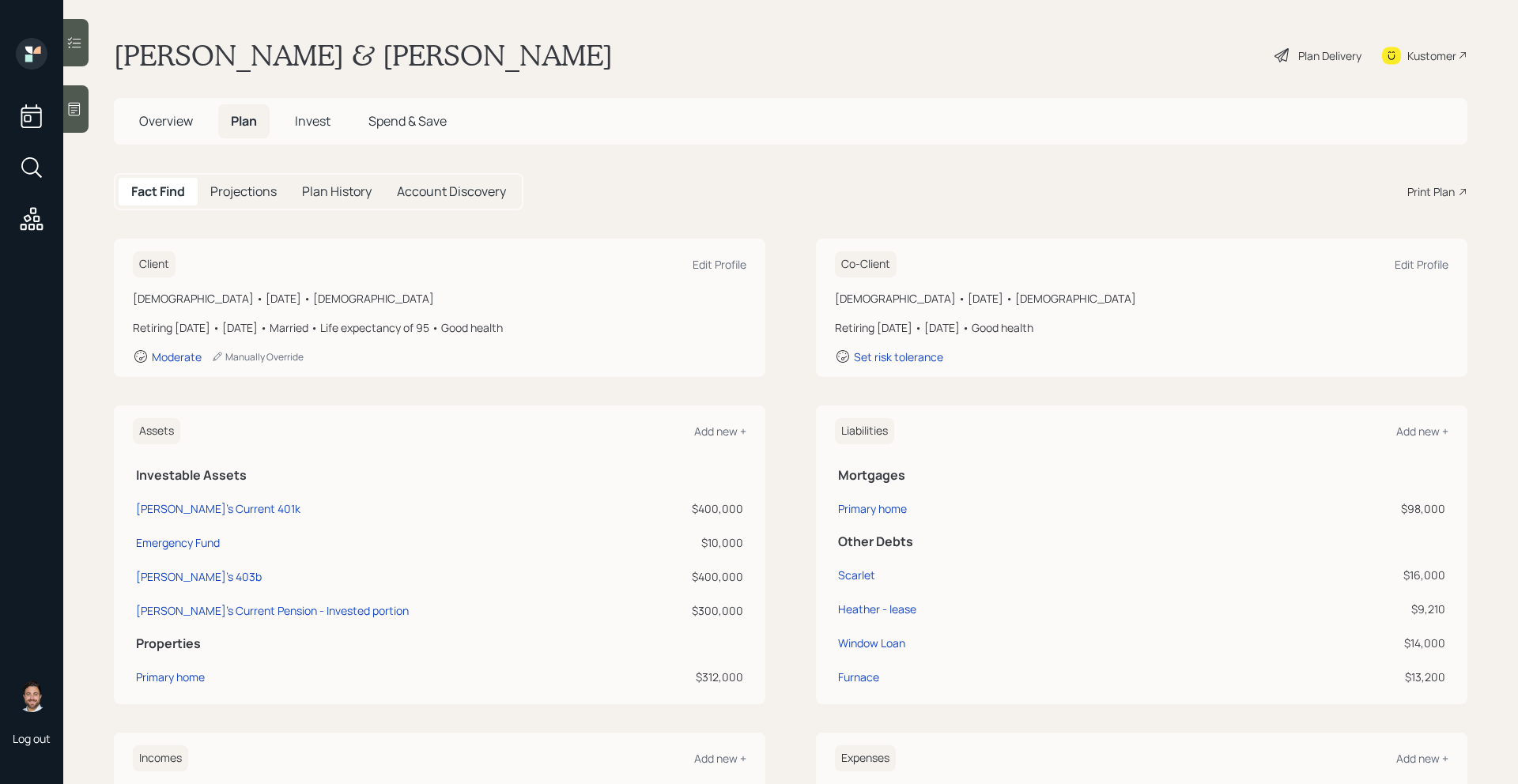
click at [188, 121] on span "Overview" at bounding box center [166, 121] width 54 height 17
